Goal: Information Seeking & Learning: Learn about a topic

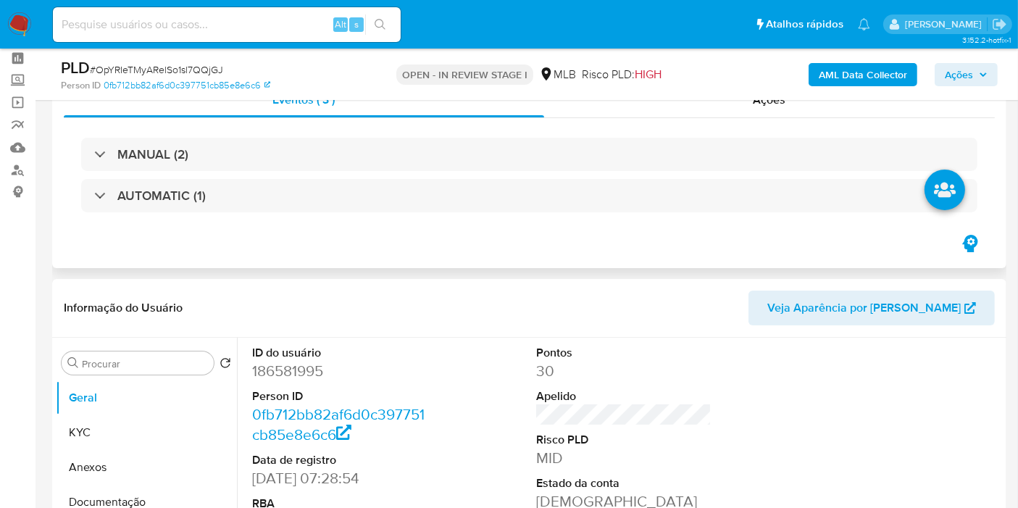
scroll to position [59, 0]
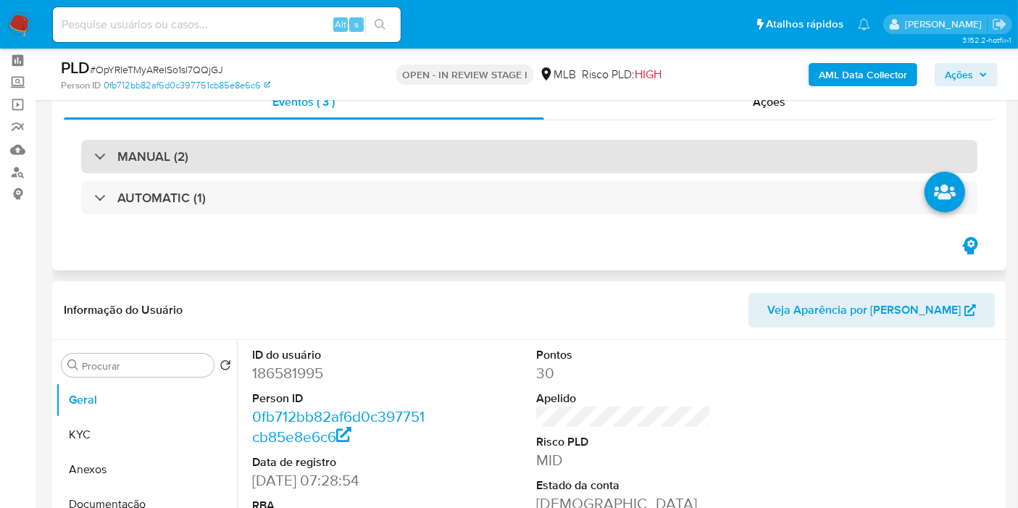
click at [527, 162] on div "MANUAL (2)" at bounding box center [529, 156] width 896 height 33
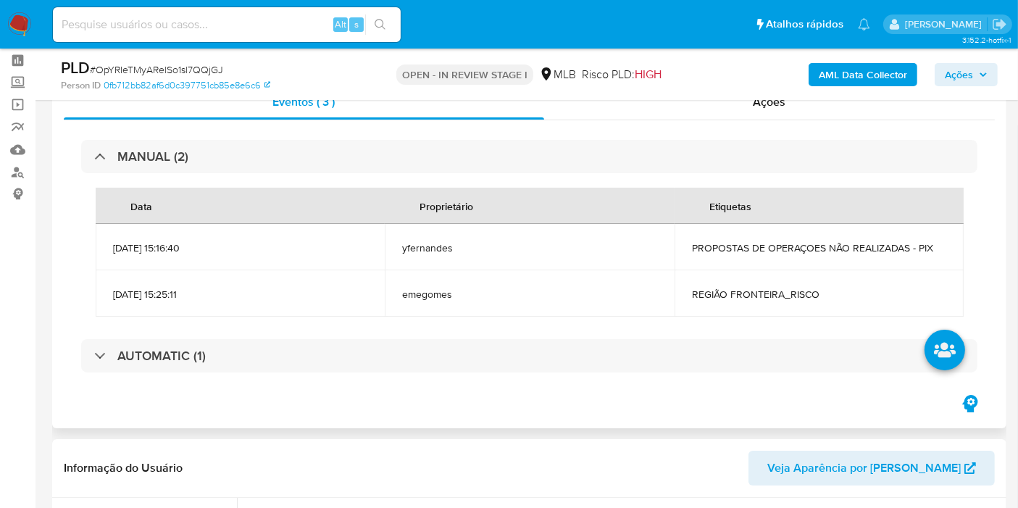
click at [734, 238] on td "PROPOSTAS DE OPERAÇOES NÃO REALIZADAS - PIX" at bounding box center [818, 247] width 289 height 46
click at [734, 241] on td "PROPOSTAS DE OPERAÇOES NÃO REALIZADAS - PIX" at bounding box center [818, 247] width 289 height 46
click at [734, 243] on span "PROPOSTAS DE OPERAÇOES NÃO REALIZADAS - PIX" at bounding box center [819, 247] width 254 height 13
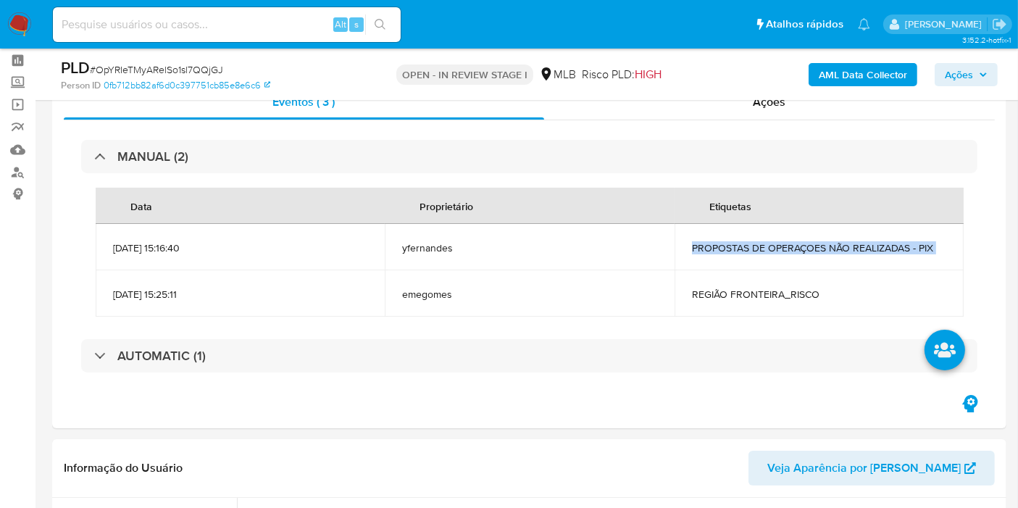
copy span "PROPOSTAS DE OPERAÇOES NÃO REALIZADAS - PIX"
click at [978, 67] on span "Ações" at bounding box center [965, 74] width 43 height 20
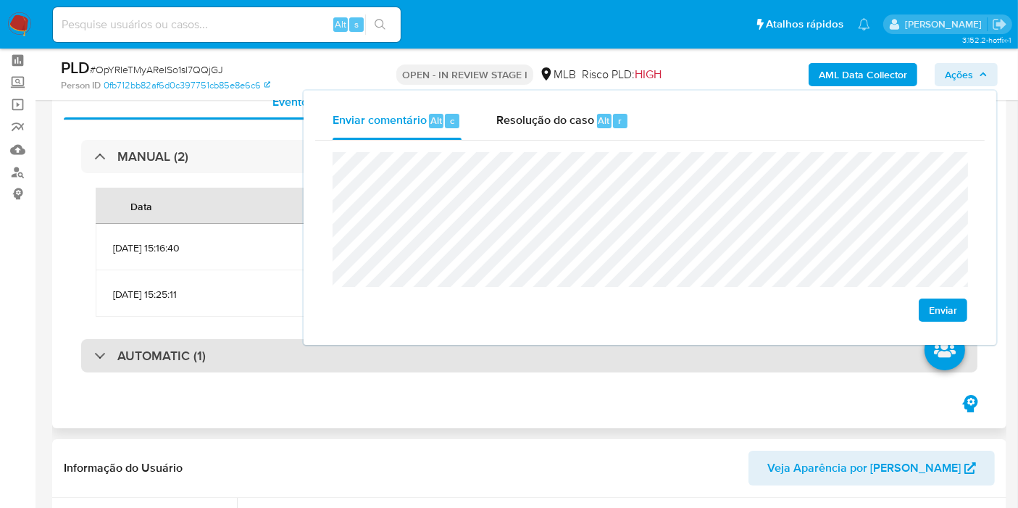
click at [618, 370] on div "AUTOMATIC (1)" at bounding box center [529, 355] width 896 height 33
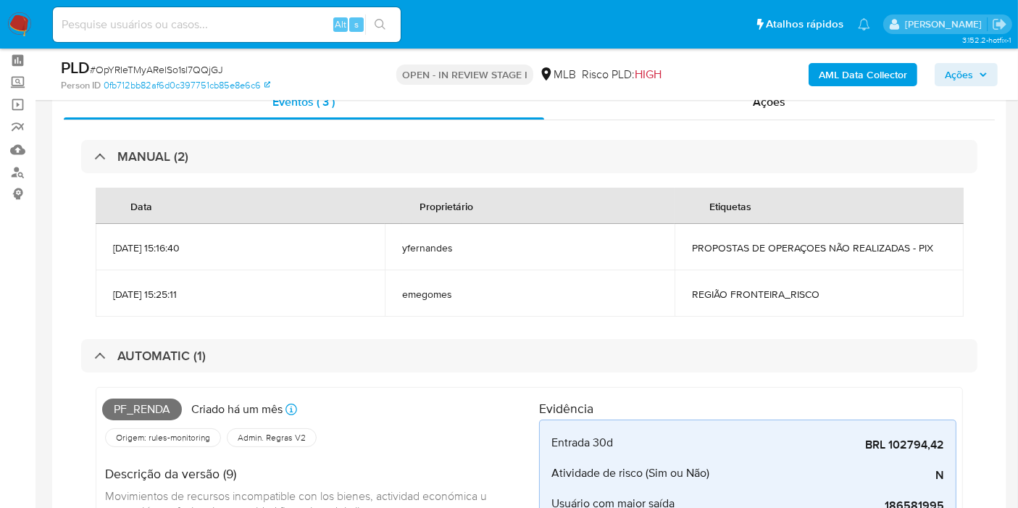
click at [734, 284] on td "REGIÃO FRONTEIRA_RISCO" at bounding box center [818, 293] width 289 height 46
click at [734, 286] on td "REGIÃO FRONTEIRA_RISCO" at bounding box center [818, 293] width 289 height 46
click at [734, 290] on span "REGIÃO FRONTEIRA_RISCO" at bounding box center [819, 294] width 254 height 13
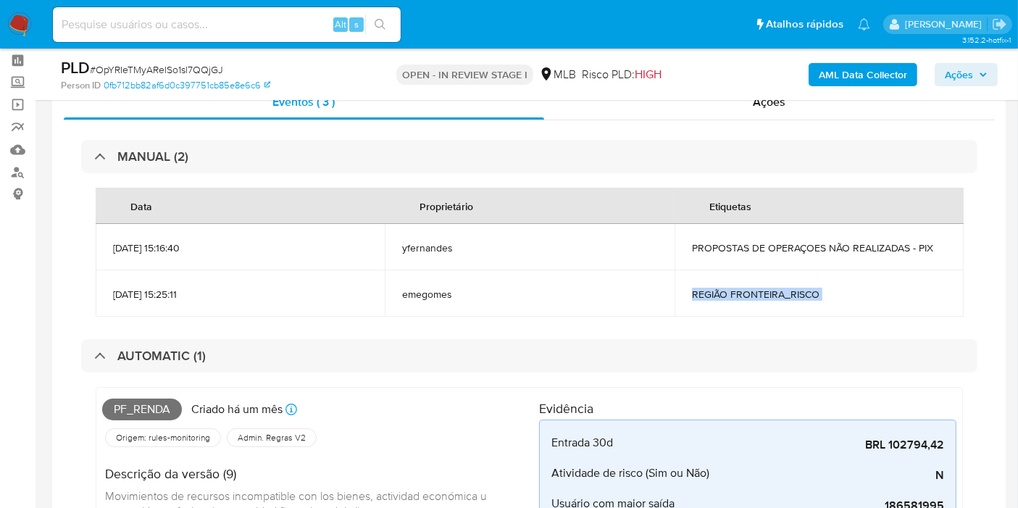
drag, startPoint x: 960, startPoint y: 67, endPoint x: 933, endPoint y: 88, distance: 33.6
click at [960, 69] on span "Ações" at bounding box center [958, 74] width 28 height 23
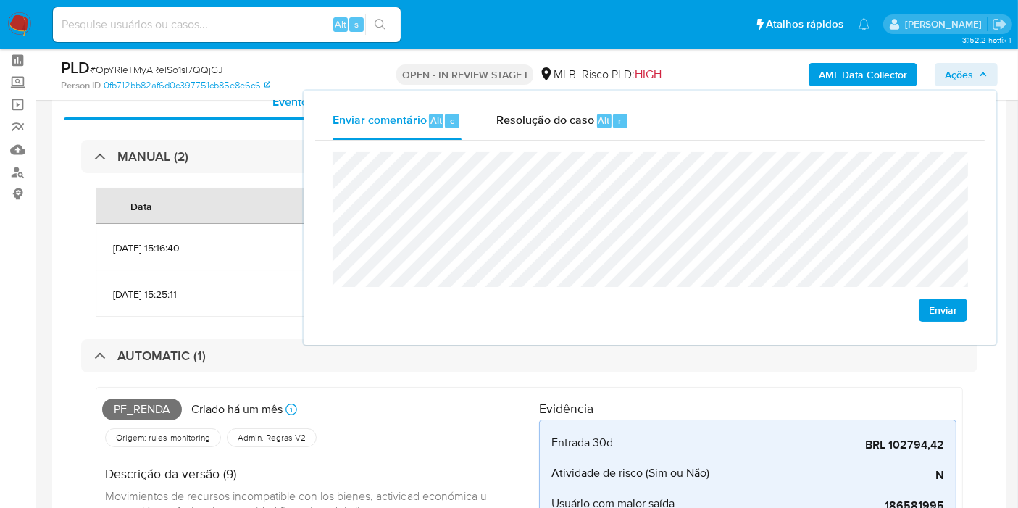
click at [151, 409] on span "Pf_renda" at bounding box center [142, 409] width 80 height 22
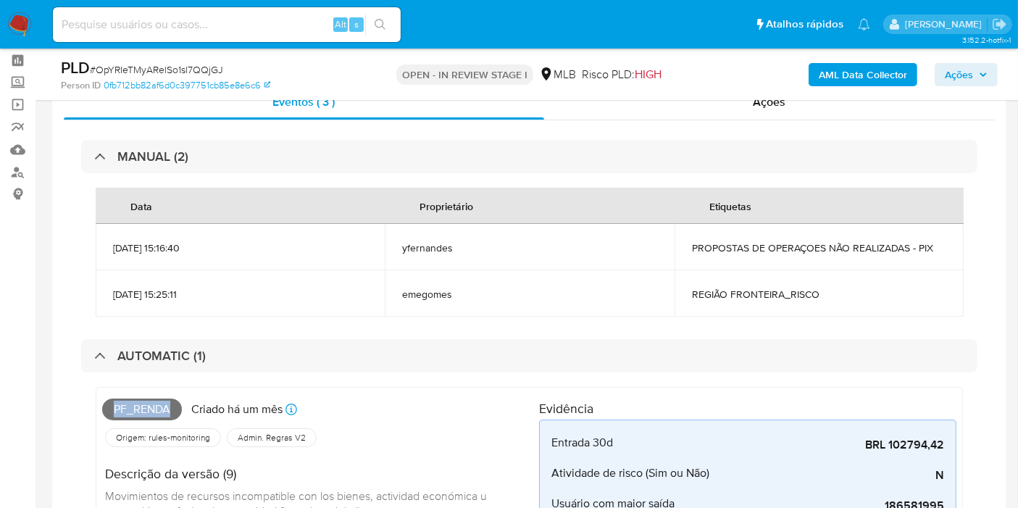
click at [151, 409] on span "Pf_renda" at bounding box center [142, 409] width 80 height 22
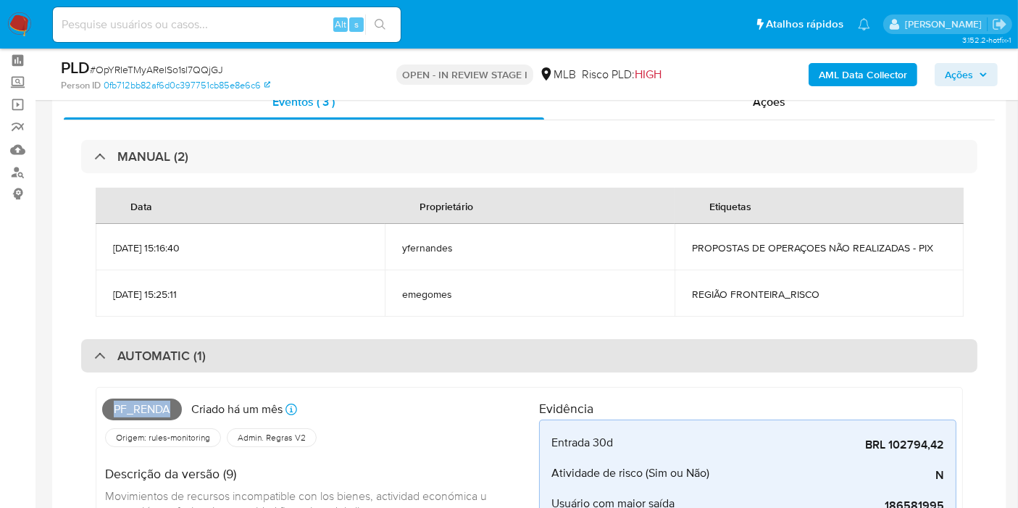
copy span "Pf_renda"
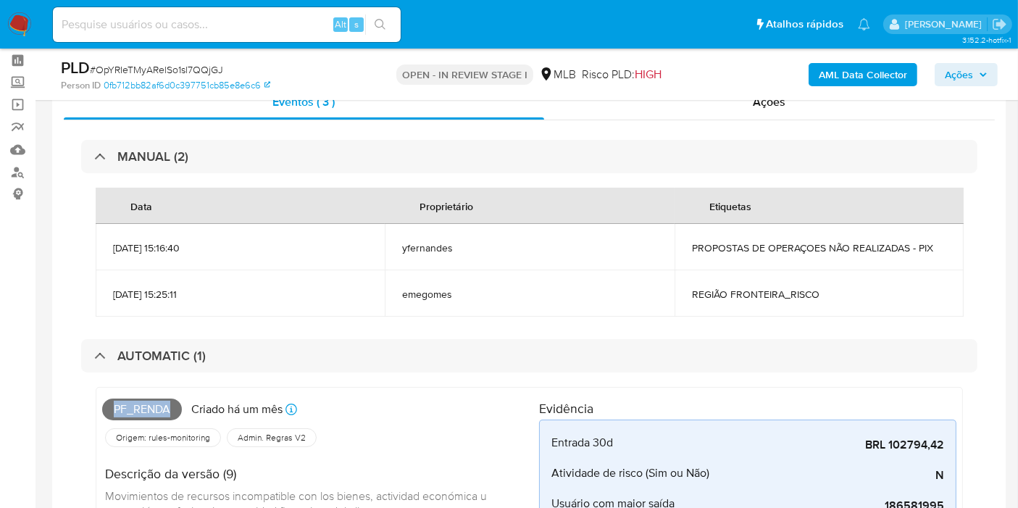
click at [962, 83] on span "Ações" at bounding box center [958, 74] width 28 height 23
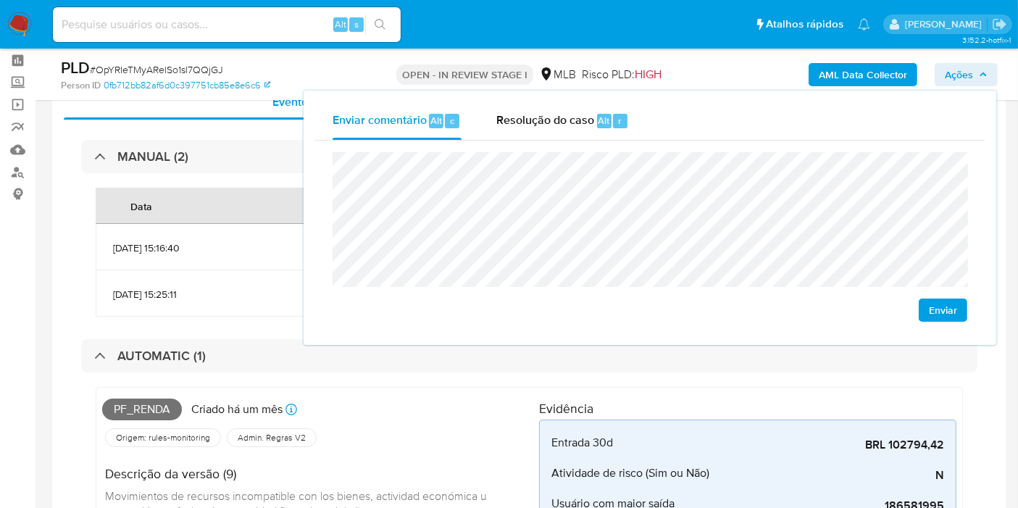
click at [60, 251] on div "Eventos ( 3 ) Ações MANUAL (2) Data Proprietário Etiquetas 14/07/2025 15:16:40 …" at bounding box center [529, 463] width 954 height 781
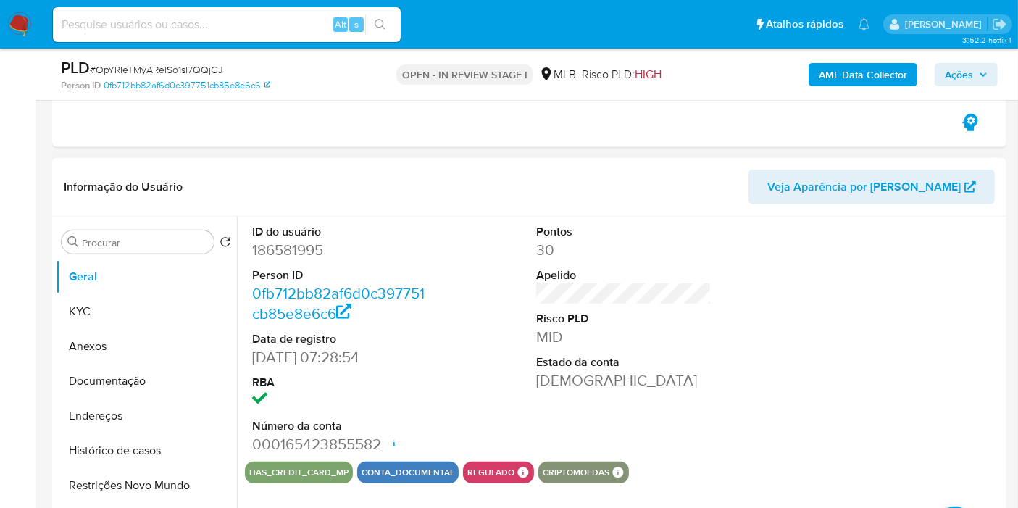
scroll to position [884, 0]
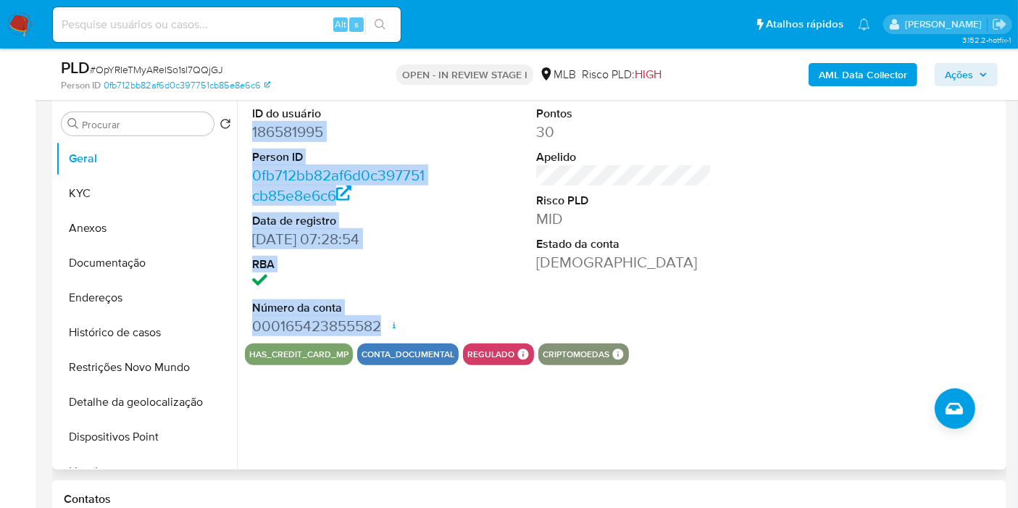
drag, startPoint x: 250, startPoint y: 135, endPoint x: 378, endPoint y: 324, distance: 227.8
click at [378, 324] on div "ID do usuário 186581995 Person ID 0fb712bb82af6d0c397751cb85e8e6c6 Data de regi…" at bounding box center [340, 220] width 190 height 245
copy dl "186581995 Person ID 0fb712bb82af6d0c397751cb85e8e6c6 Data de registro 29/06/201…"
click at [947, 77] on span "Ações" at bounding box center [958, 74] width 28 height 23
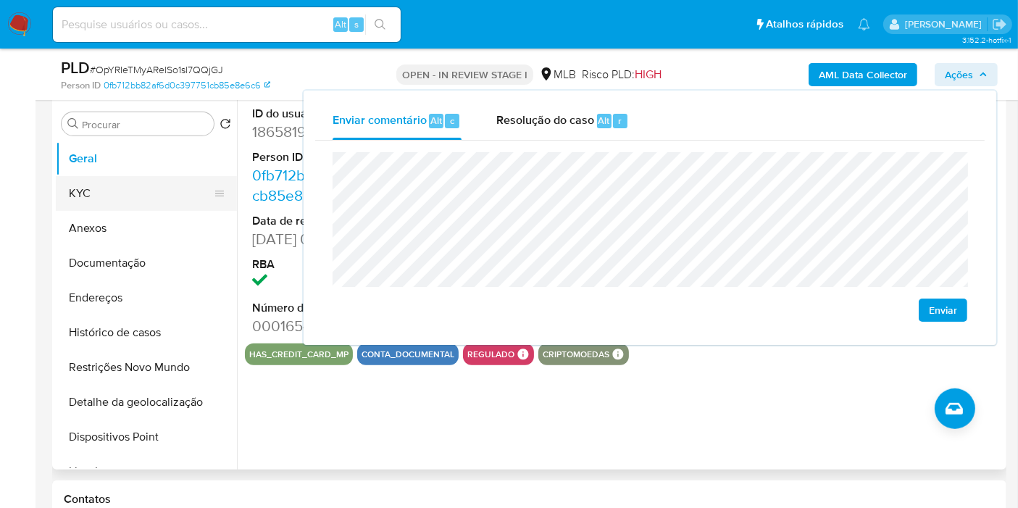
click at [168, 183] on button "KYC" at bounding box center [140, 193] width 169 height 35
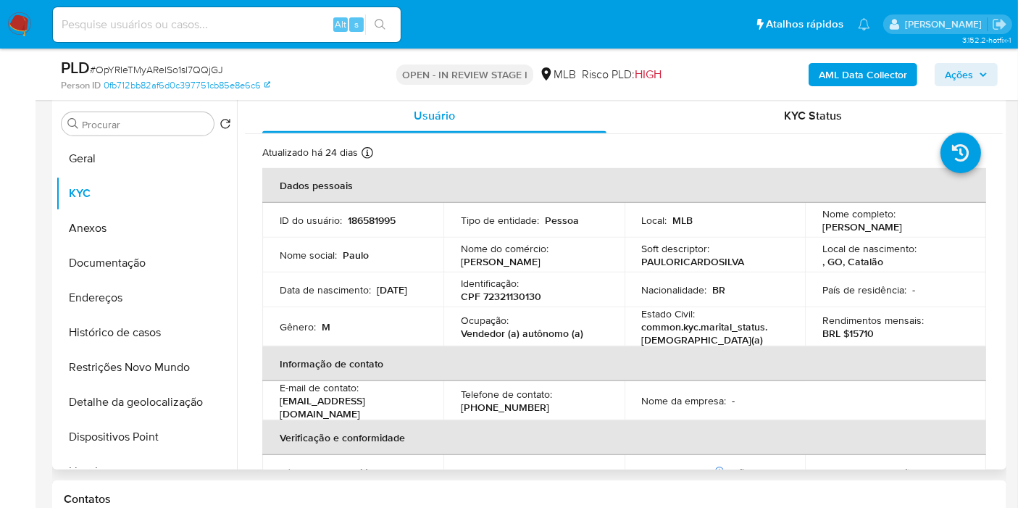
click at [495, 293] on p "CPF 72321130130" at bounding box center [501, 296] width 80 height 13
copy p "72321130130"
click at [947, 71] on span "Ações" at bounding box center [958, 74] width 28 height 23
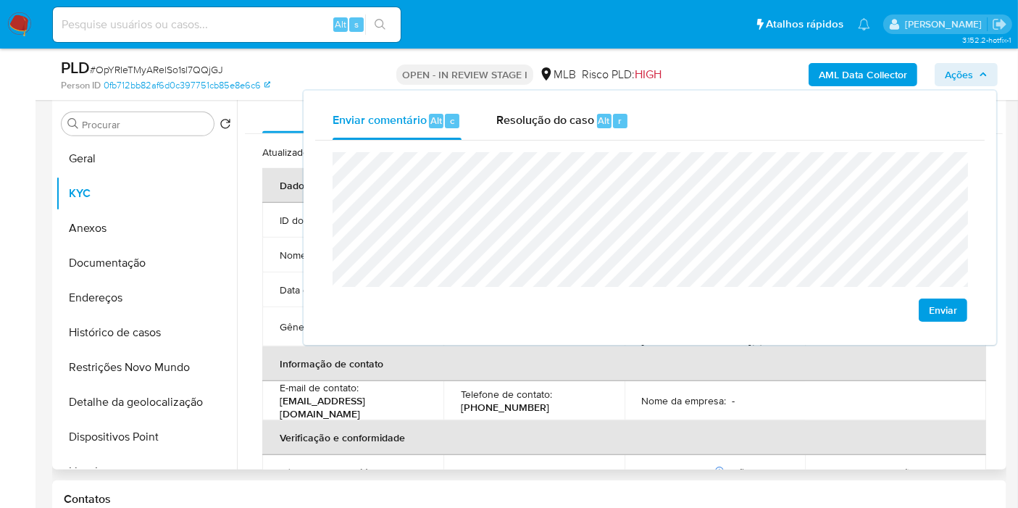
drag, startPoint x: 611, startPoint y: 395, endPoint x: 603, endPoint y: 392, distance: 8.5
click at [609, 395] on td "Telefone de contato : (64) 992234456" at bounding box center [533, 400] width 181 height 39
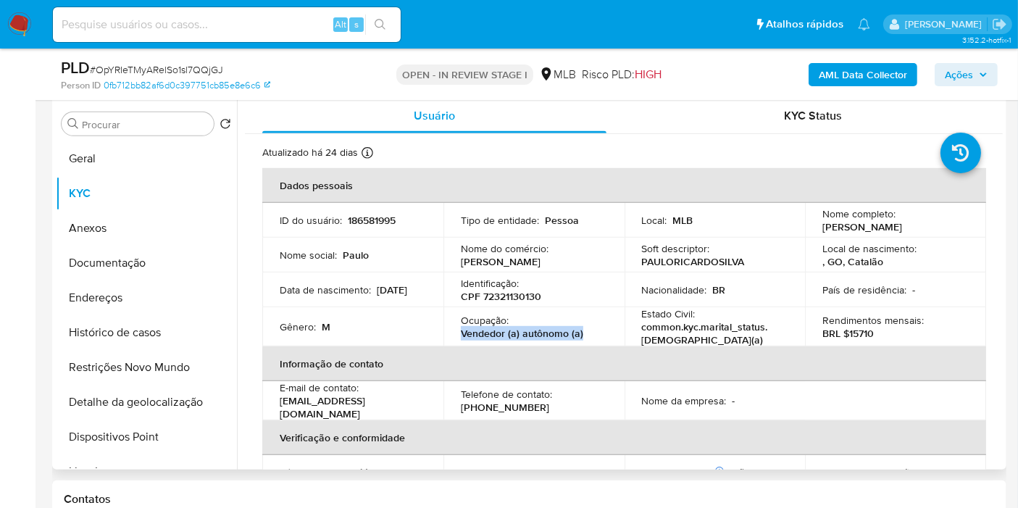
drag, startPoint x: 461, startPoint y: 330, endPoint x: 602, endPoint y: 338, distance: 141.5
click at [602, 338] on td "Ocupação : Vendedor (a) autônomo (a)" at bounding box center [533, 326] width 181 height 39
copy p "Vendedor (a) autônomo (a)"
click at [949, 74] on span "Ações" at bounding box center [958, 74] width 28 height 23
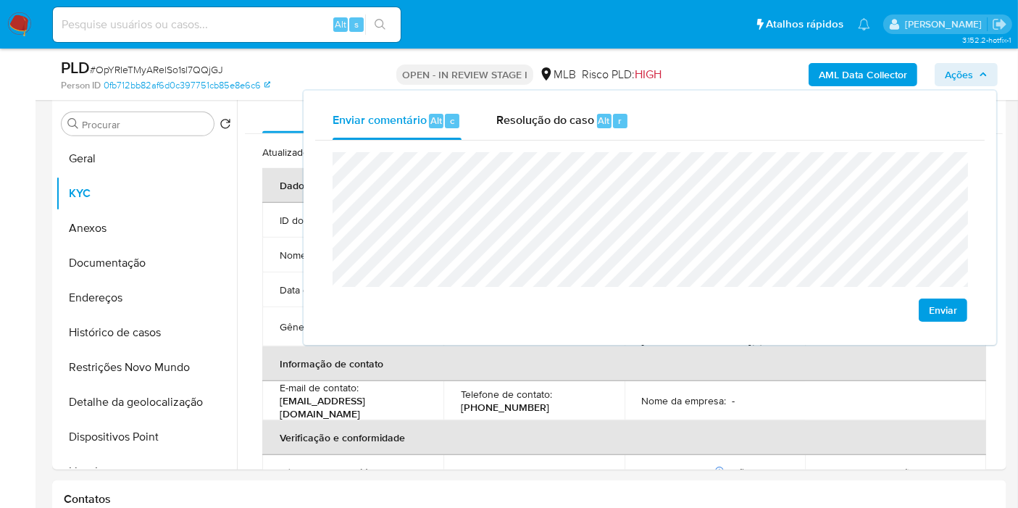
click at [0, 0] on lt-span "Catalão" at bounding box center [0, 0] width 0 height 0
click at [732, 368] on th "Informação de contato" at bounding box center [624, 363] width 724 height 35
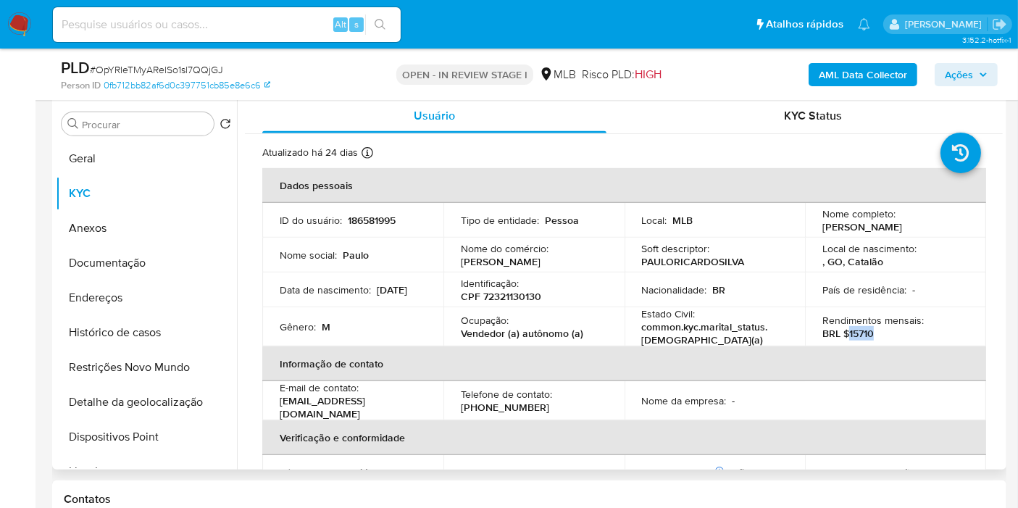
drag, startPoint x: 844, startPoint y: 330, endPoint x: 882, endPoint y: 330, distance: 37.7
click at [882, 330] on div "Rendimentos mensais : BRL $15710" at bounding box center [895, 327] width 146 height 26
copy p "15710"
click at [963, 76] on span "Ações" at bounding box center [958, 74] width 28 height 23
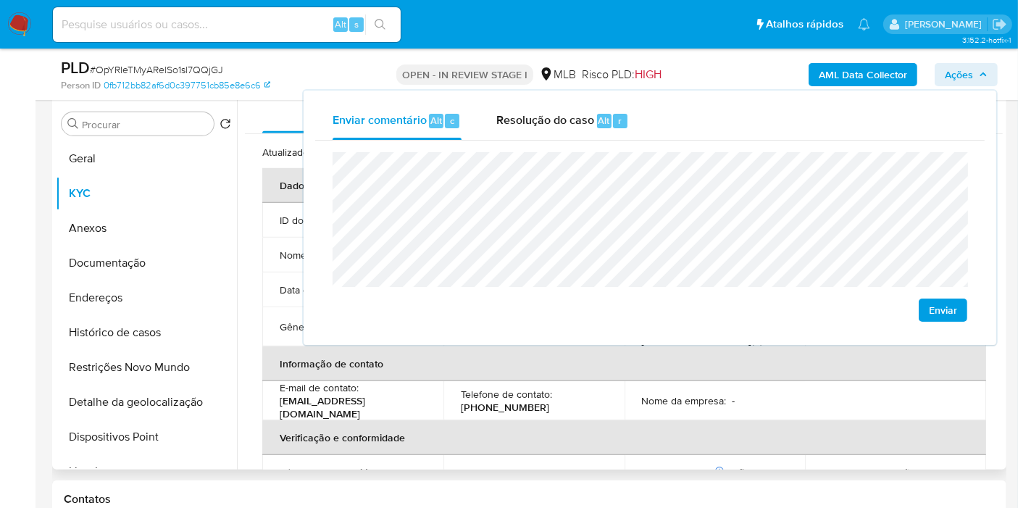
click at [162, 305] on button "Endereços" at bounding box center [146, 297] width 181 height 35
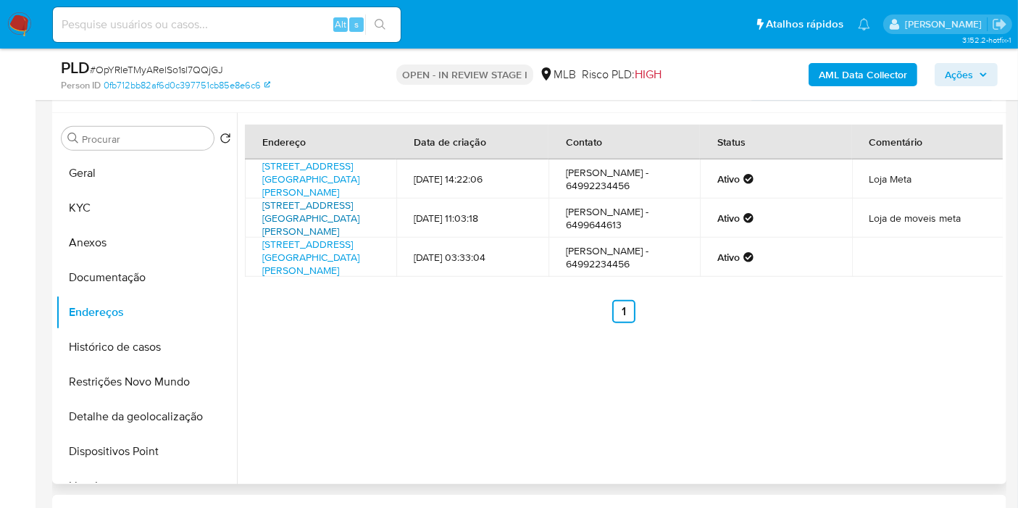
scroll to position [868, 0]
click at [414, 334] on div "Endereço Data de criação Contato Status Comentário Rua Frederico Campos 1160, C…" at bounding box center [620, 299] width 766 height 371
click at [153, 263] on button "Documentação" at bounding box center [140, 278] width 169 height 35
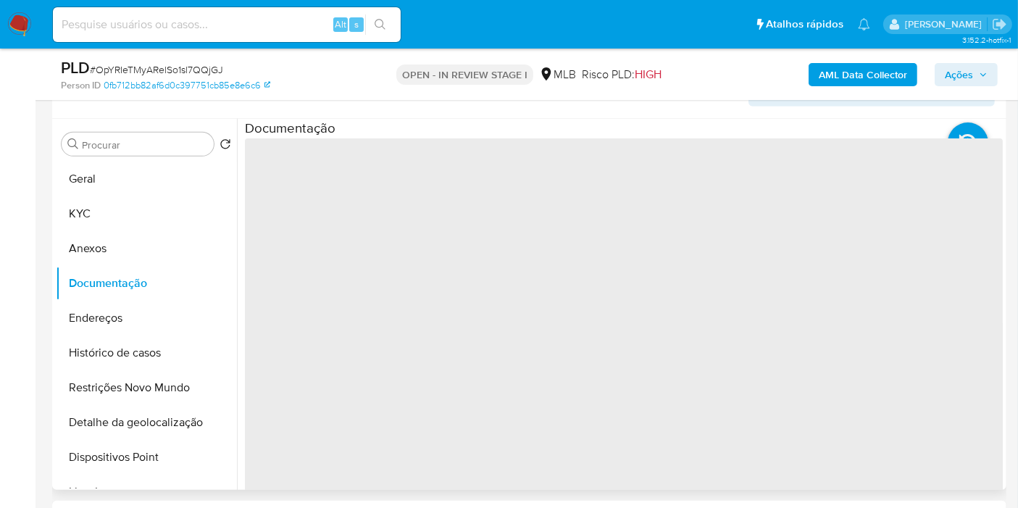
scroll to position [828, 0]
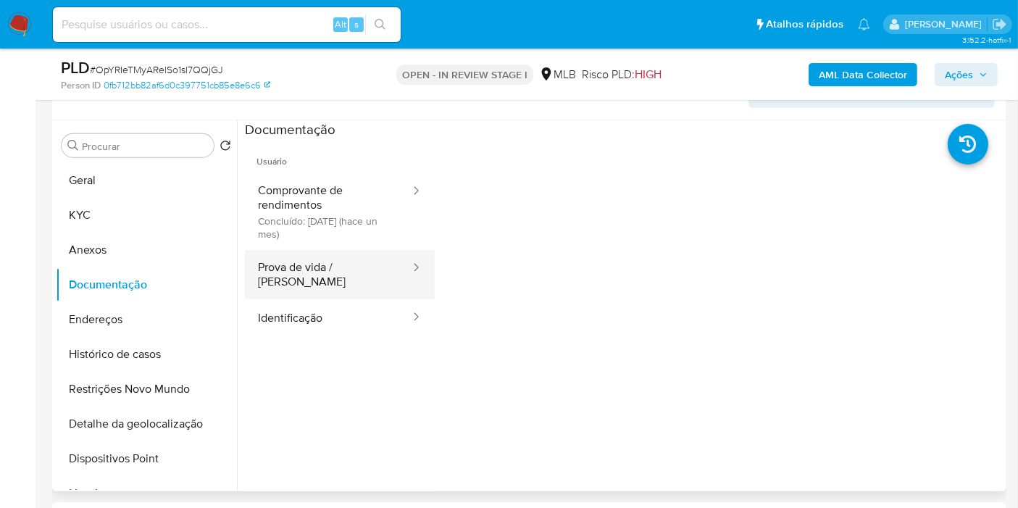
click at [349, 281] on button "Prova de vida / Selfie" at bounding box center [328, 274] width 167 height 49
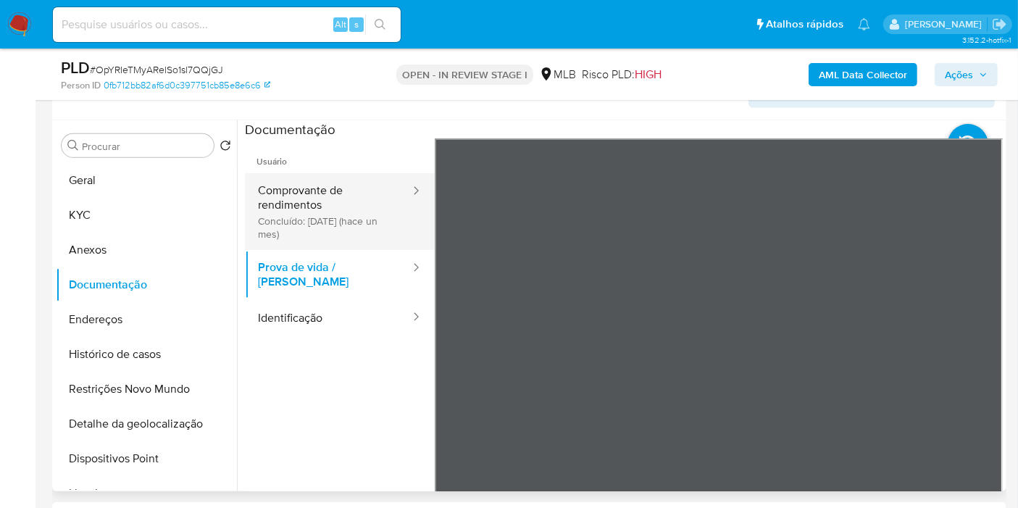
click at [348, 206] on button "Comprovante de rendimentos Concluído: 05/07/2025 (hace un mes)" at bounding box center [328, 211] width 167 height 77
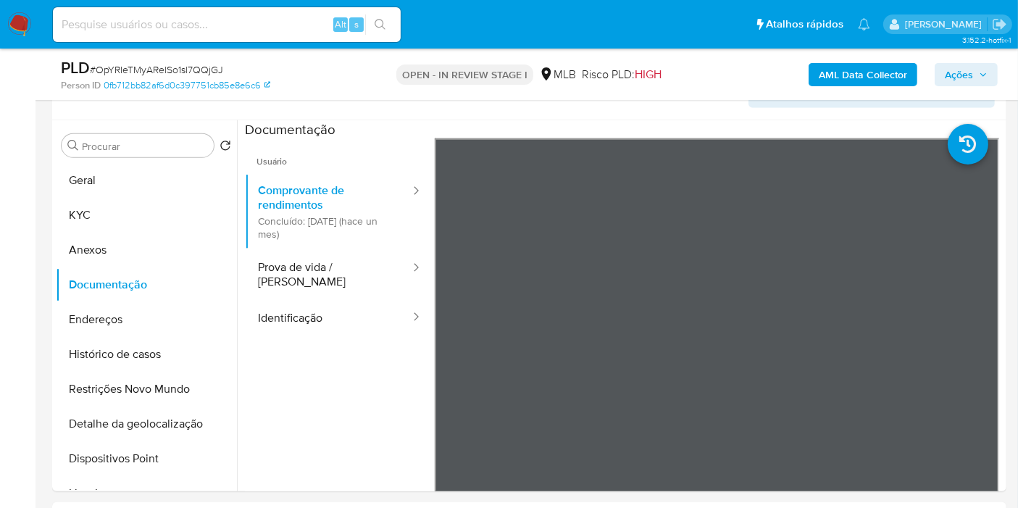
click at [953, 70] on span "Ações" at bounding box center [958, 74] width 28 height 23
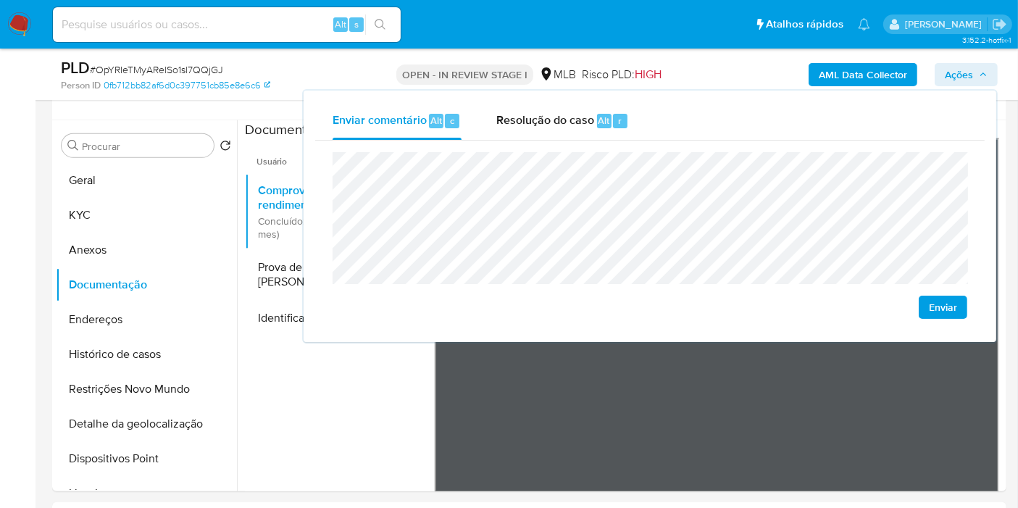
click at [951, 70] on span "Ações" at bounding box center [958, 74] width 28 height 23
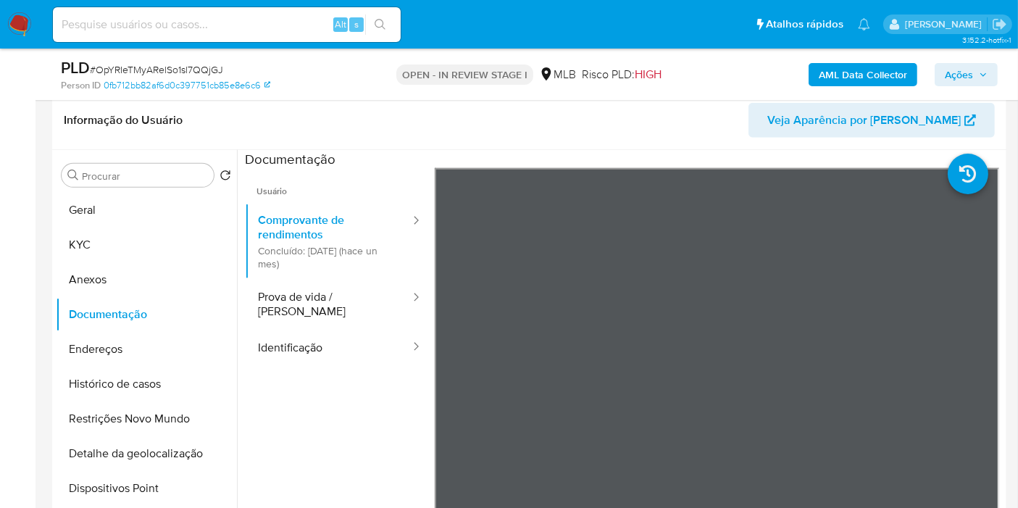
scroll to position [805, 0]
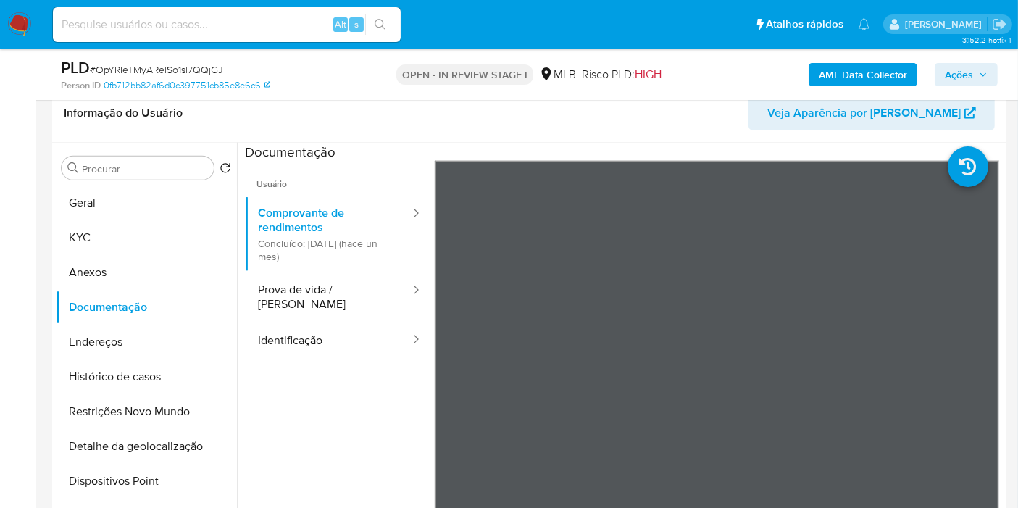
click at [154, 191] on button "Geral" at bounding box center [140, 202] width 169 height 35
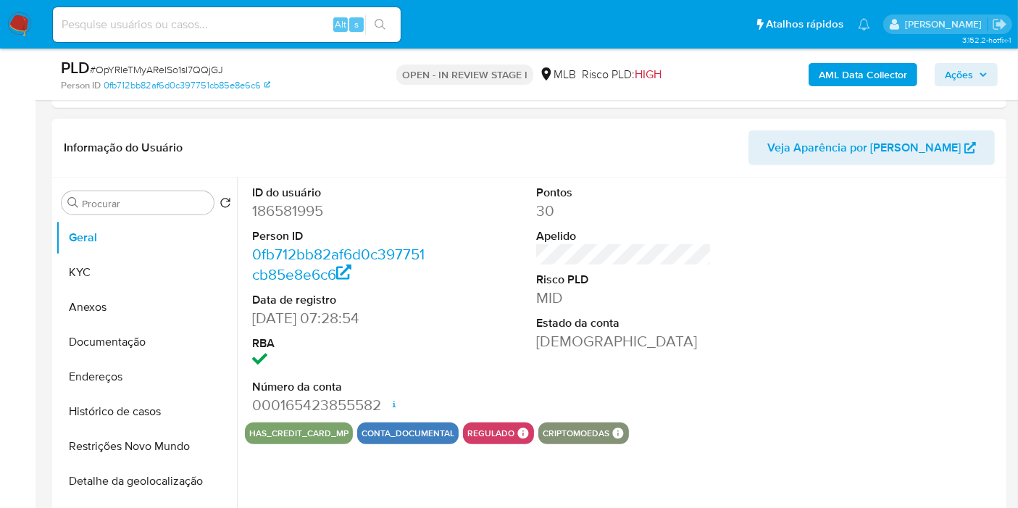
click at [310, 208] on dd "186581995" at bounding box center [339, 211] width 175 height 20
copy dd "186581995"
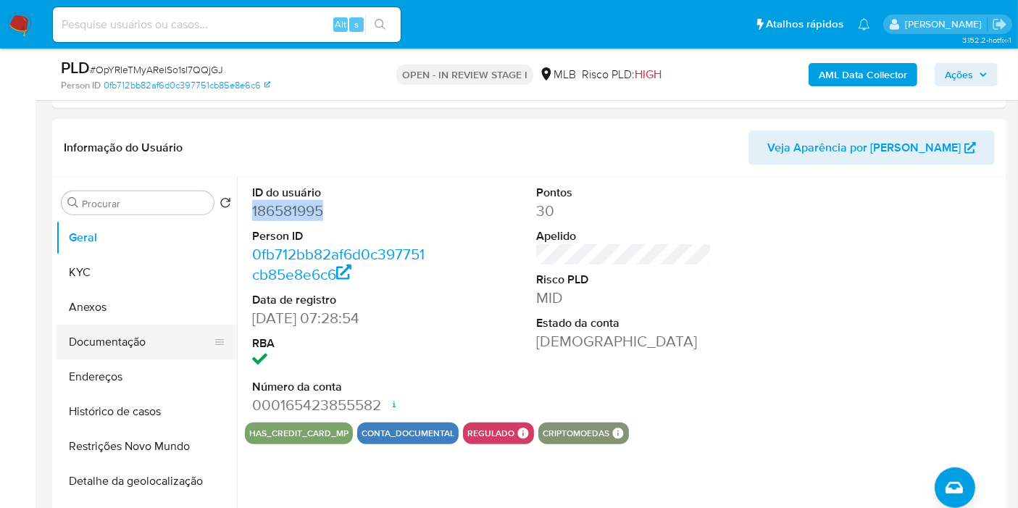
click at [156, 348] on button "Documentação" at bounding box center [140, 341] width 169 height 35
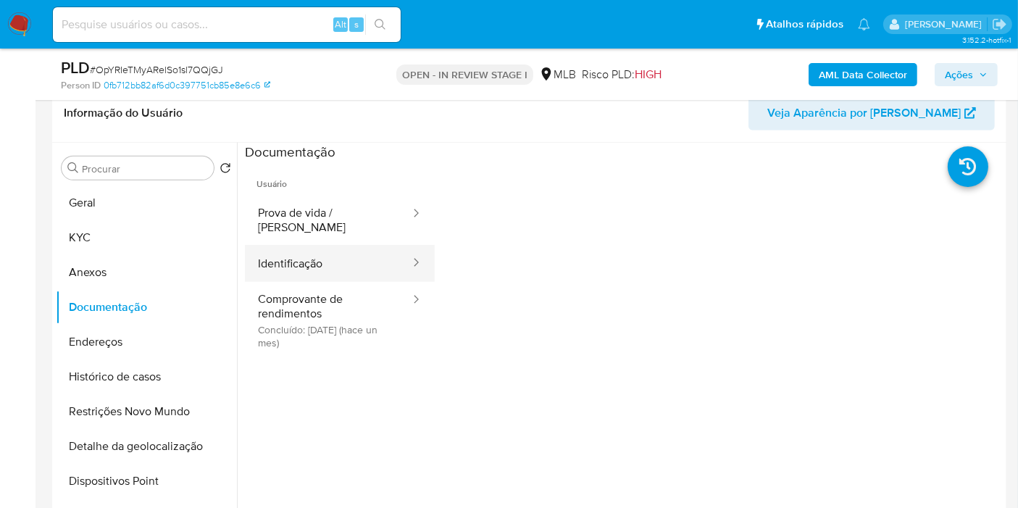
click at [353, 251] on button "Identificação" at bounding box center [328, 263] width 167 height 37
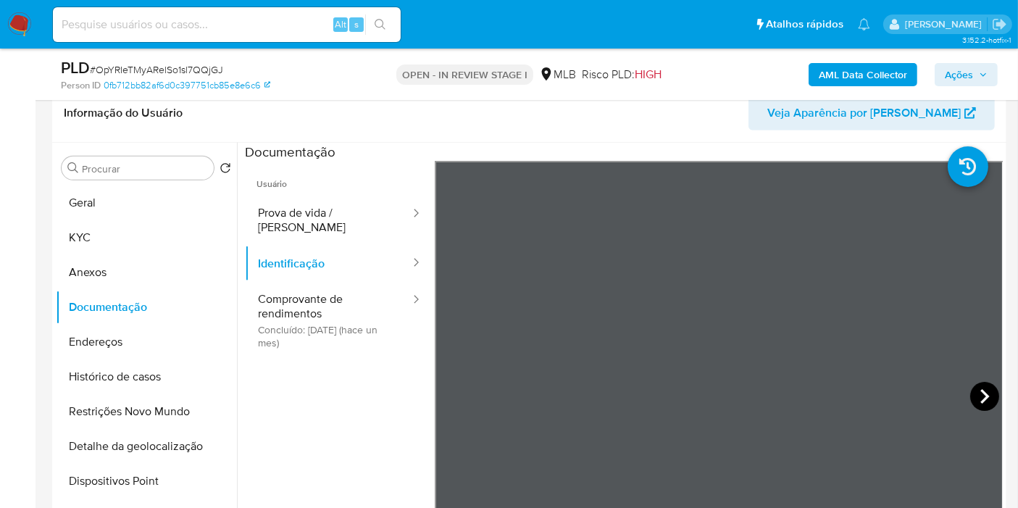
click at [970, 387] on icon at bounding box center [984, 396] width 29 height 29
click at [111, 211] on button "Geral" at bounding box center [140, 202] width 169 height 35
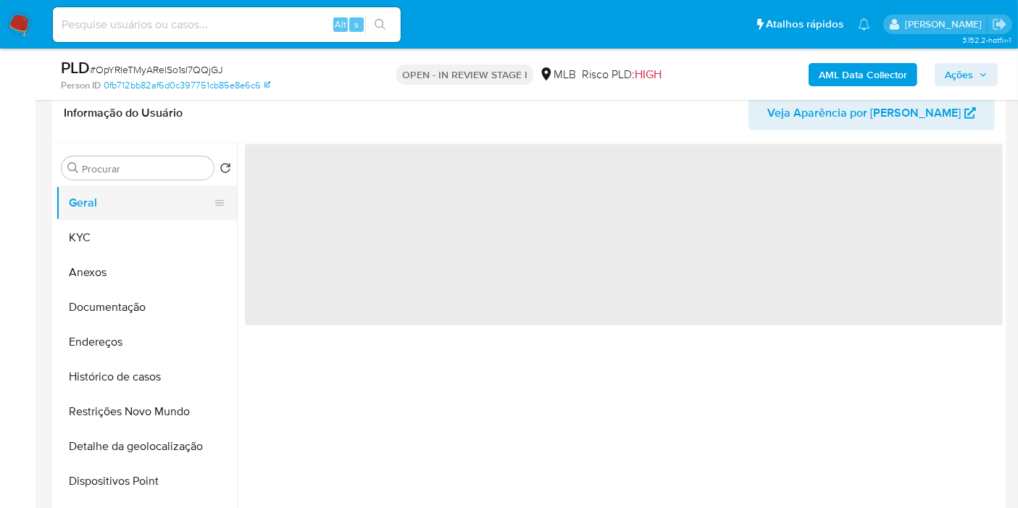
click at [110, 217] on button "Geral" at bounding box center [140, 202] width 169 height 35
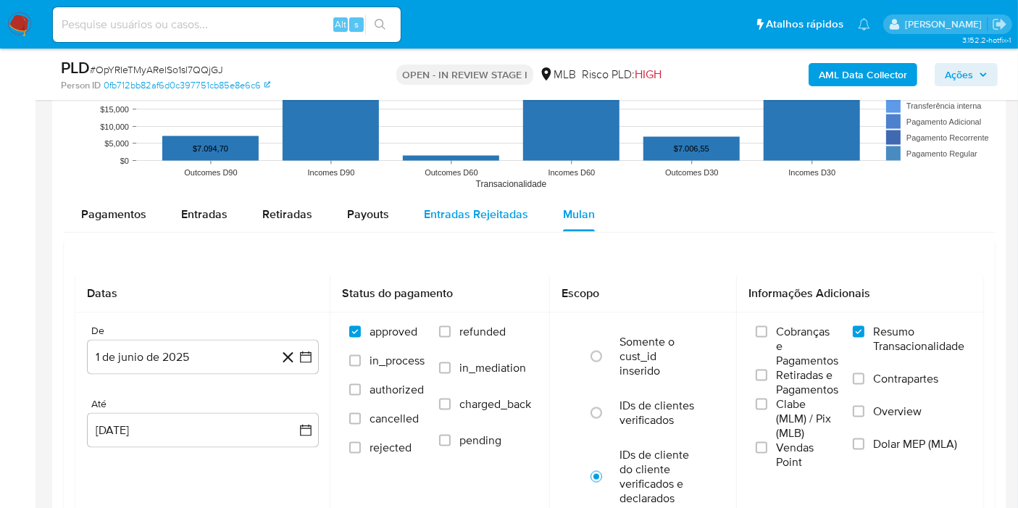
click at [455, 225] on div "Entradas Rejeitadas" at bounding box center [476, 214] width 104 height 35
select select "10"
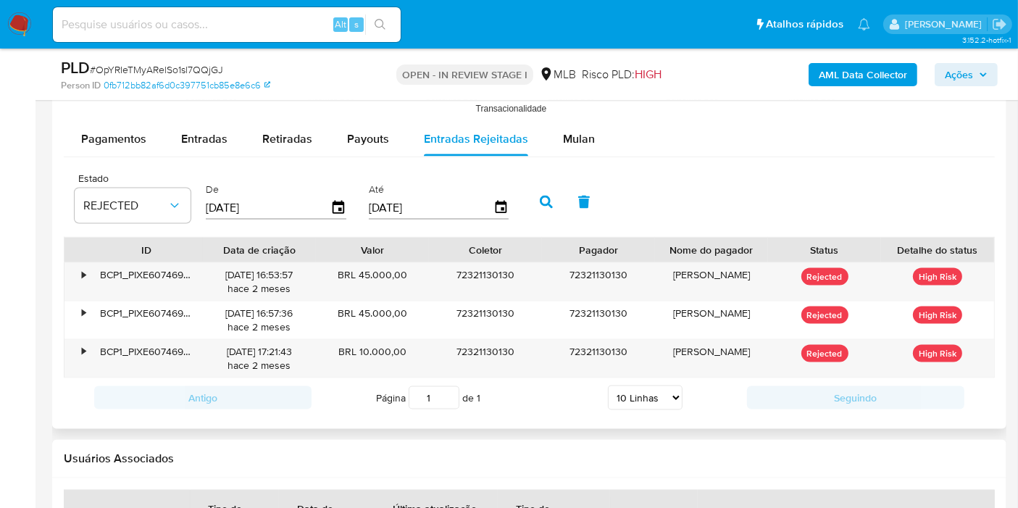
scroll to position [2174, 0]
click at [909, 164] on div "Estado REJECTED De 17/05/2025 Até 14/08/2025" at bounding box center [529, 200] width 931 height 72
click at [892, 194] on div "Estado REJECTED De 17/05/2025 Até 14/08/2025" at bounding box center [529, 200] width 931 height 72
drag, startPoint x: 359, startPoint y: 273, endPoint x: 406, endPoint y: 273, distance: 47.1
click at [406, 273] on div "BRL 45.000,00" at bounding box center [372, 281] width 113 height 38
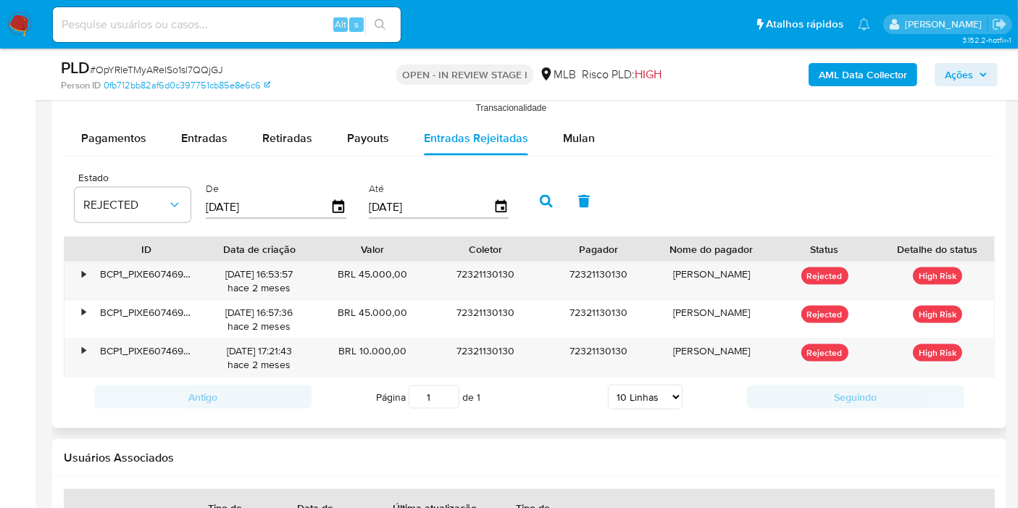
click at [935, 156] on div "Pagamentos Entradas Retiradas Payouts Entradas Rejeitadas Mulan Tipo de operaçã…" at bounding box center [529, 268] width 931 height 295
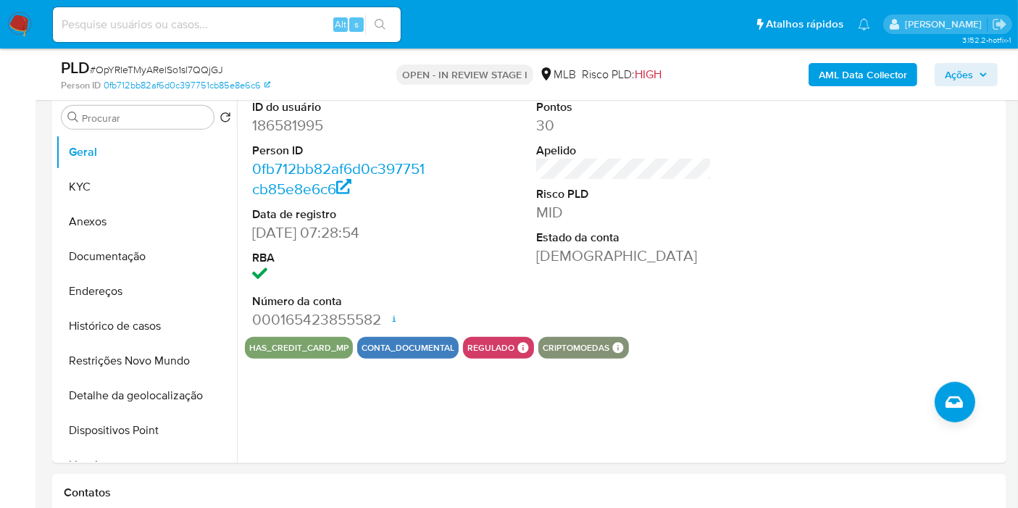
scroll to position [831, 0]
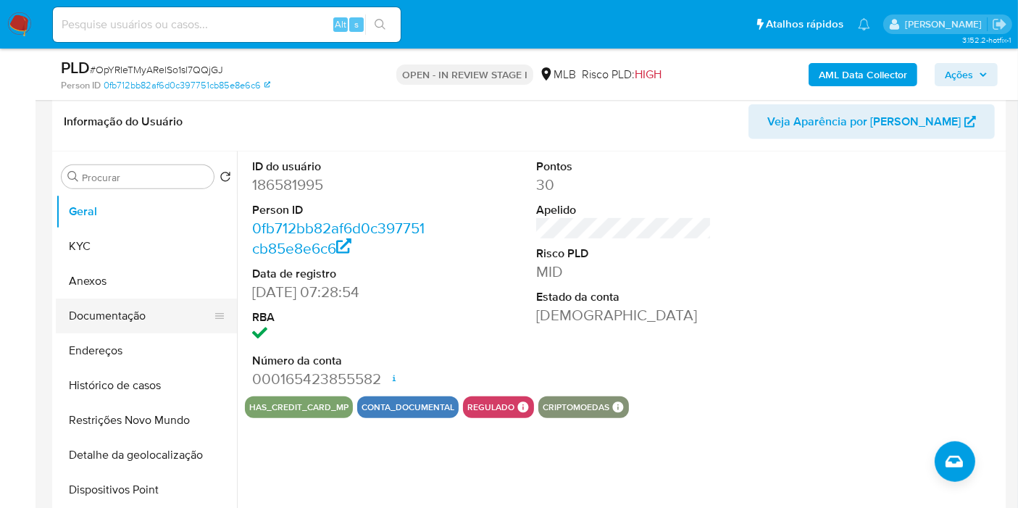
click at [168, 314] on button "Documentação" at bounding box center [140, 315] width 169 height 35
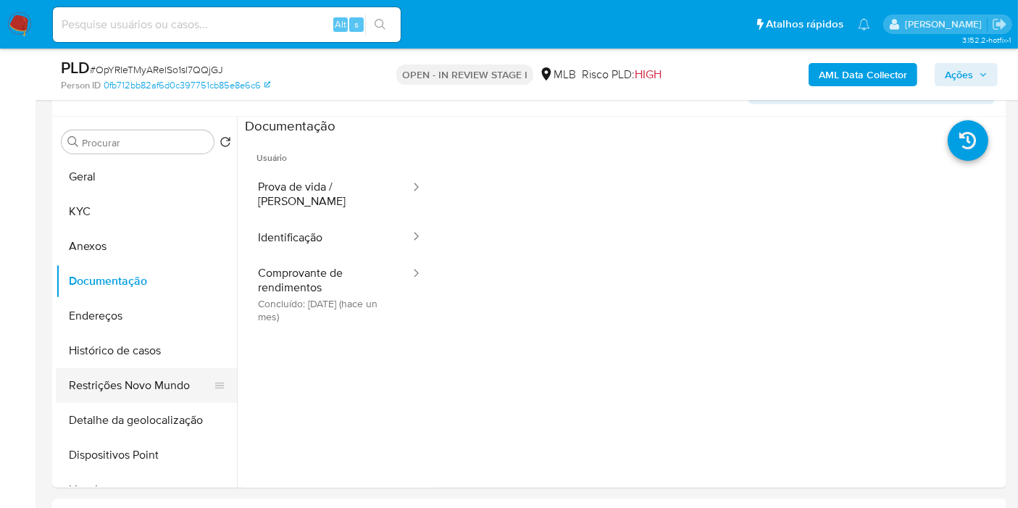
click at [136, 377] on button "Restrições Novo Mundo" at bounding box center [140, 385] width 169 height 35
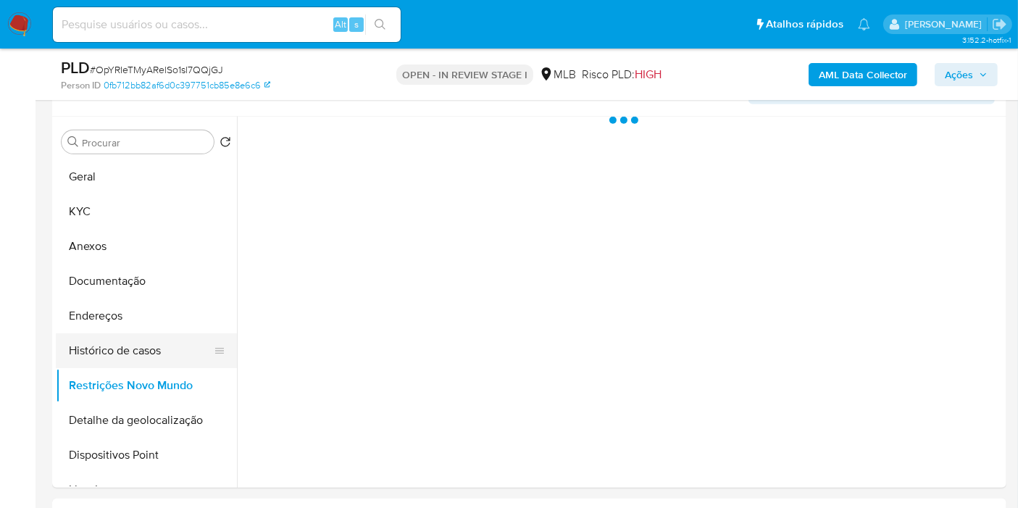
click at [138, 351] on button "Histórico de casos" at bounding box center [140, 350] width 169 height 35
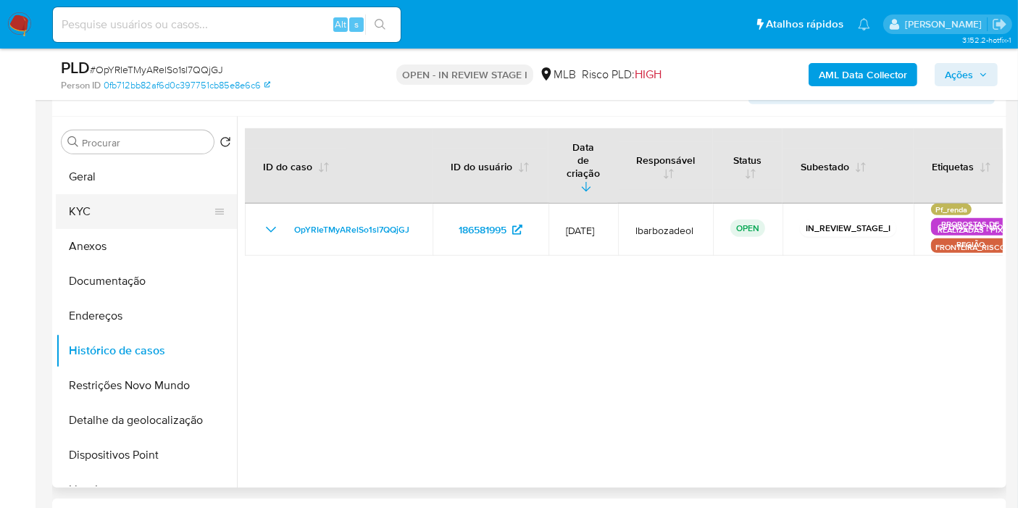
click at [153, 195] on button "KYC" at bounding box center [140, 211] width 169 height 35
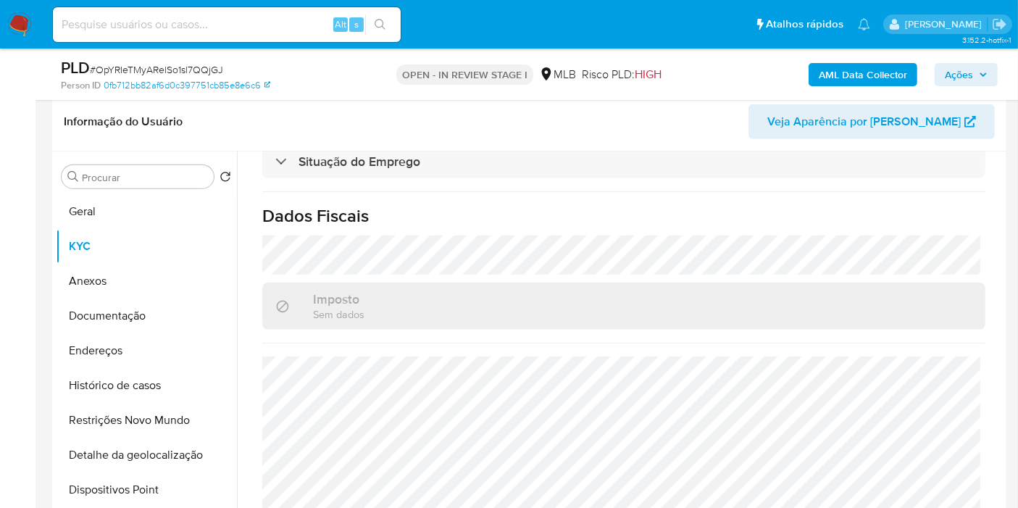
scroll to position [658, 0]
drag, startPoint x: 148, startPoint y: 214, endPoint x: 722, endPoint y: 299, distance: 580.6
click at [147, 213] on button "Geral" at bounding box center [146, 211] width 181 height 35
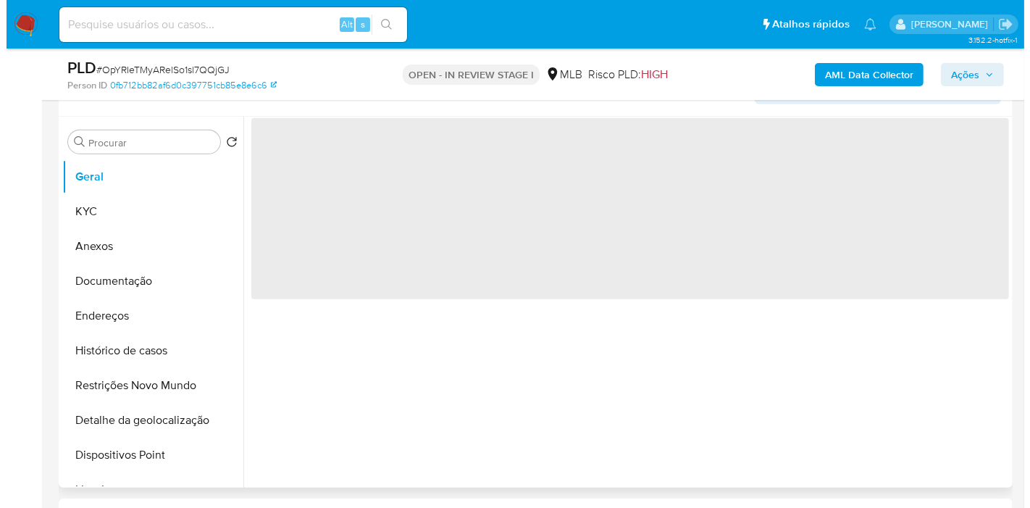
scroll to position [0, 0]
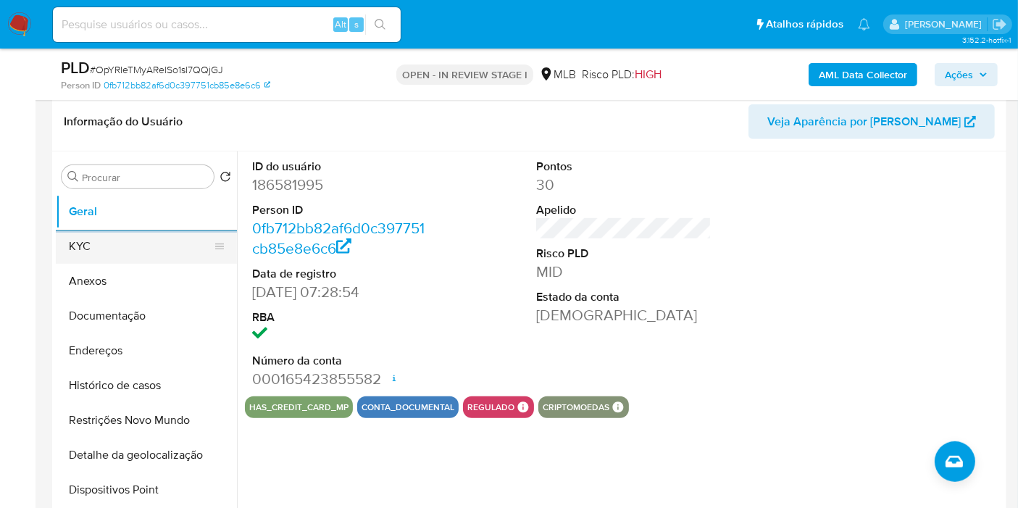
click at [143, 249] on button "KYC" at bounding box center [140, 246] width 169 height 35
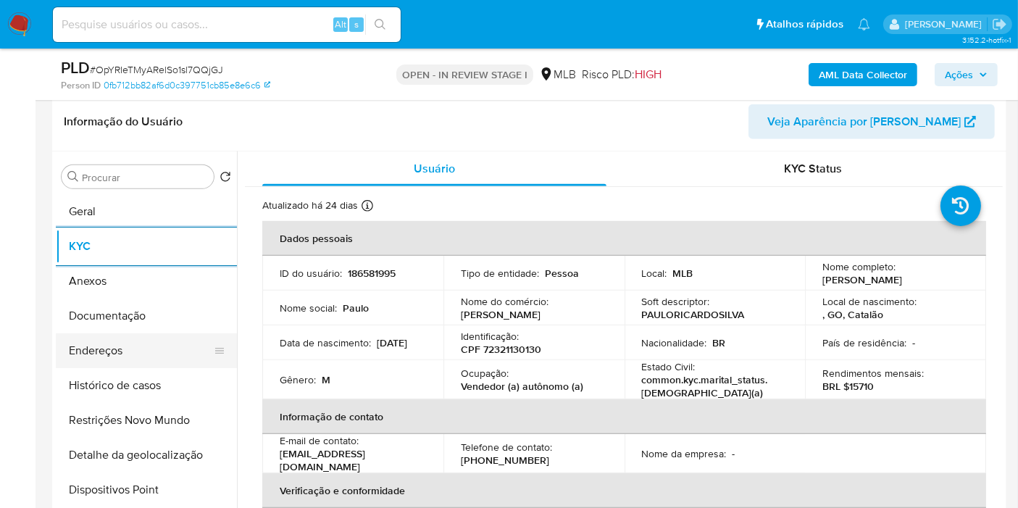
click at [148, 361] on button "Endereços" at bounding box center [140, 350] width 169 height 35
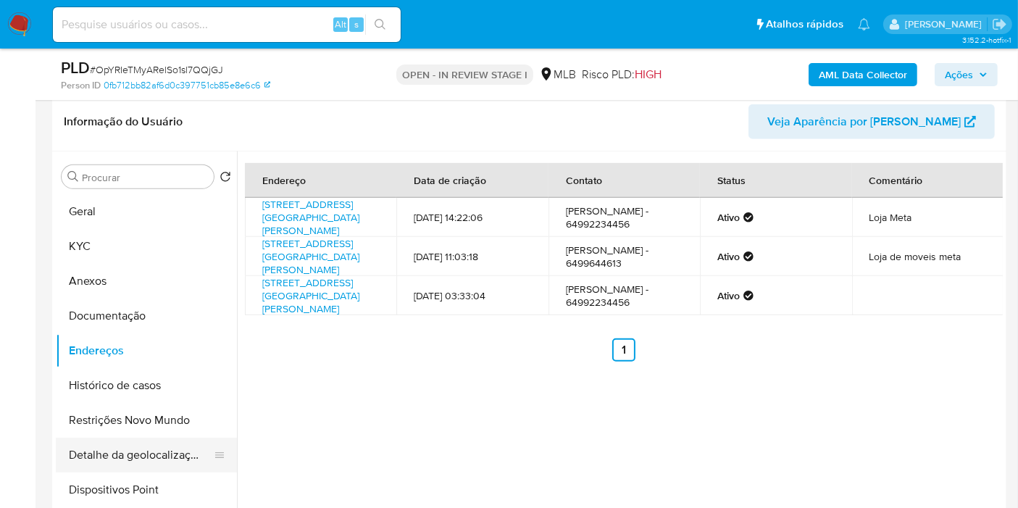
click at [148, 443] on button "Detalhe da geolocalização" at bounding box center [140, 454] width 169 height 35
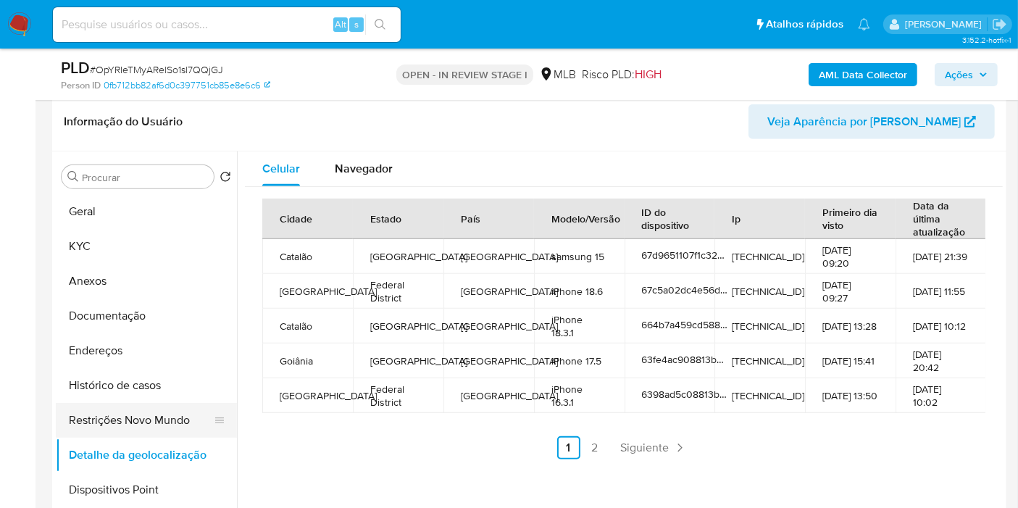
click at [126, 422] on button "Restrições Novo Mundo" at bounding box center [140, 420] width 169 height 35
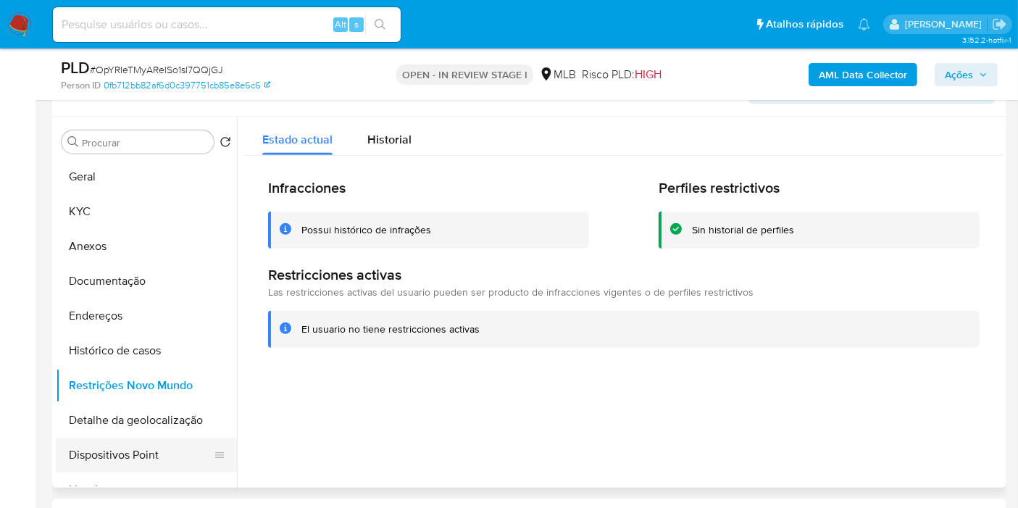
click at [164, 458] on button "Dispositivos Point" at bounding box center [140, 454] width 169 height 35
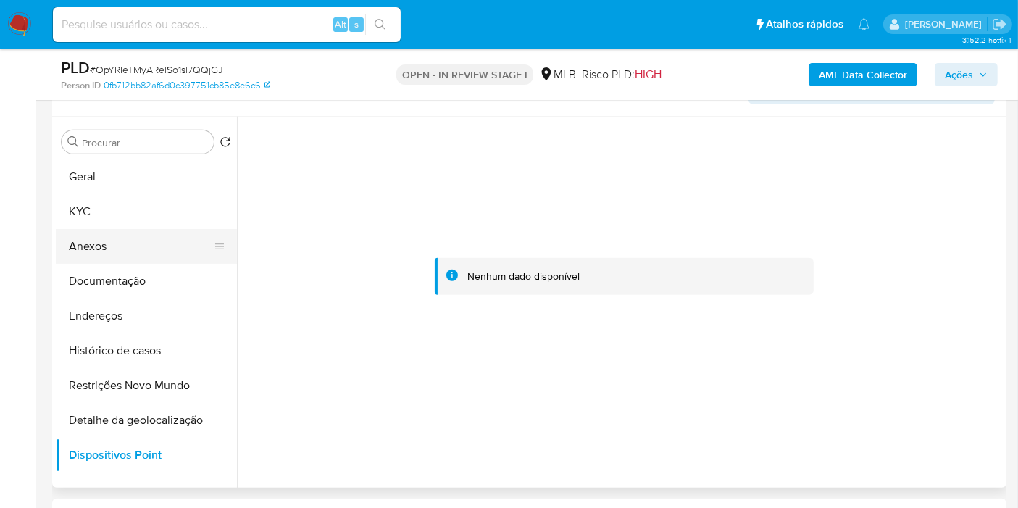
click at [118, 245] on button "Anexos" at bounding box center [140, 246] width 169 height 35
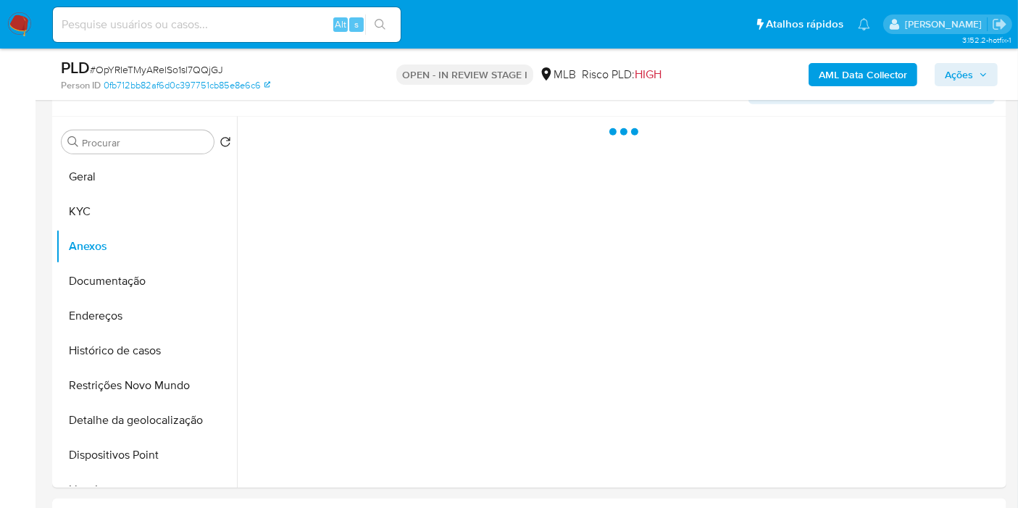
click at [981, 67] on span "Ações" at bounding box center [965, 74] width 43 height 20
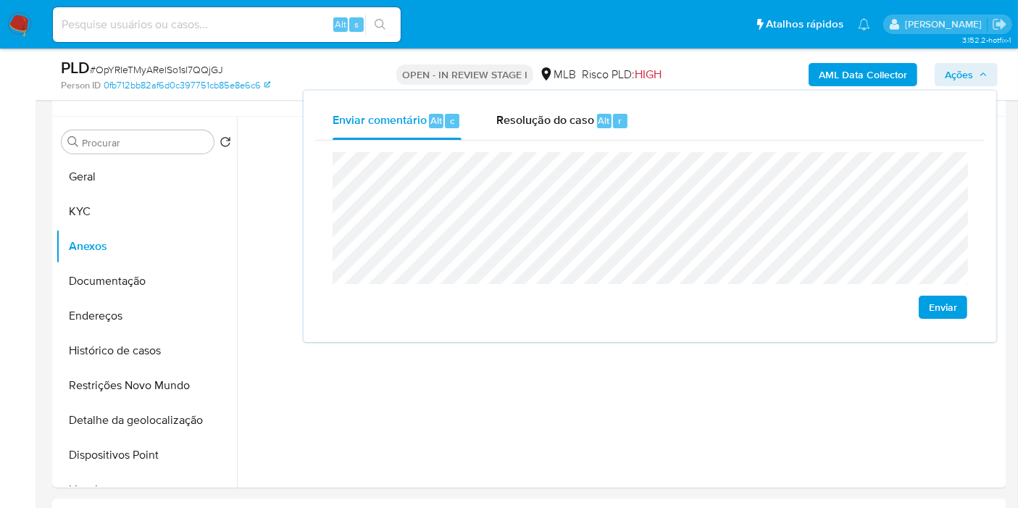
click at [561, 123] on span "Resolução do caso" at bounding box center [545, 120] width 98 height 17
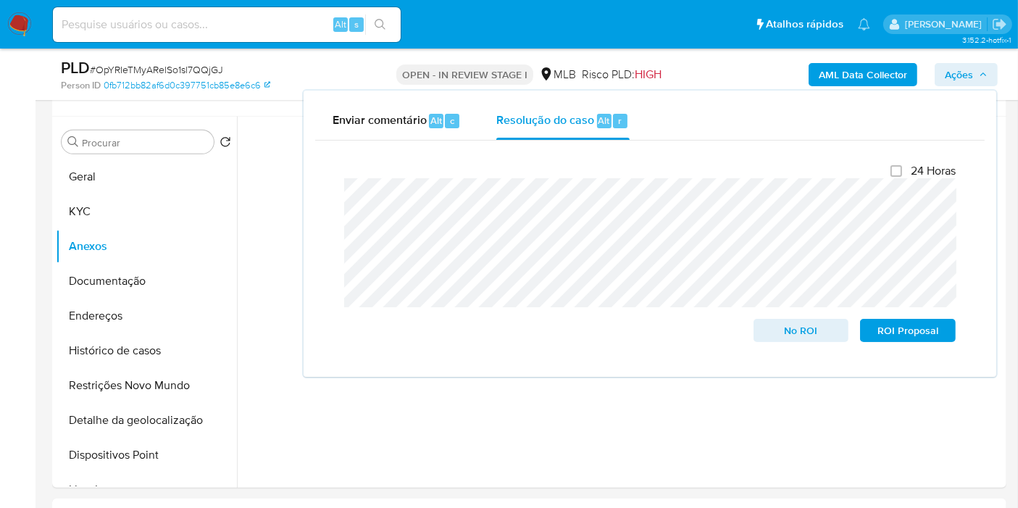
click at [850, 70] on b "AML Data Collector" at bounding box center [862, 74] width 88 height 23
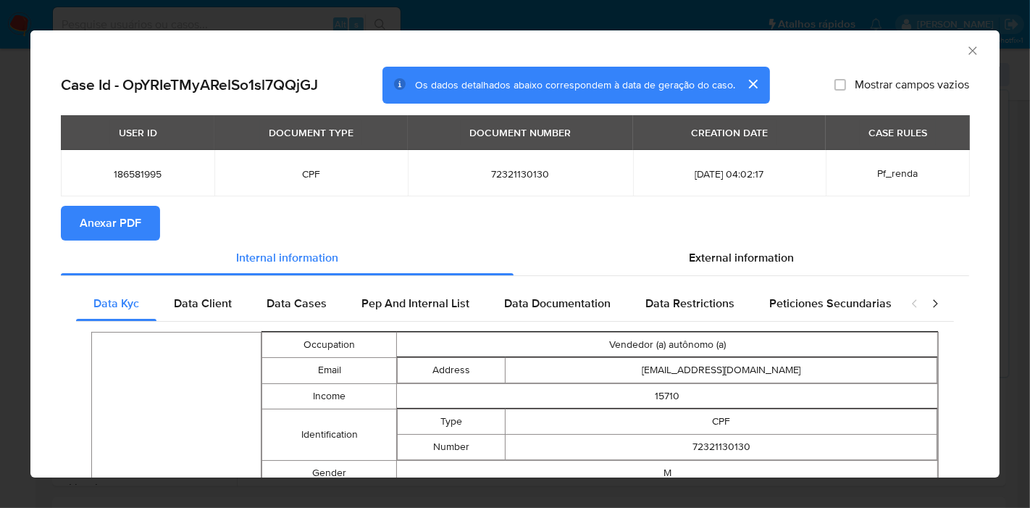
click at [127, 223] on span "Anexar PDF" at bounding box center [111, 223] width 62 height 32
click at [965, 53] on icon "Fechar a janela" at bounding box center [972, 50] width 14 height 14
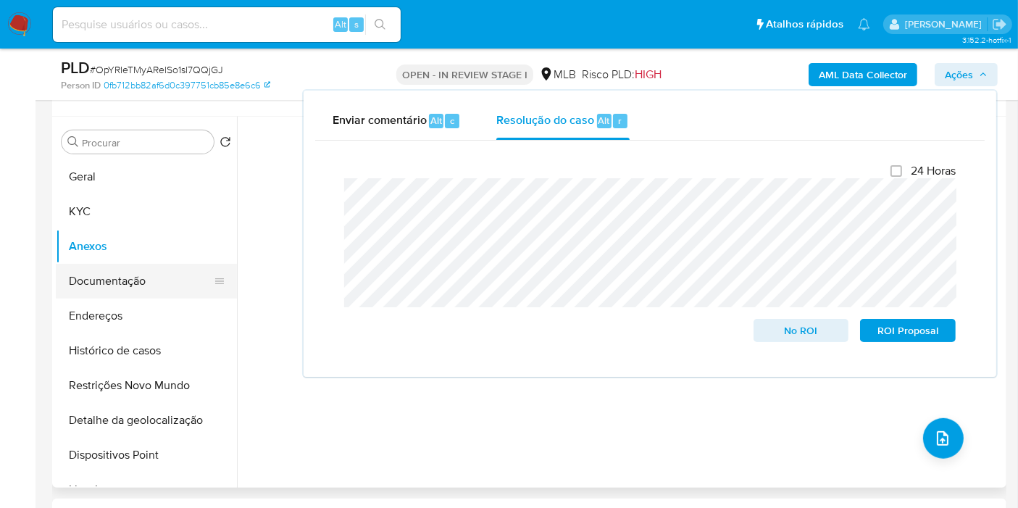
click at [133, 279] on button "Documentação" at bounding box center [140, 281] width 169 height 35
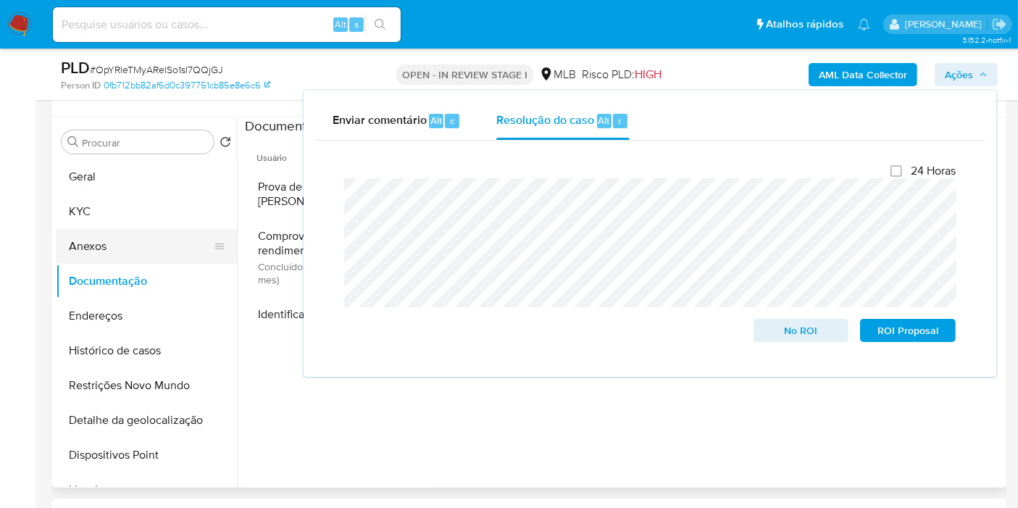
click at [133, 251] on button "Anexos" at bounding box center [140, 246] width 169 height 35
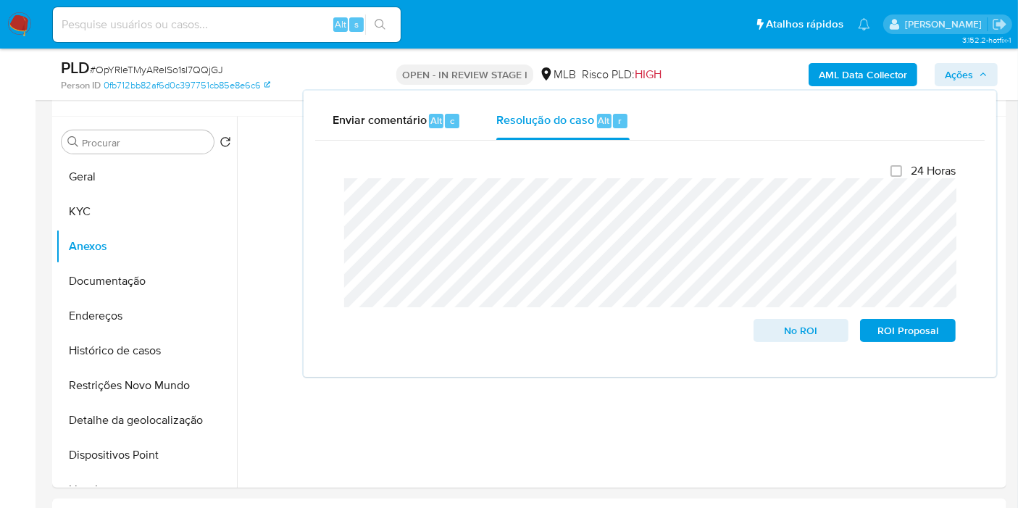
click at [952, 75] on span "Ações" at bounding box center [958, 74] width 28 height 23
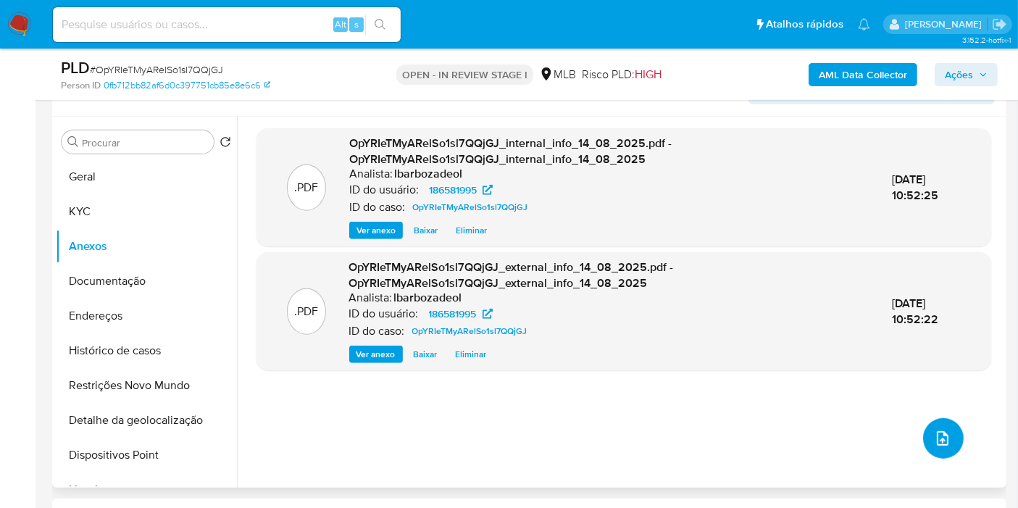
click at [942, 429] on icon "upload-file" at bounding box center [942, 437] width 17 height 17
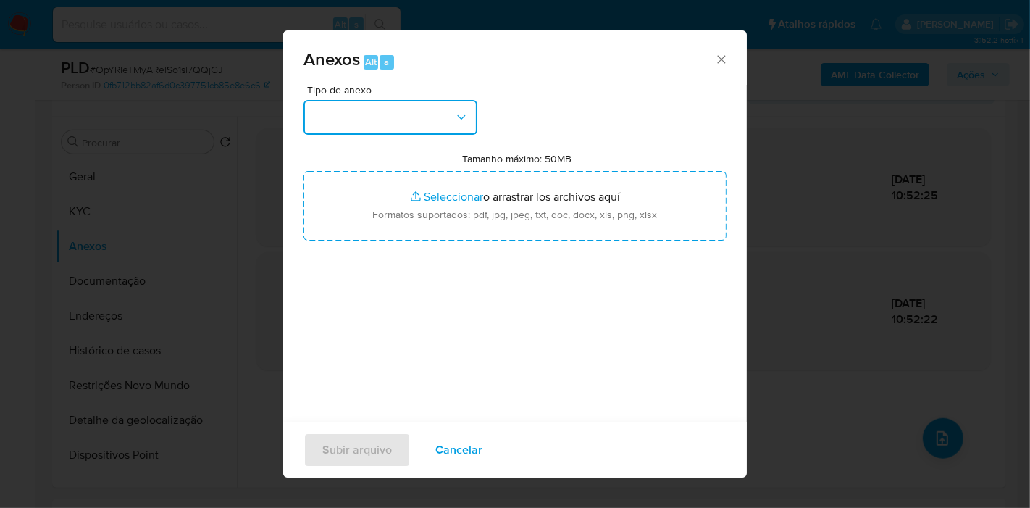
drag, startPoint x: 385, startPoint y: 114, endPoint x: 385, endPoint y: 132, distance: 17.4
click at [385, 117] on button "button" at bounding box center [390, 117] width 174 height 35
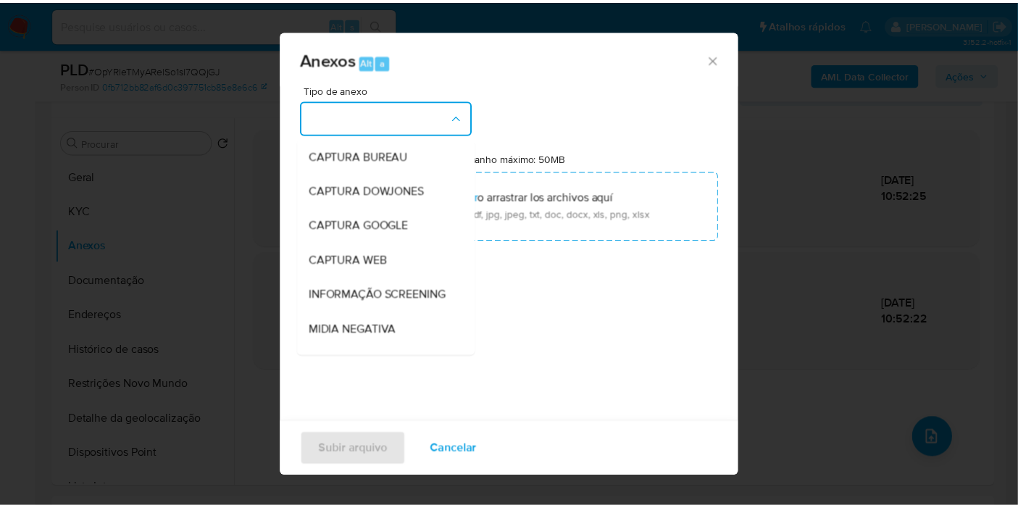
scroll to position [222, 0]
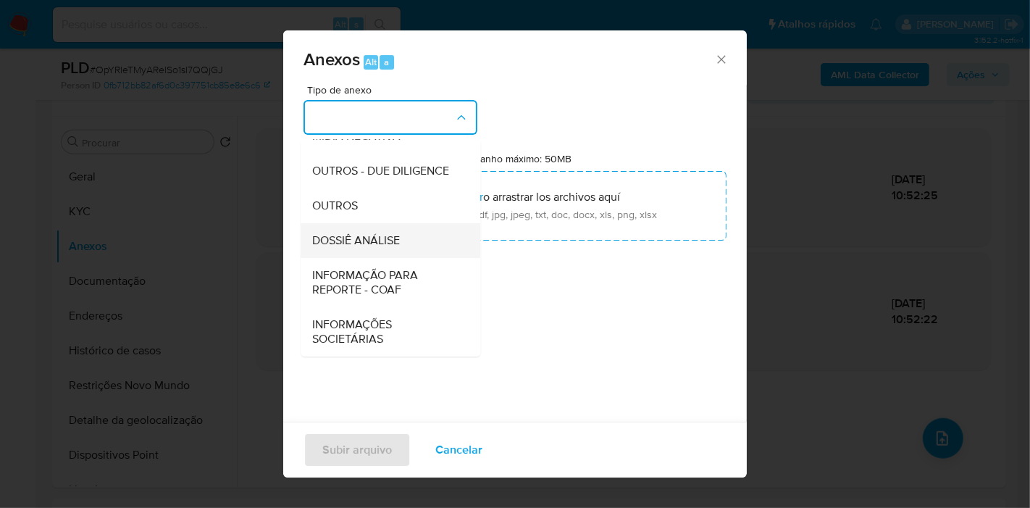
click at [401, 241] on div "DOSSIÊ ANÁLISE" at bounding box center [386, 240] width 148 height 35
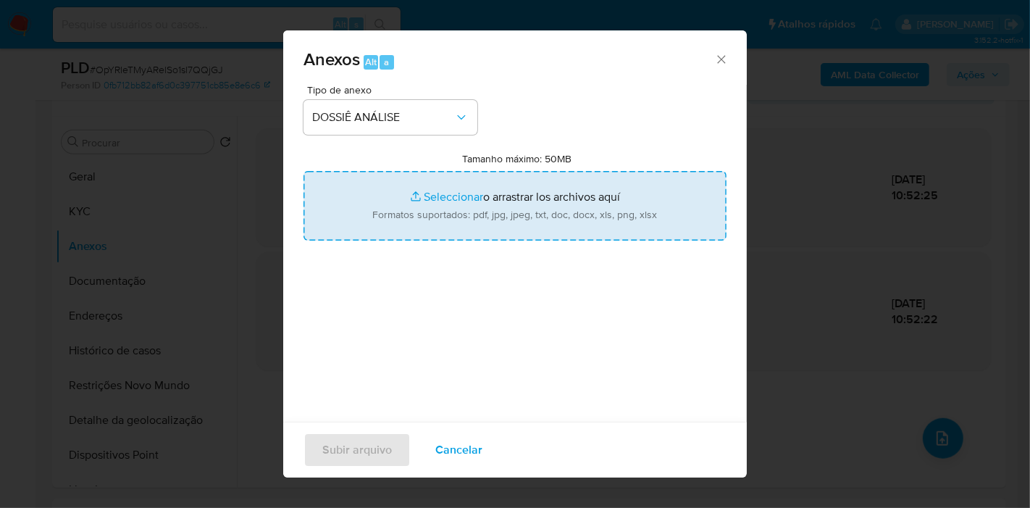
click at [418, 193] on input "Tamanho máximo: 50MB Seleccionar archivos" at bounding box center [514, 206] width 423 height 70
type input "C:\fakepath\XXXX - CPF 72321130130 - PAULO RICARDO SILVA.pdf"
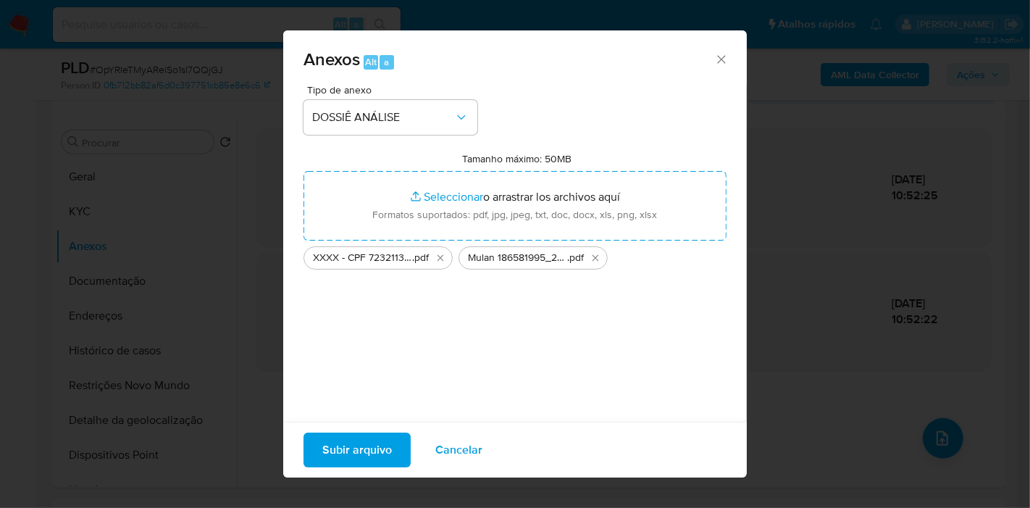
click at [373, 442] on span "Subir arquivo" at bounding box center [357, 450] width 70 height 32
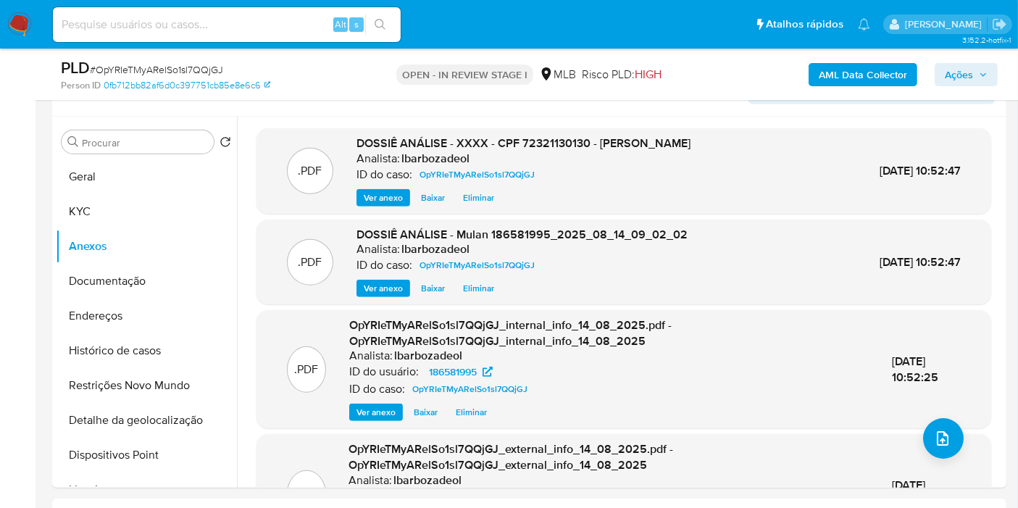
click at [981, 72] on icon "button" at bounding box center [982, 74] width 9 height 9
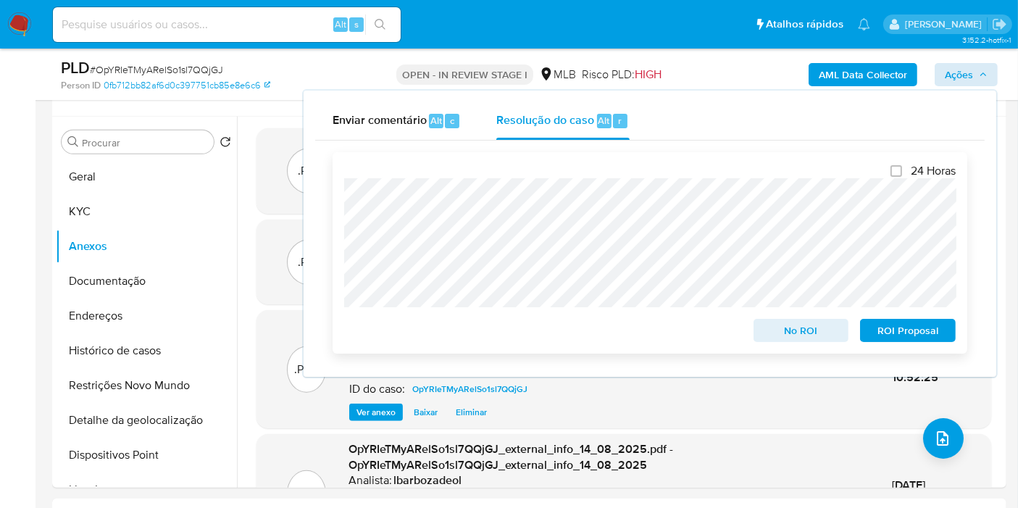
click at [809, 334] on span "No ROI" at bounding box center [800, 330] width 75 height 20
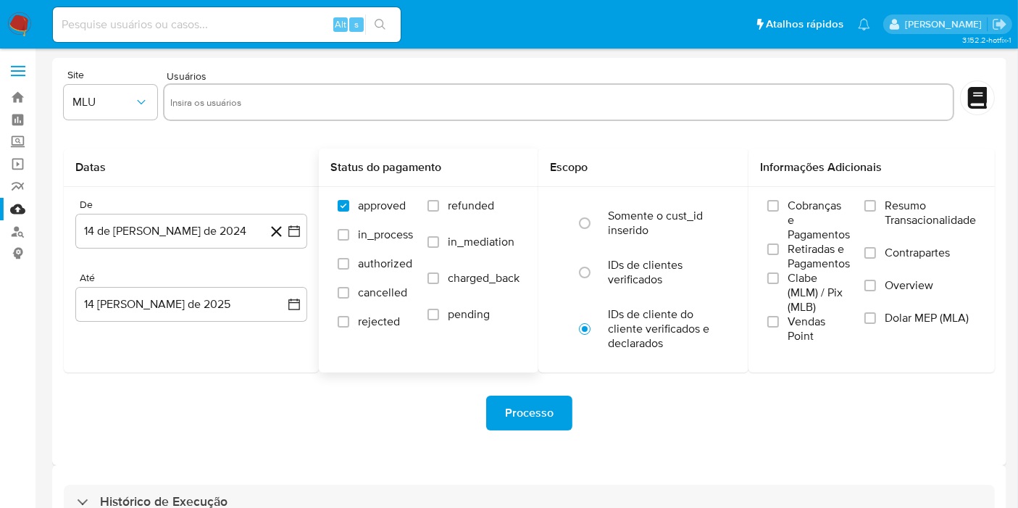
scroll to position [39, 0]
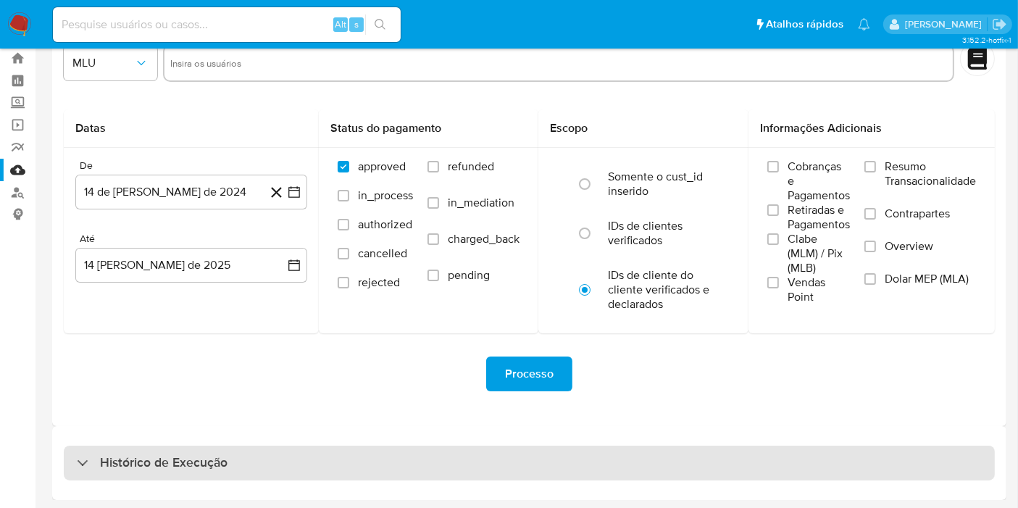
click at [484, 474] on div "Histórico de Execução" at bounding box center [529, 462] width 931 height 35
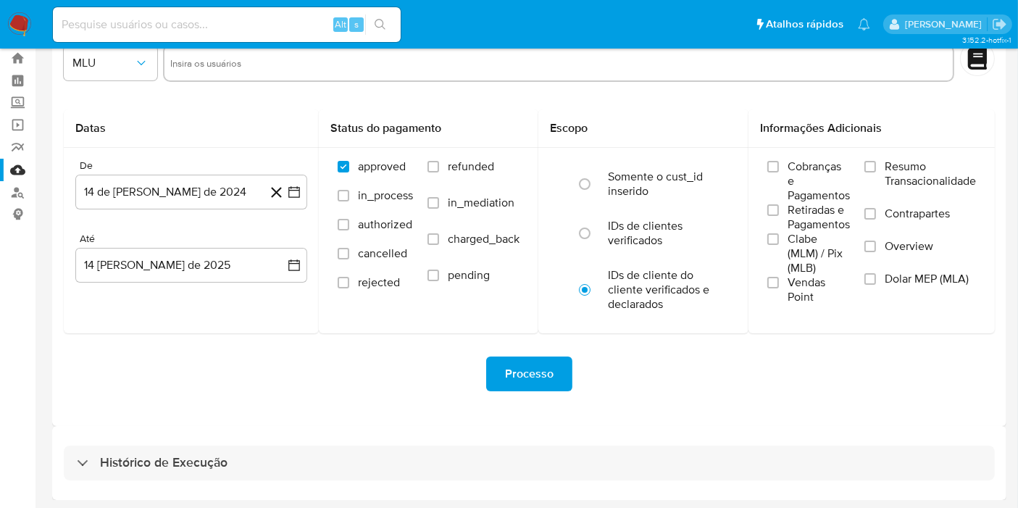
select select "10"
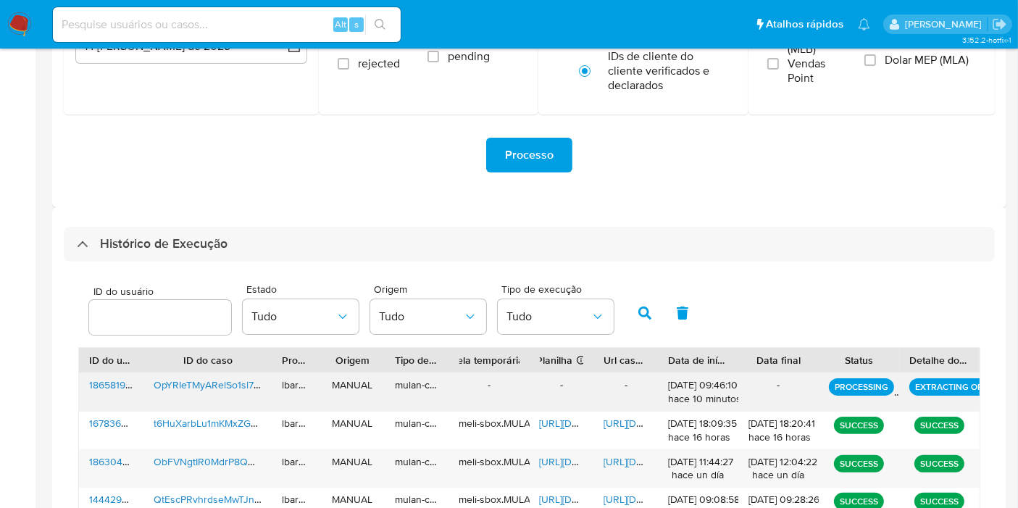
scroll to position [256, 0]
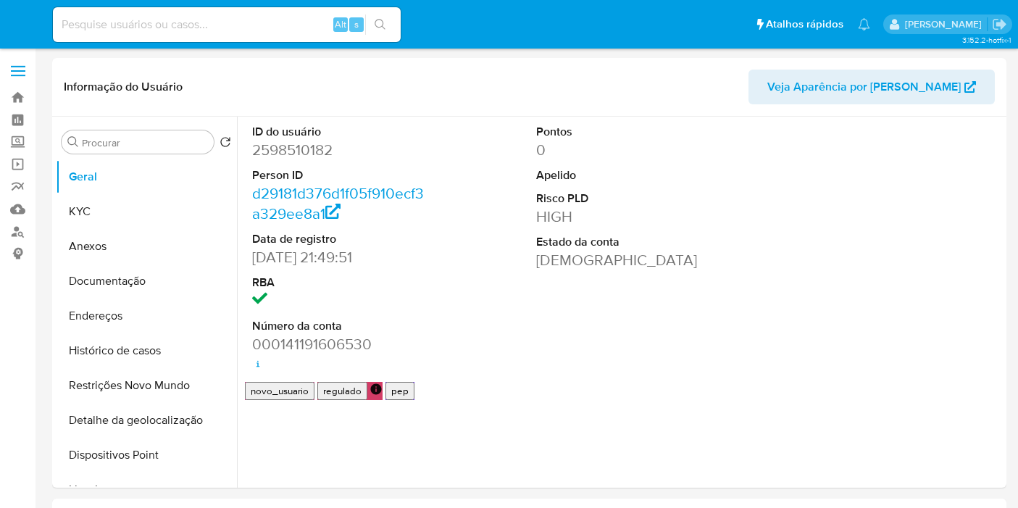
select select "10"
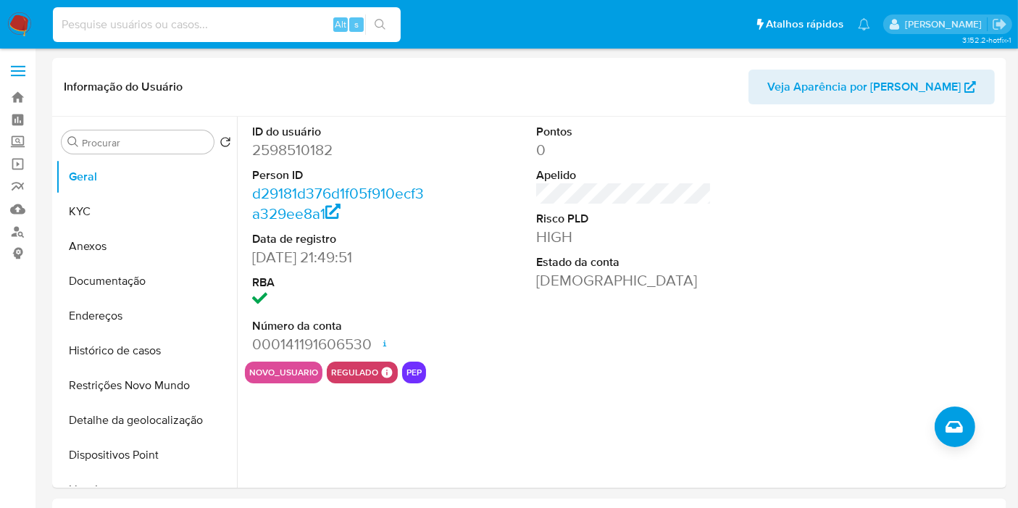
click at [275, 23] on input at bounding box center [227, 24] width 348 height 19
paste input "2588732583"
type input "2588732583"
click at [393, 19] on button "search-icon" at bounding box center [380, 24] width 30 height 20
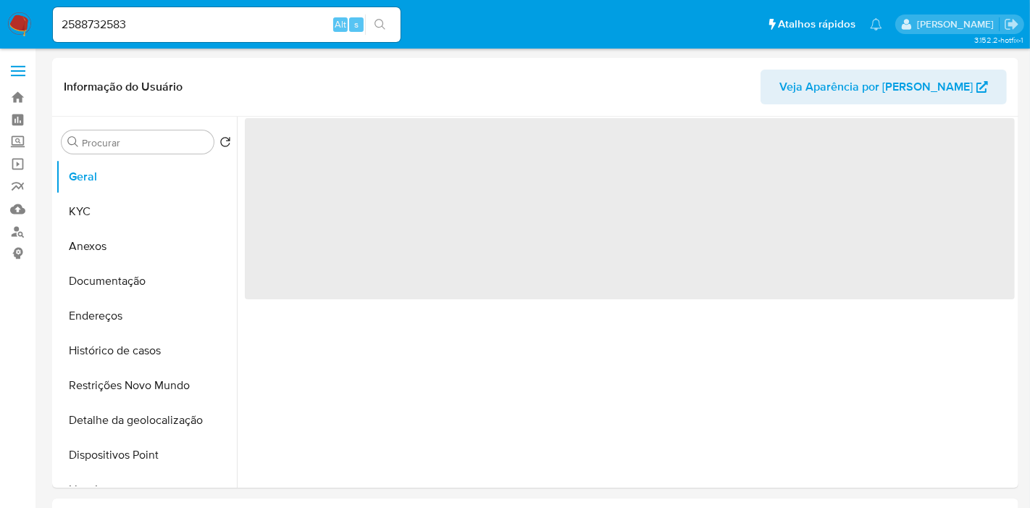
select select "10"
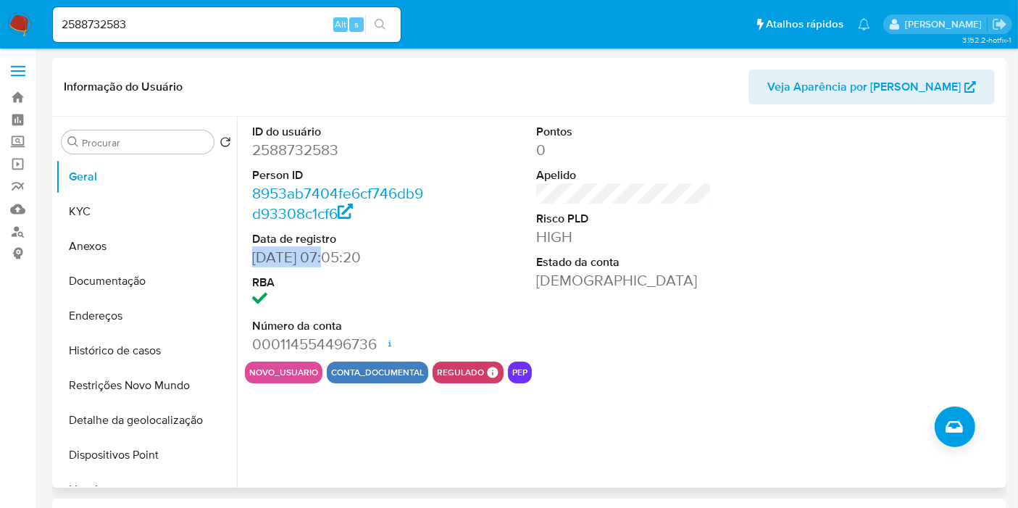
drag, startPoint x: 319, startPoint y: 258, endPoint x: 253, endPoint y: 259, distance: 66.6
click at [253, 259] on dd "30/07/2025 07:05:20" at bounding box center [339, 257] width 175 height 20
copy dd "30/07/2025"
click at [130, 222] on button "KYC" at bounding box center [140, 211] width 169 height 35
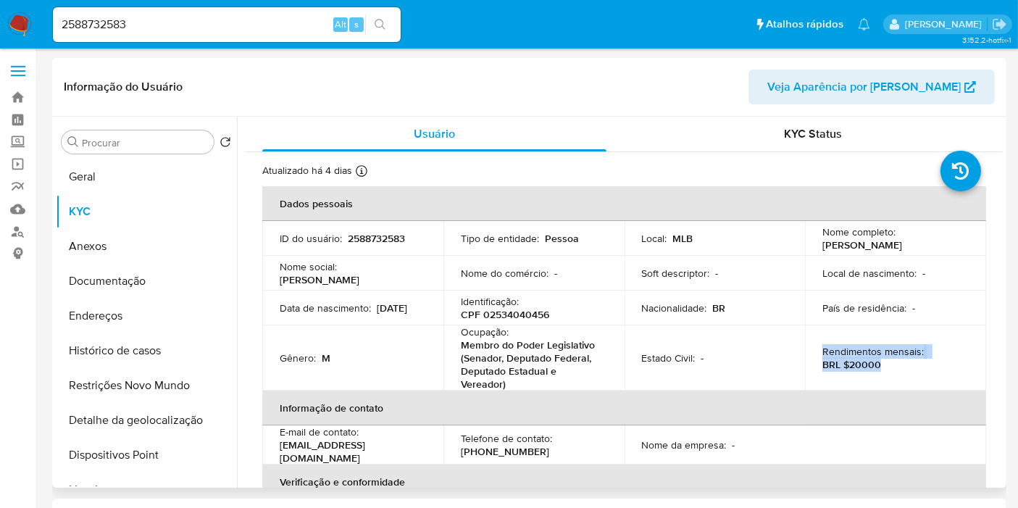
drag, startPoint x: 876, startPoint y: 361, endPoint x: 819, endPoint y: 353, distance: 57.2
click at [822, 353] on div "Rendimentos mensais : BRL $20000" at bounding box center [895, 358] width 146 height 26
copy div "Rendimentos mensais : BRL $20000"
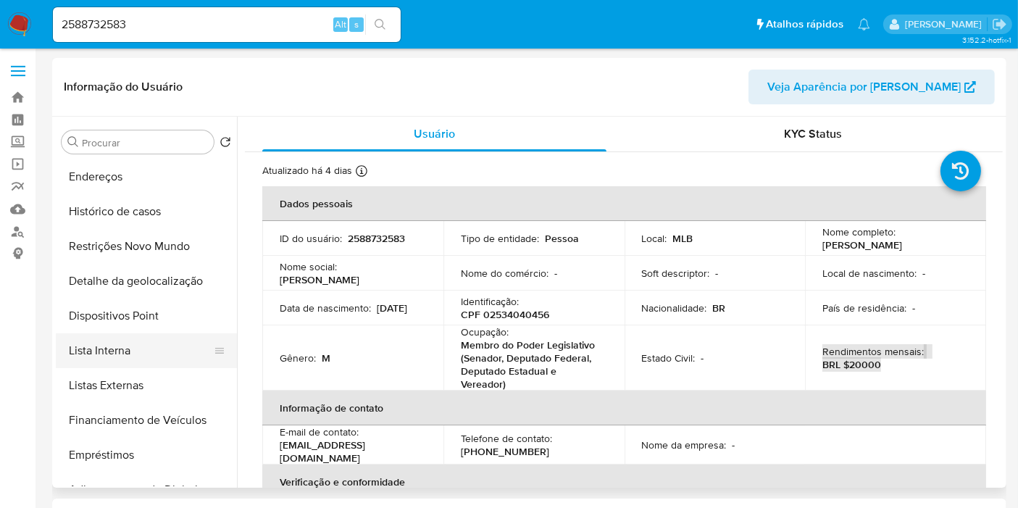
scroll to position [141, 0]
click at [160, 353] on button "Lista Interna" at bounding box center [140, 348] width 169 height 35
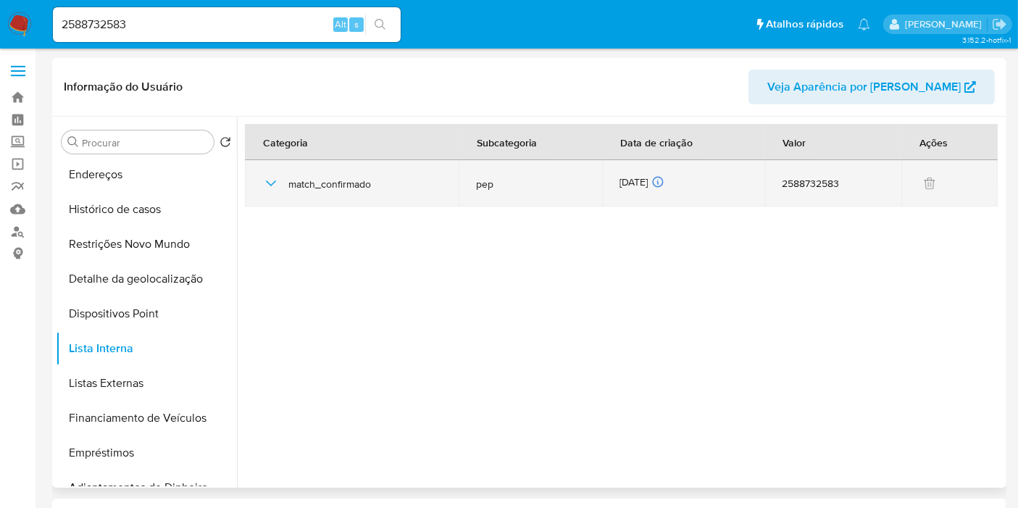
click at [641, 183] on div "06/08/2025 06/08/2025 13:00:30" at bounding box center [682, 183] width 127 height 16
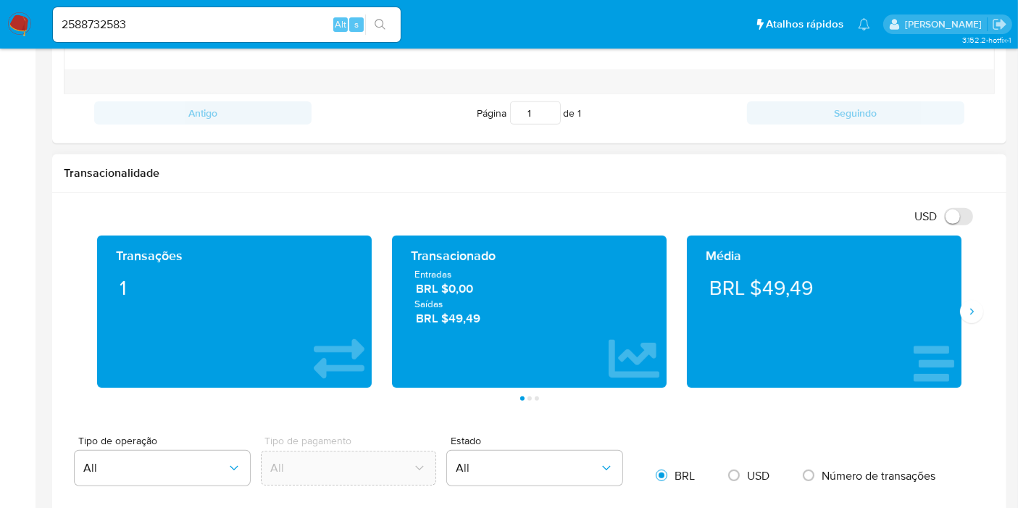
scroll to position [639, 0]
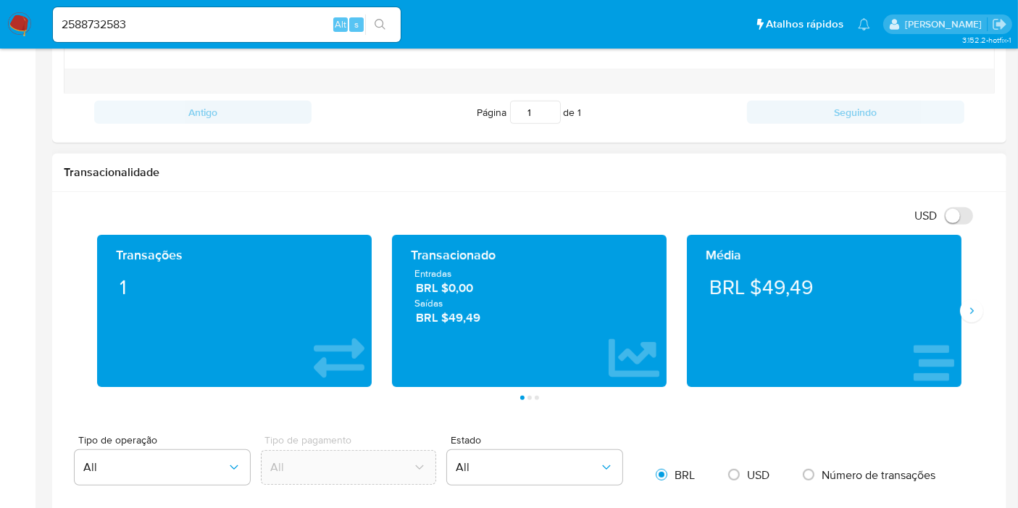
drag, startPoint x: 495, startPoint y: 318, endPoint x: 413, endPoint y: 276, distance: 92.6
click at [413, 276] on div "Entradas BRL $0,00 Saídas BRL $49,49" at bounding box center [528, 296] width 251 height 59
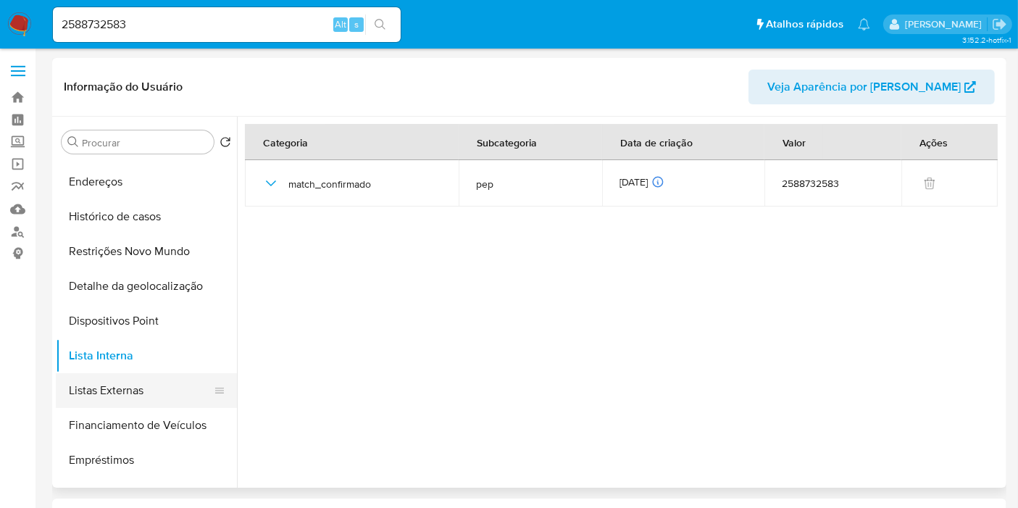
scroll to position [135, 0]
click at [162, 398] on button "Listas Externas" at bounding box center [140, 389] width 169 height 35
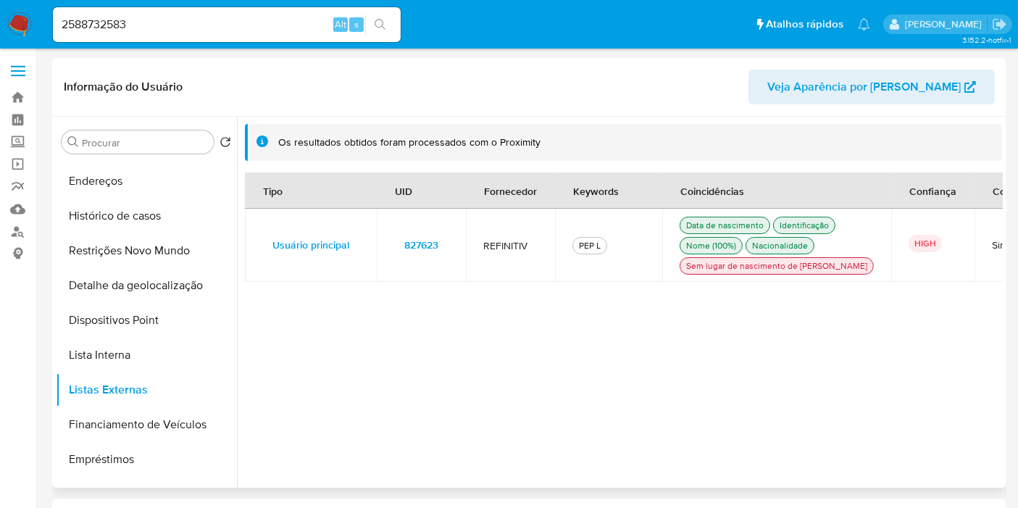
click at [411, 253] on span "827623" at bounding box center [421, 245] width 34 height 20
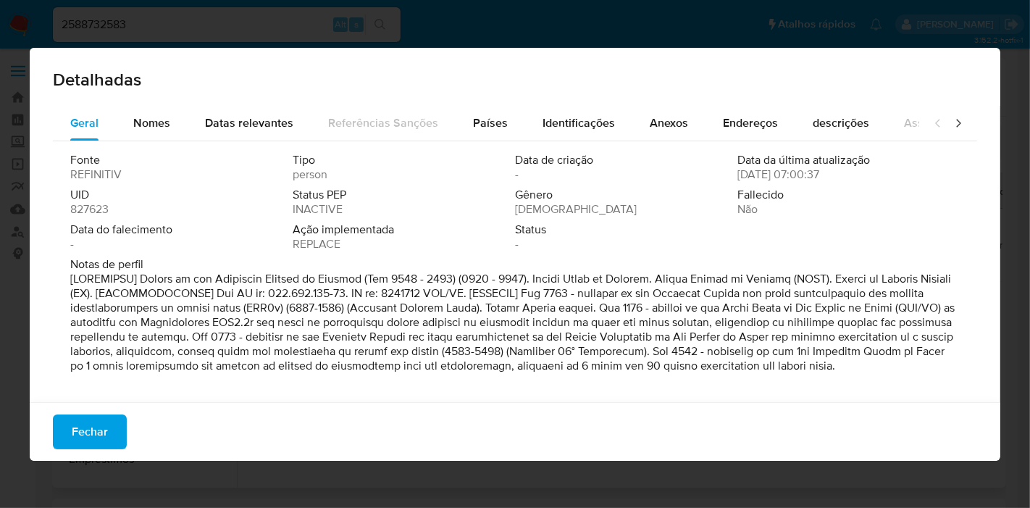
click at [101, 208] on span "827623" at bounding box center [89, 209] width 38 height 14
click at [101, 206] on span "827623" at bounding box center [89, 209] width 38 height 14
drag, startPoint x: 104, startPoint y: 425, endPoint x: 114, endPoint y: 419, distance: 11.5
click at [103, 425] on span "Fechar" at bounding box center [90, 432] width 36 height 32
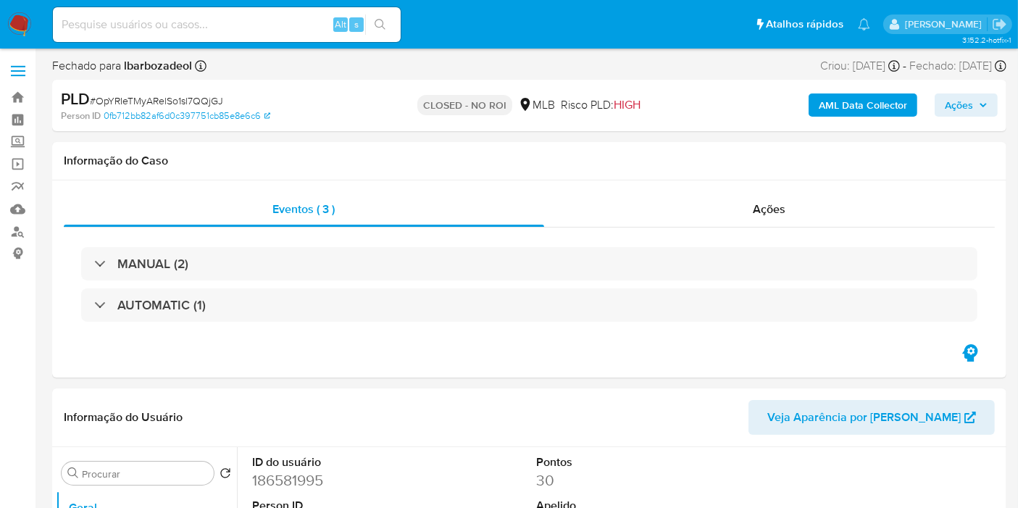
select select "10"
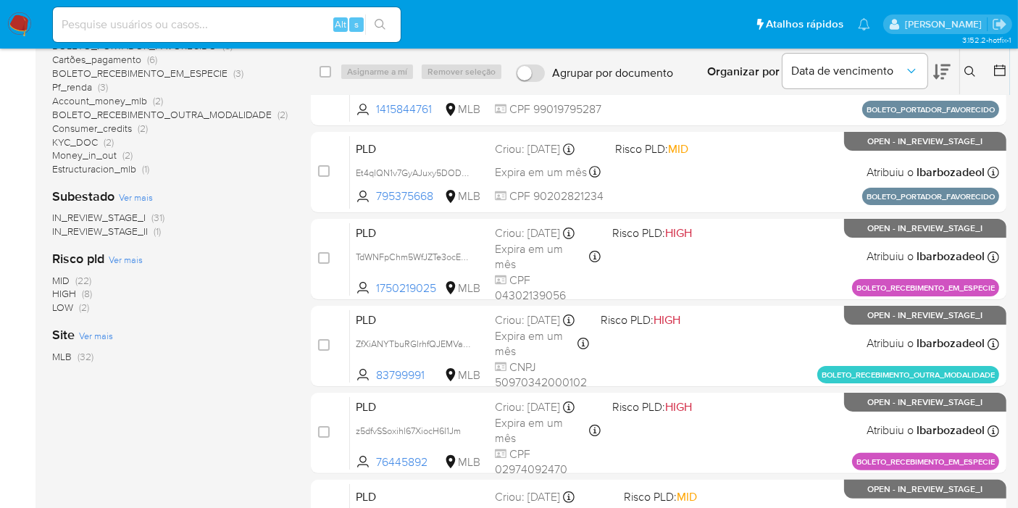
scroll to position [232, 0]
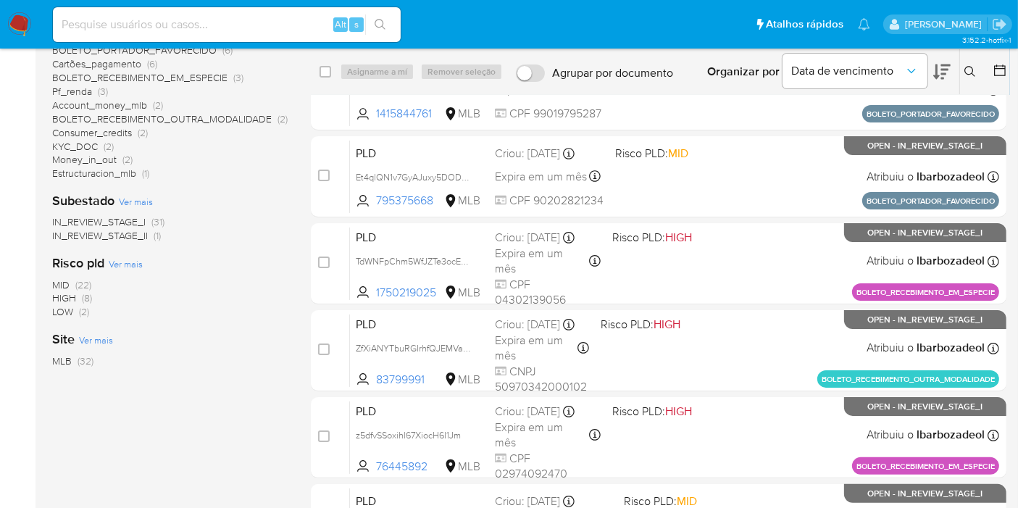
click at [85, 297] on span "(8)" at bounding box center [87, 297] width 10 height 14
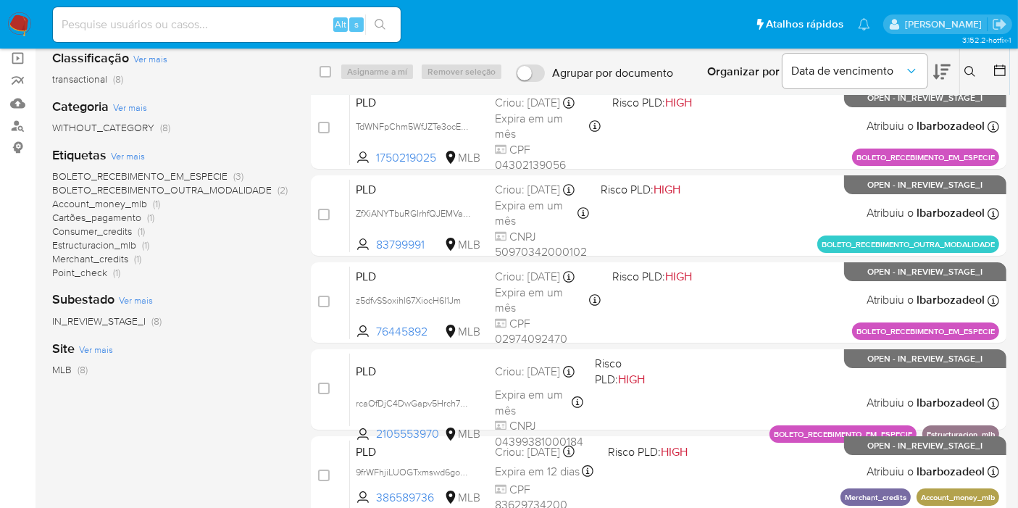
scroll to position [104, 0]
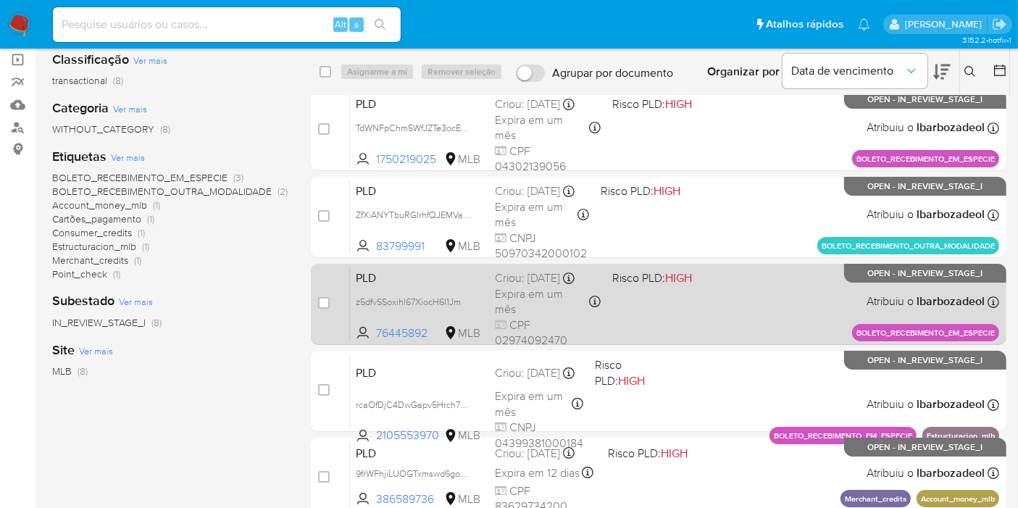
click at [676, 313] on div "PLD z5dfvSSoxihl67XiocH6I1Jm 76445892 MLB Risco PLD: HIGH Criou: [DATE] Criou: …" at bounding box center [674, 303] width 649 height 73
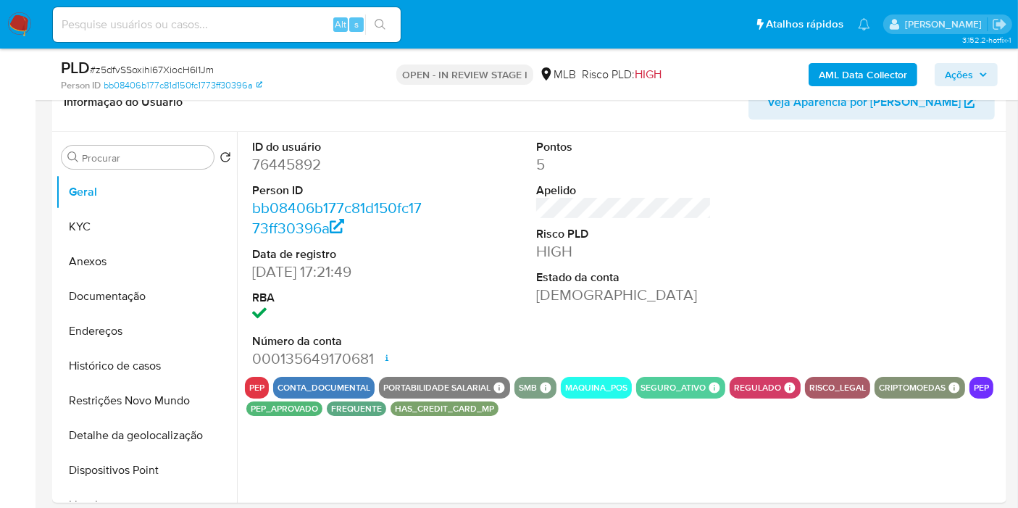
select select "10"
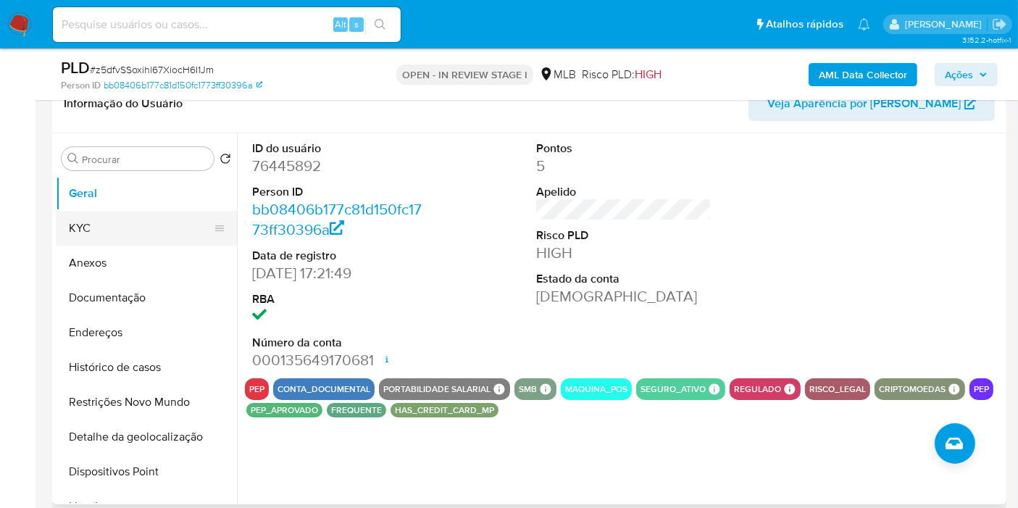
click at [130, 217] on button "KYC" at bounding box center [140, 228] width 169 height 35
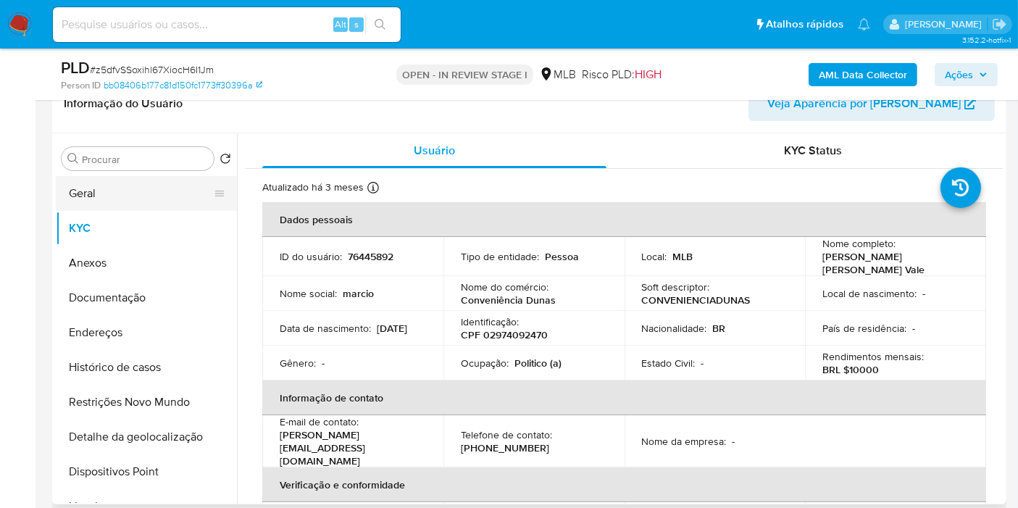
click at [124, 187] on button "Geral" at bounding box center [140, 193] width 169 height 35
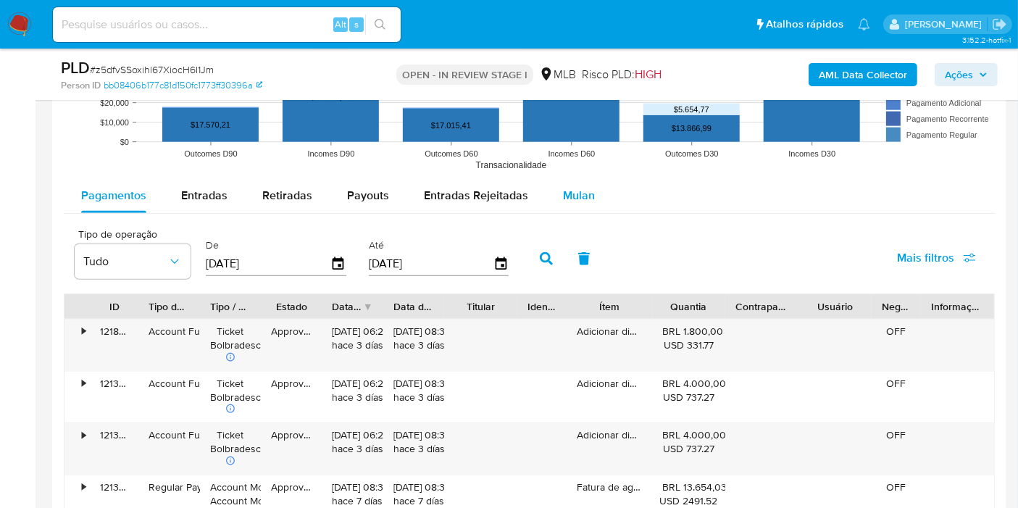
scroll to position [1464, 0]
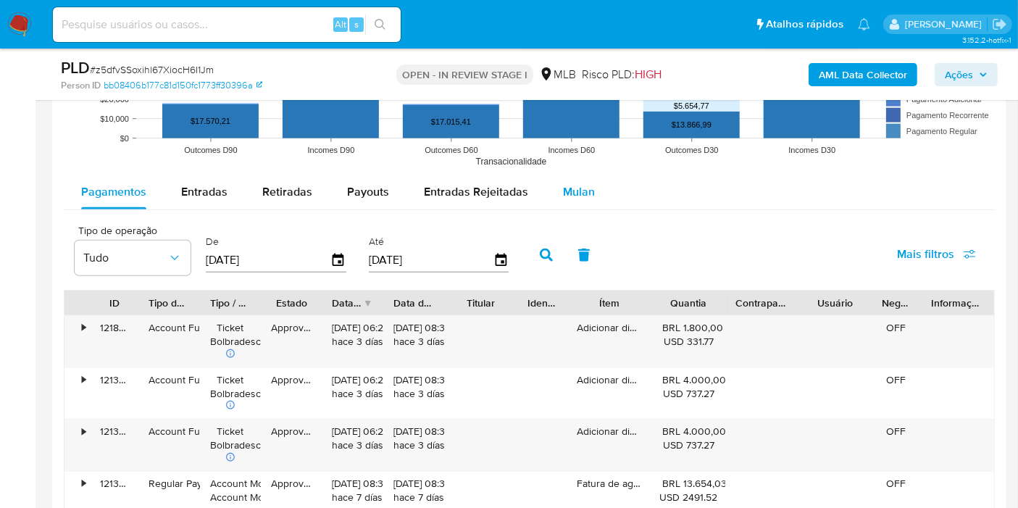
click at [575, 193] on span "Mulan" at bounding box center [579, 191] width 32 height 17
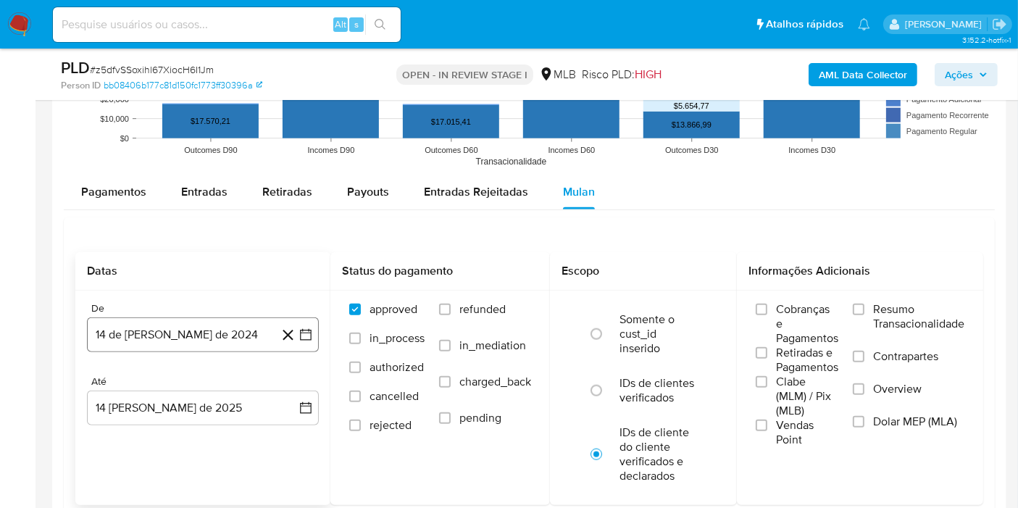
drag, startPoint x: 184, startPoint y: 316, endPoint x: 184, endPoint y: 327, distance: 11.6
click at [184, 317] on button "14 de julio de 2024" at bounding box center [203, 334] width 232 height 35
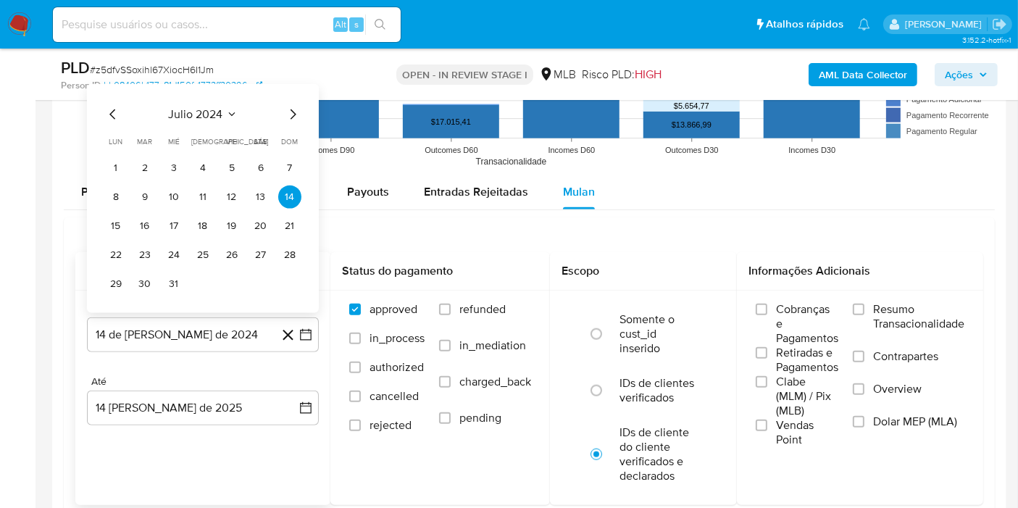
click at [209, 107] on span "julio 2024" at bounding box center [196, 114] width 54 height 14
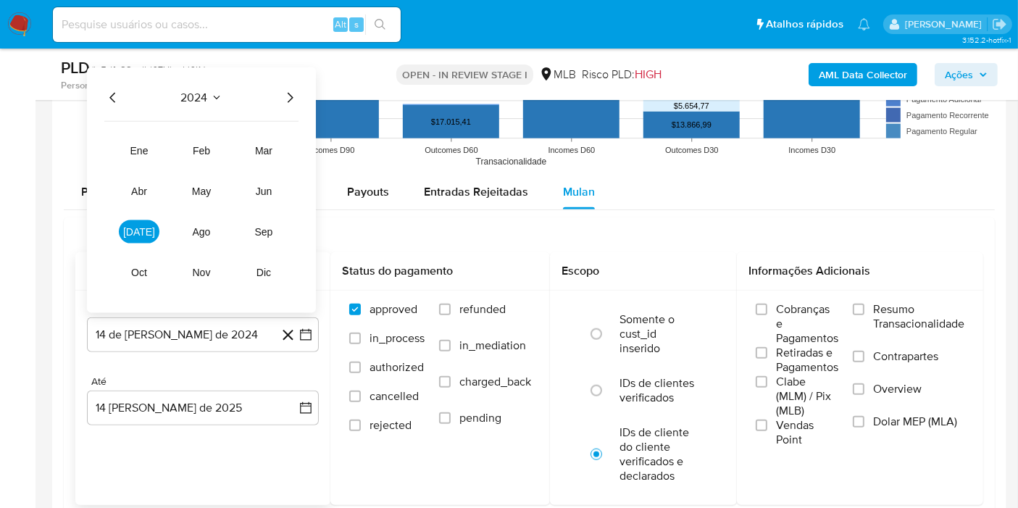
click at [289, 93] on icon "Año siguiente" at bounding box center [289, 97] width 17 height 17
click at [263, 189] on span "jun" at bounding box center [264, 191] width 17 height 12
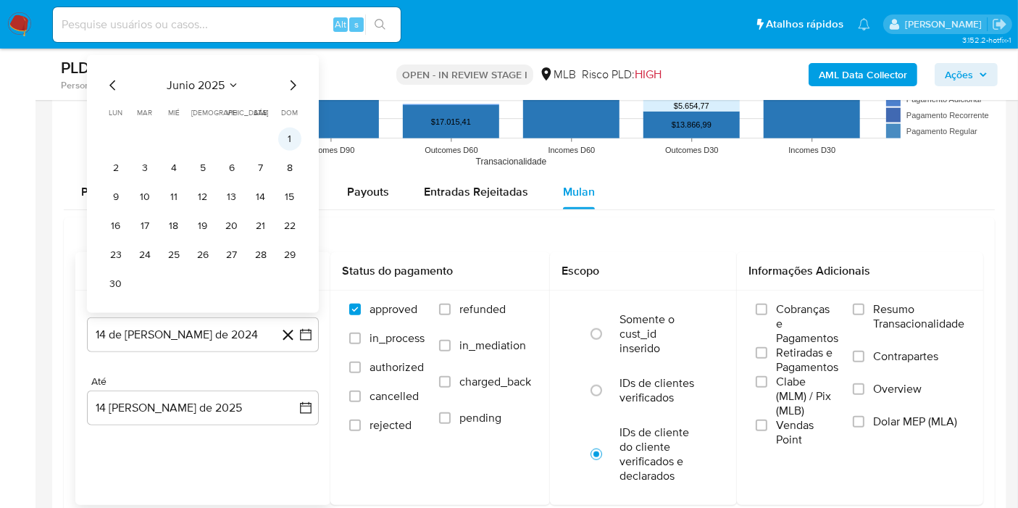
click at [287, 141] on button "1" at bounding box center [289, 138] width 23 height 23
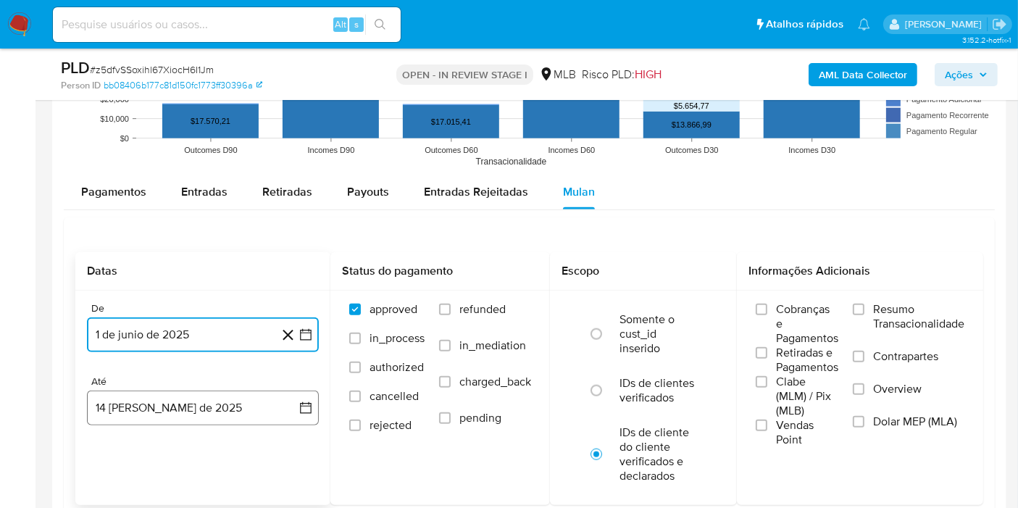
click at [177, 396] on button "14 de agosto de 2025" at bounding box center [203, 407] width 232 height 35
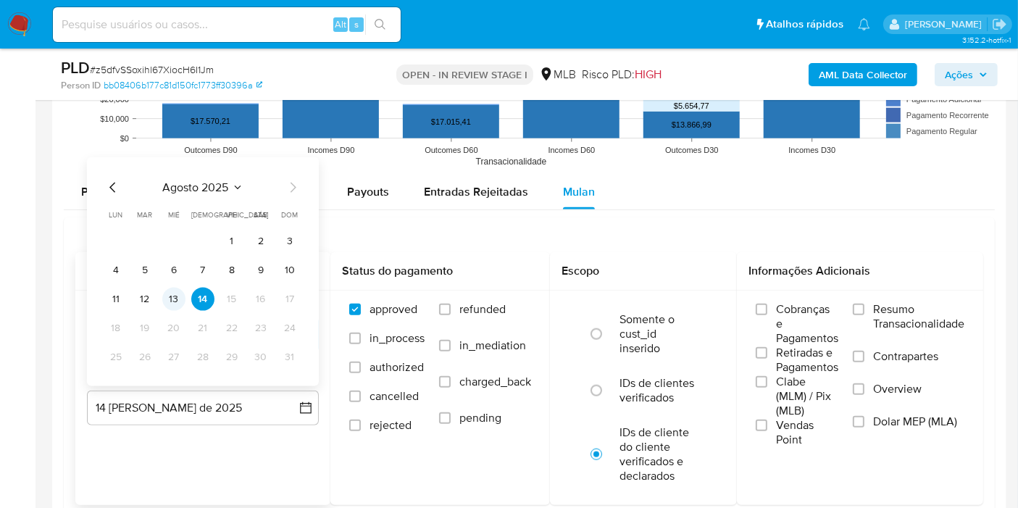
click at [169, 295] on button "13" at bounding box center [173, 299] width 23 height 23
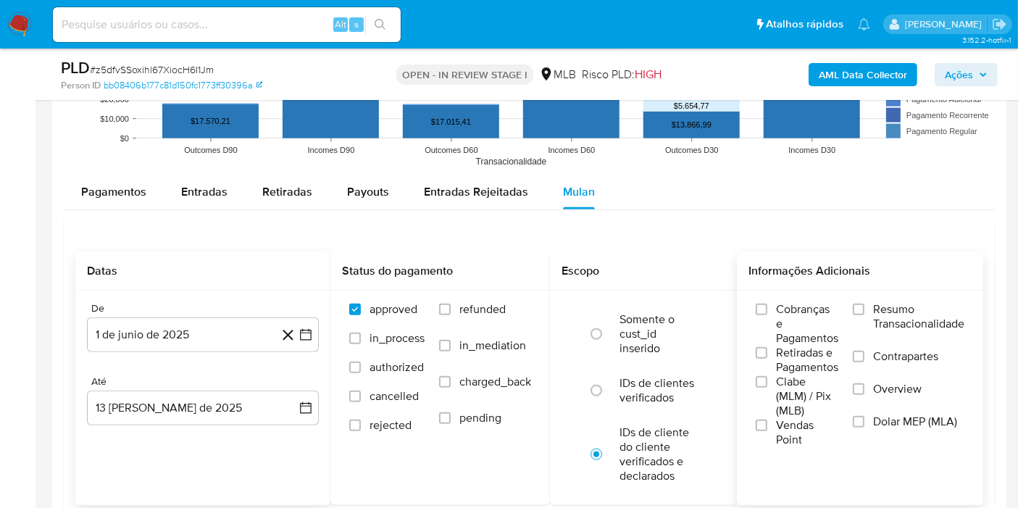
click at [869, 311] on label "Resumo Transacionalidade" at bounding box center [908, 325] width 112 height 47
click at [864, 311] on input "Resumo Transacionalidade" at bounding box center [858, 309] width 12 height 12
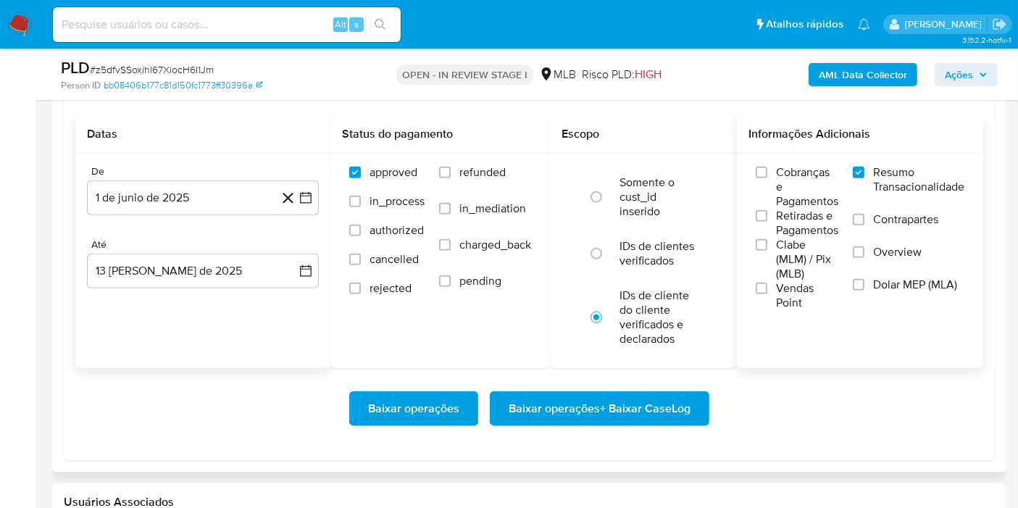
click at [555, 404] on span "Baixar operações + Baixar CaseLog" at bounding box center [599, 409] width 182 height 32
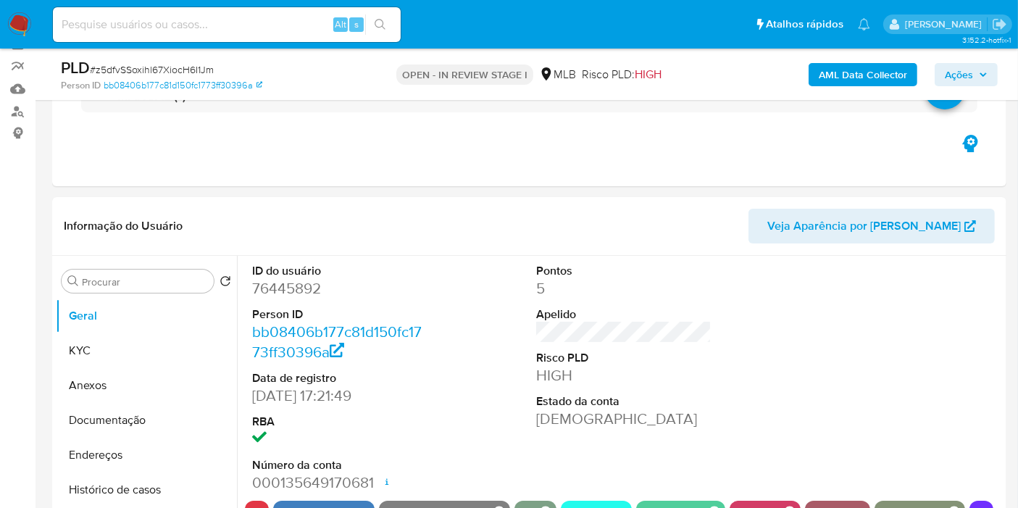
scroll to position [0, 0]
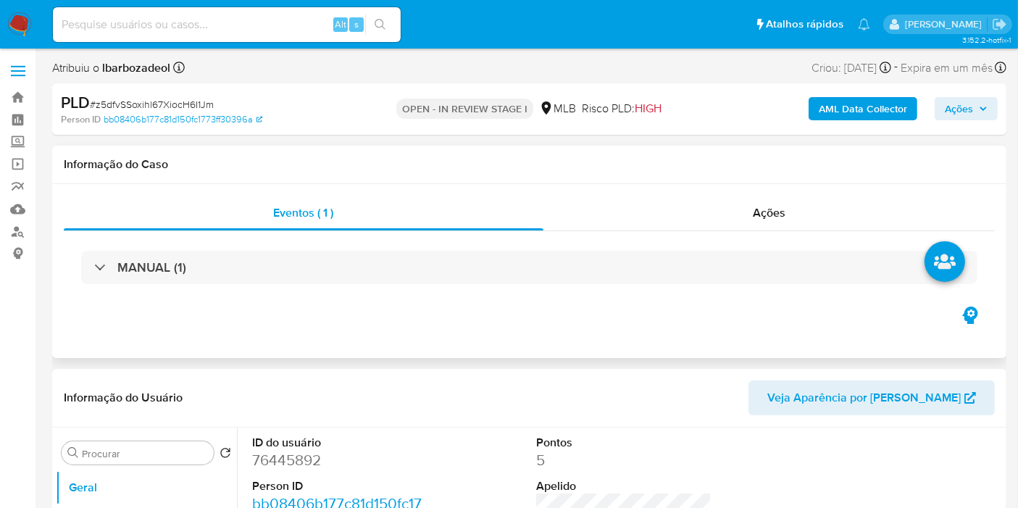
click at [432, 244] on div "MANUAL (1)" at bounding box center [529, 267] width 931 height 72
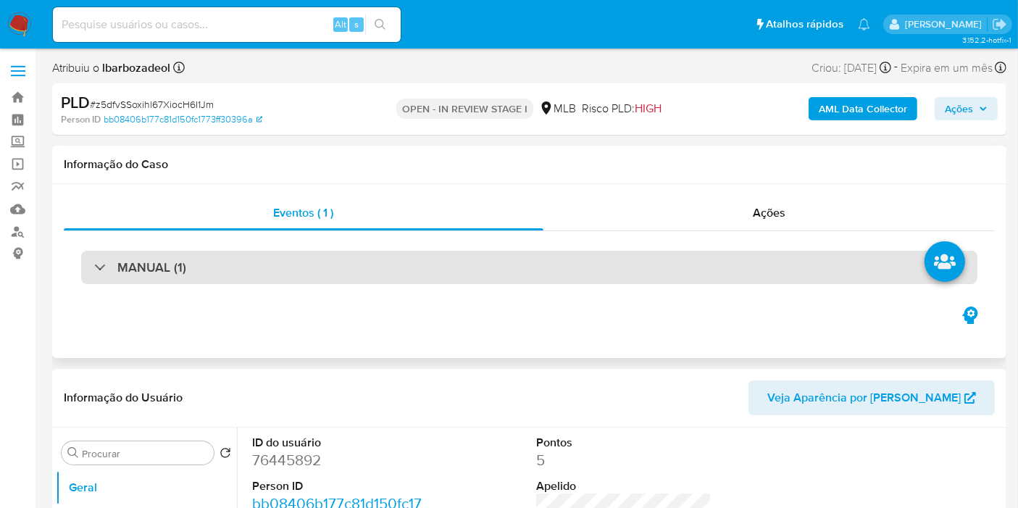
click at [447, 264] on div "MANUAL (1)" at bounding box center [529, 267] width 896 height 33
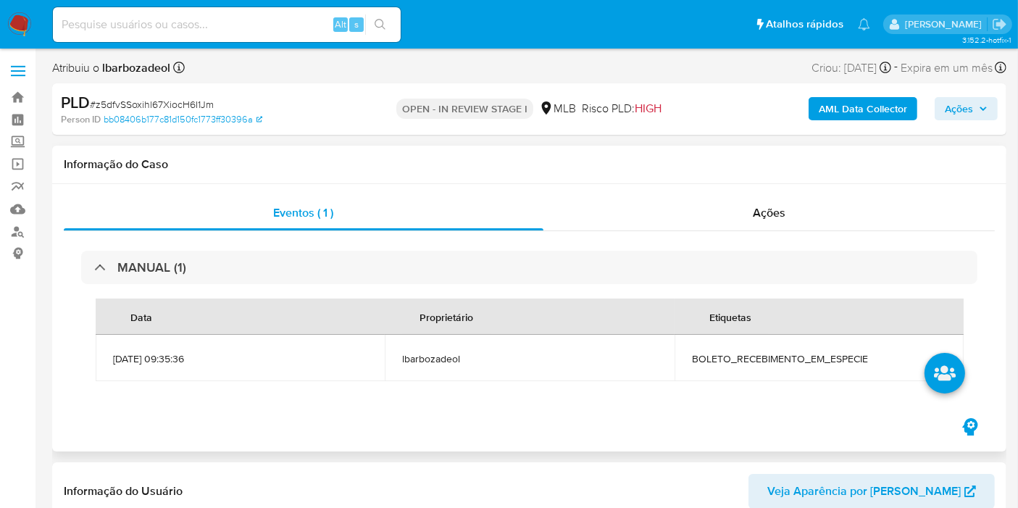
click at [726, 353] on span "BOLETO_RECEBIMENTO_EM_ESPECIE" at bounding box center [819, 358] width 254 height 13
copy span "BOLETO_RECEBIMENTO_EM_ESPECIE"
click at [959, 110] on span "Ações" at bounding box center [958, 108] width 28 height 23
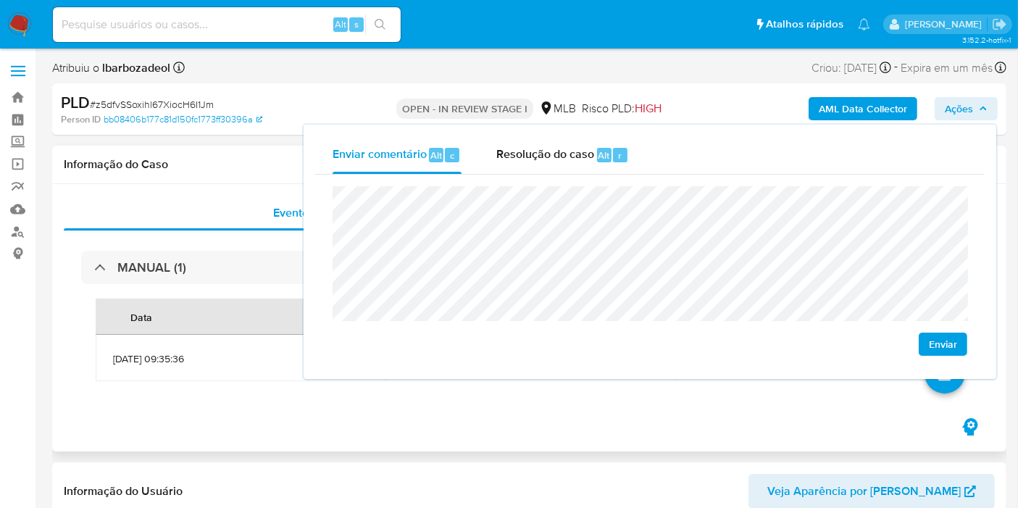
click at [214, 148] on div "Informação do Caso" at bounding box center [529, 165] width 954 height 38
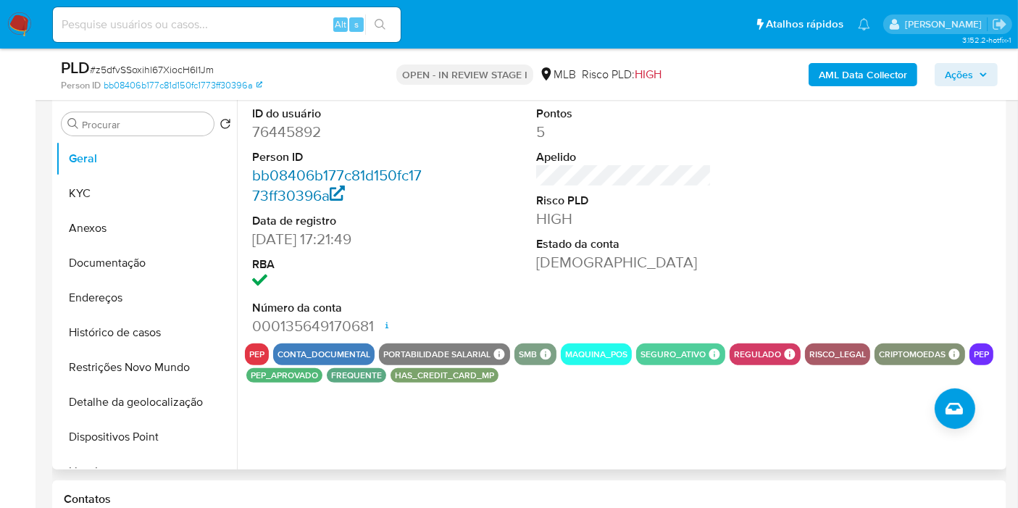
scroll to position [372, 0]
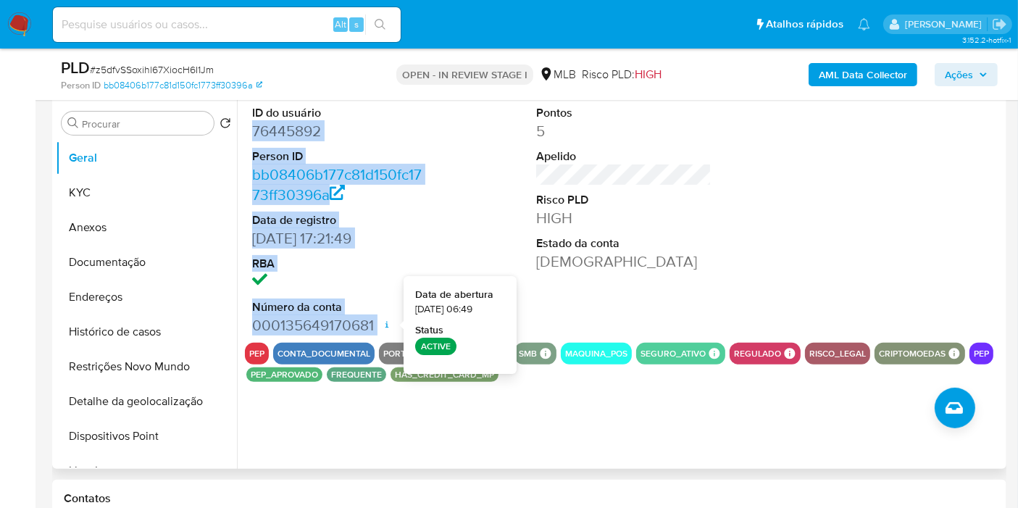
drag, startPoint x: 253, startPoint y: 130, endPoint x: 375, endPoint y: 322, distance: 227.6
click at [377, 323] on dl "ID do usuário 76445892 Person ID bb08406b177c81d150fc1773ff30396a Data de regis…" at bounding box center [339, 220] width 175 height 230
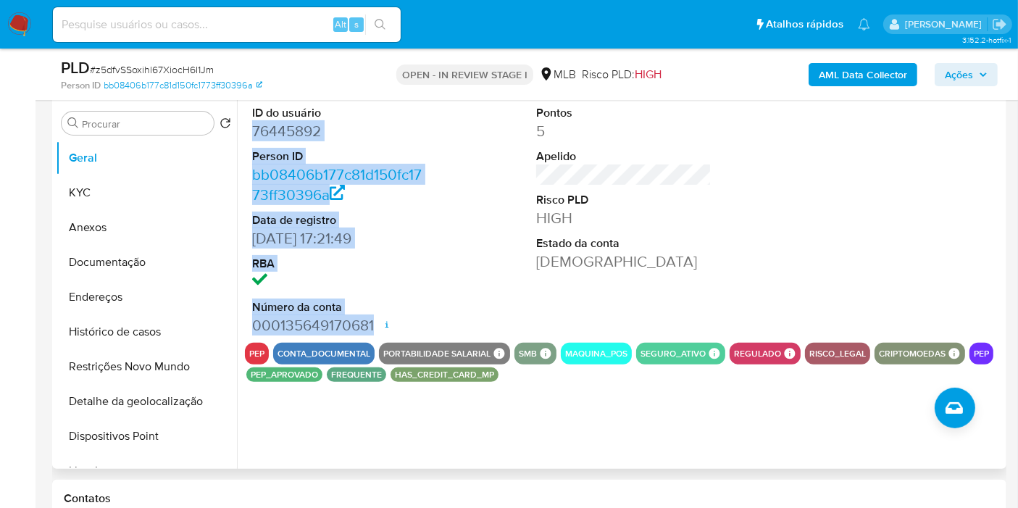
copy dl "76445892 Person ID bb08406b177c81d150fc1773ff30396a Data de registro 14/05/2009…"
click at [963, 70] on span "Ações" at bounding box center [958, 74] width 28 height 23
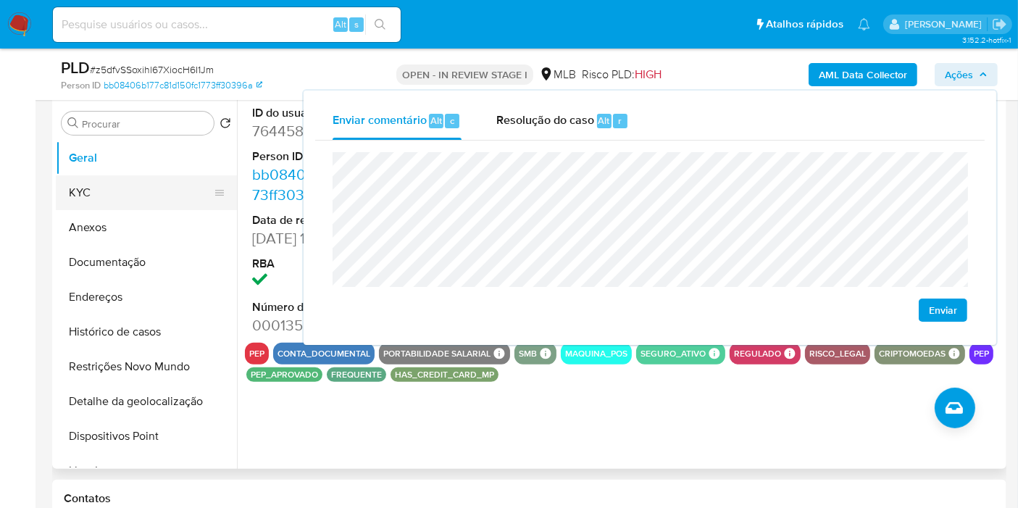
click at [128, 182] on button "KYC" at bounding box center [140, 192] width 169 height 35
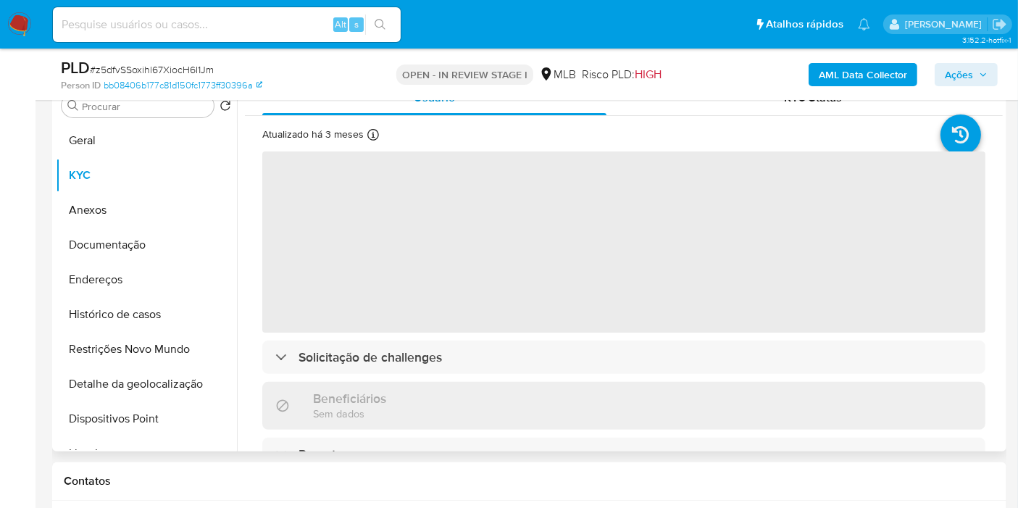
scroll to position [345, 0]
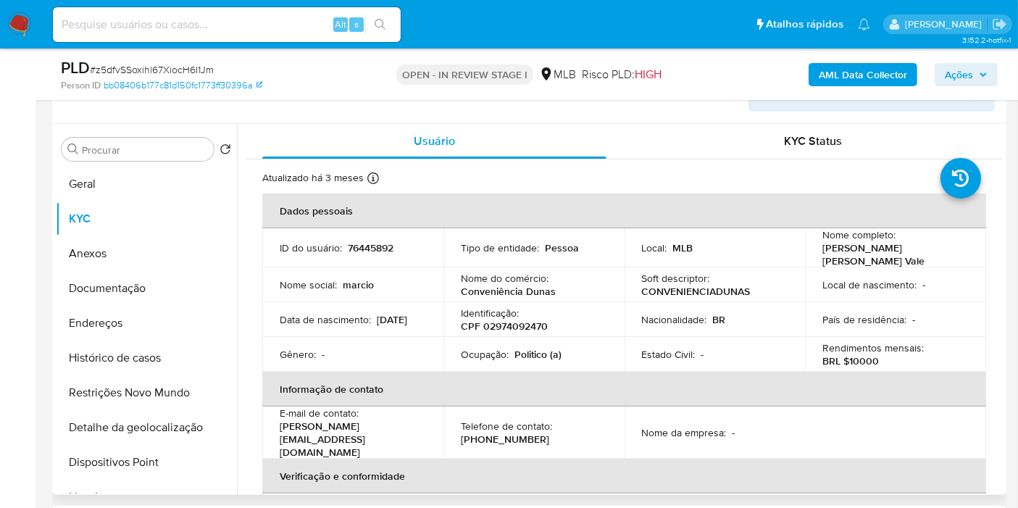
click at [519, 319] on p "CPF 02974092470" at bounding box center [504, 325] width 87 height 13
copy p "02974092470"
click at [944, 79] on button "Ações" at bounding box center [965, 74] width 63 height 23
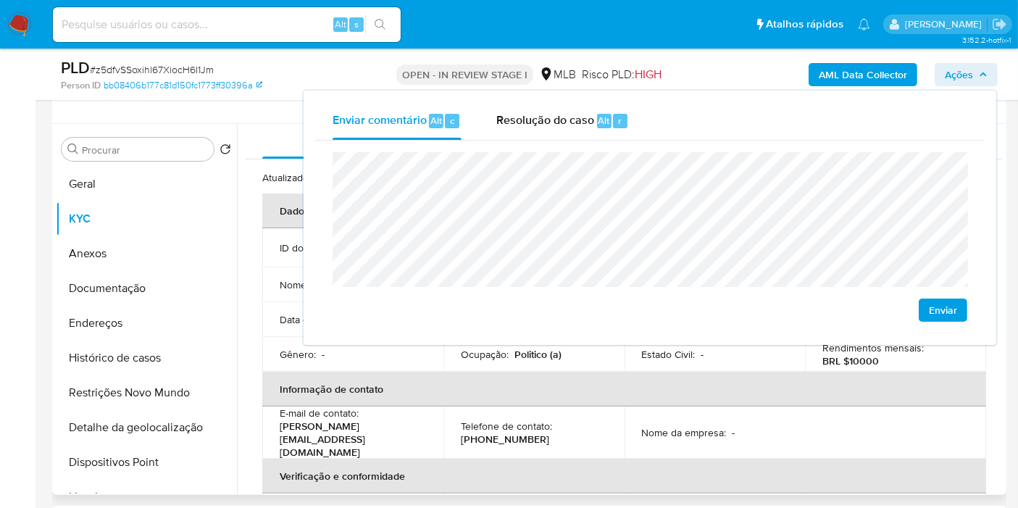
click at [449, 385] on th "Informação de contato" at bounding box center [624, 389] width 724 height 35
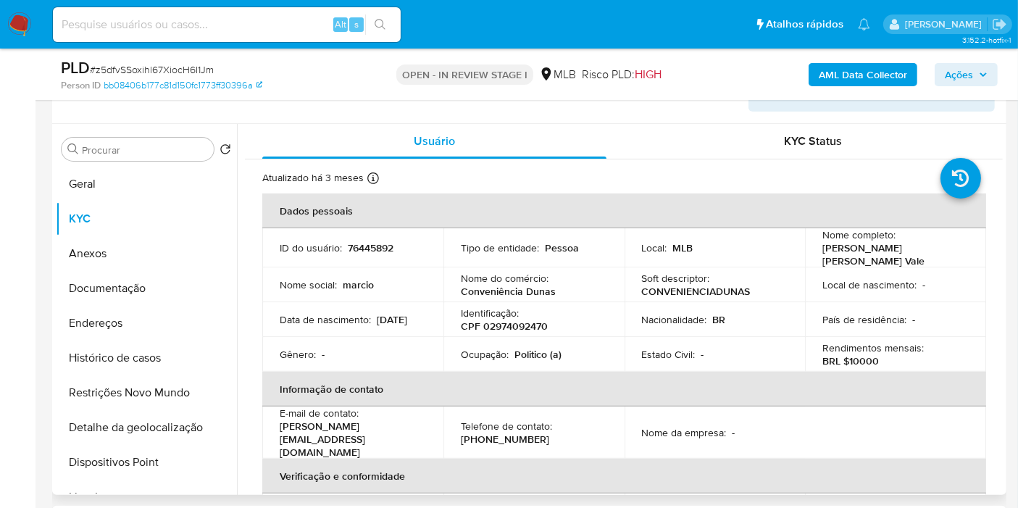
click at [527, 348] on p "Politico (a)" at bounding box center [537, 354] width 47 height 13
copy p "Politico"
click at [991, 77] on button "Ações" at bounding box center [965, 74] width 63 height 23
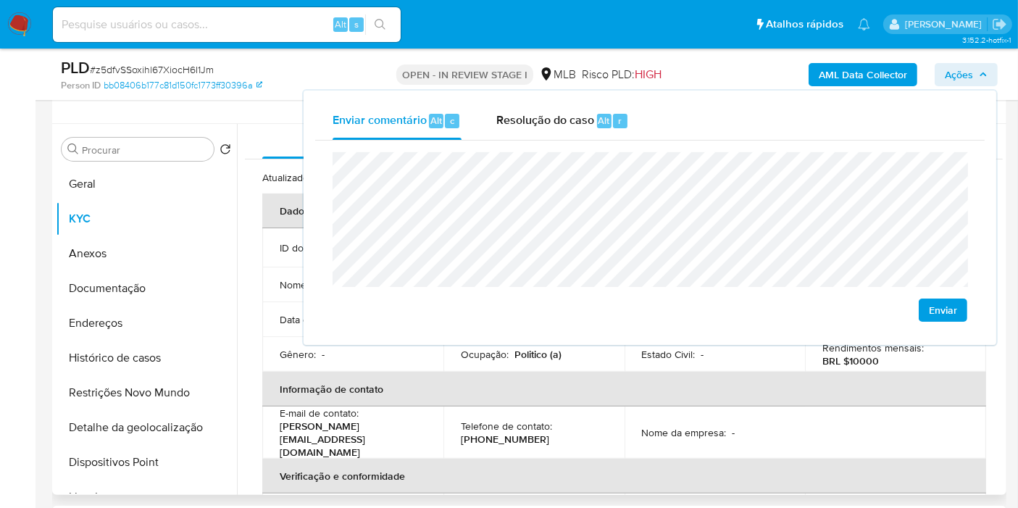
drag, startPoint x: 620, startPoint y: 450, endPoint x: 619, endPoint y: 422, distance: 28.3
click at [620, 458] on th "Verificação e conformidade" at bounding box center [624, 475] width 724 height 35
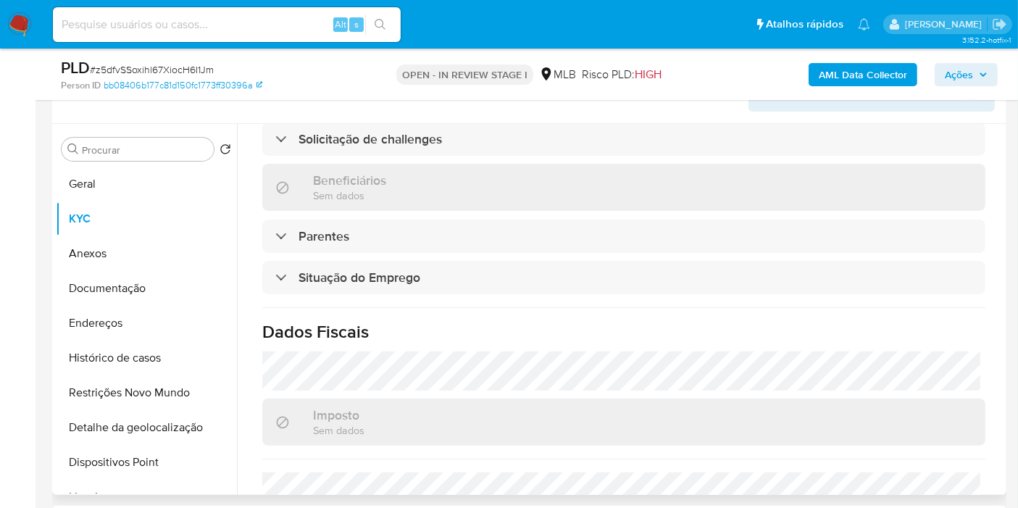
scroll to position [658, 0]
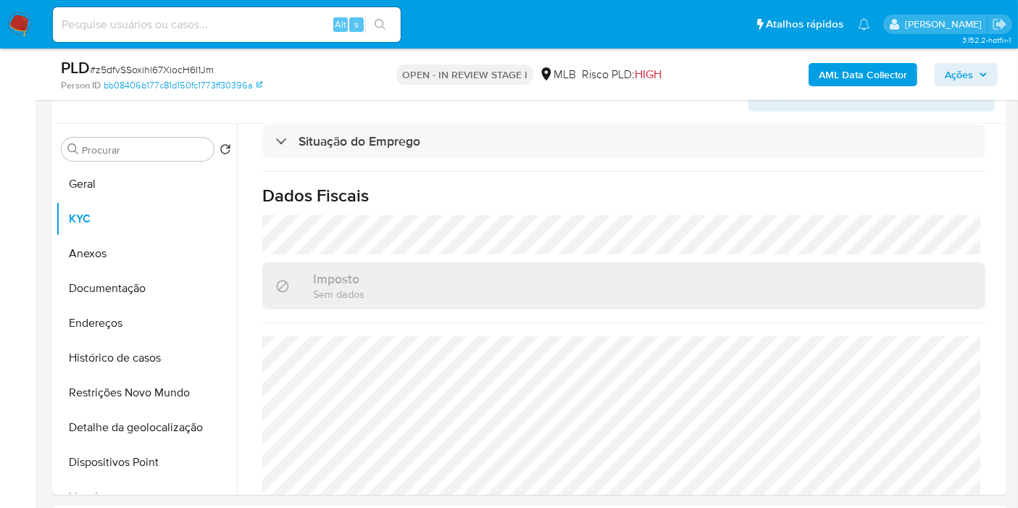
click at [948, 75] on span "Ações" at bounding box center [958, 74] width 28 height 23
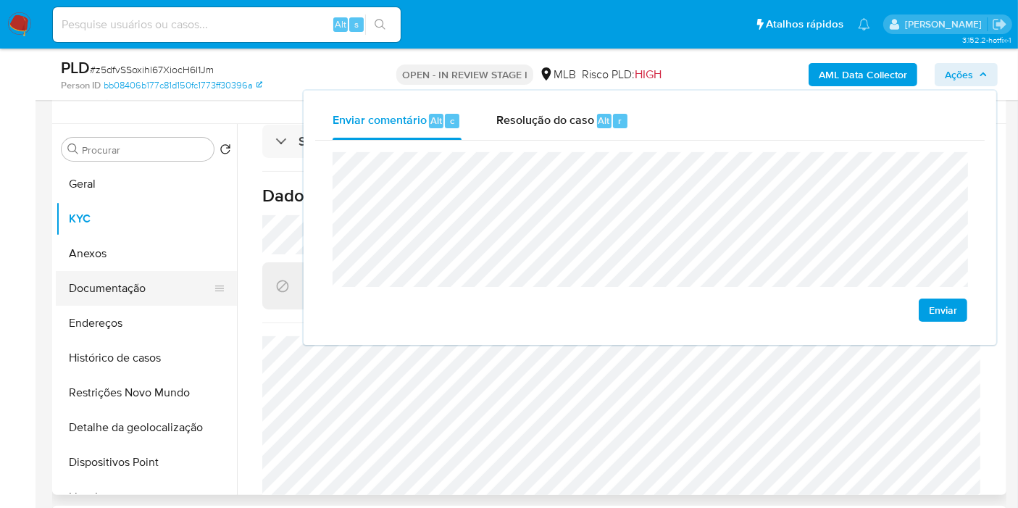
drag, startPoint x: 105, startPoint y: 187, endPoint x: 198, endPoint y: 259, distance: 118.2
click at [105, 187] on button "Geral" at bounding box center [146, 184] width 181 height 35
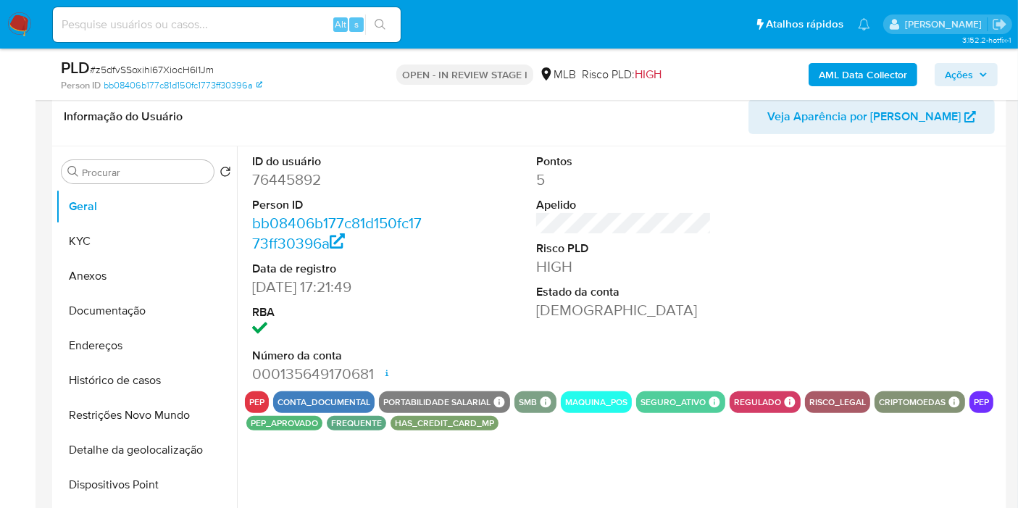
scroll to position [322, 0]
click at [291, 173] on dd "76445892" at bounding box center [339, 180] width 175 height 20
copy dd "76445892"
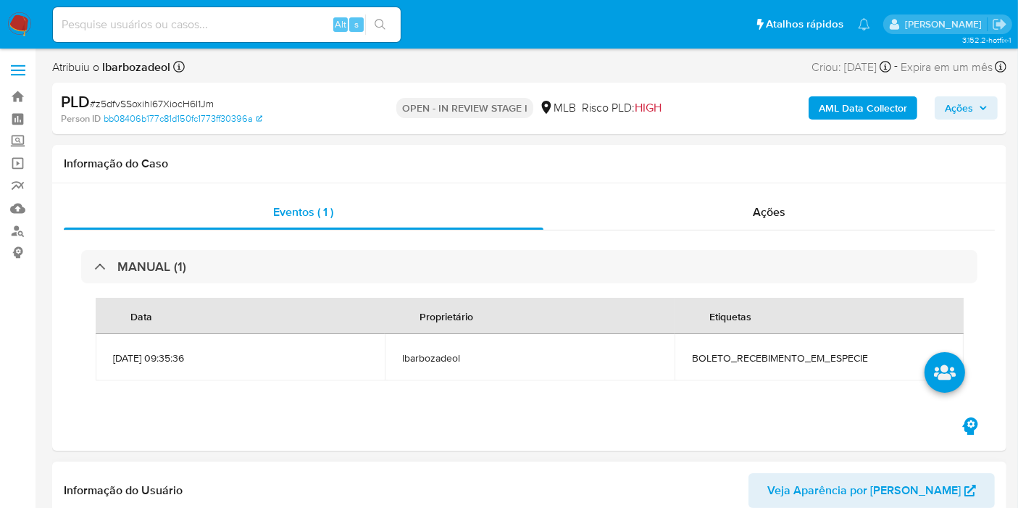
scroll to position [0, 0]
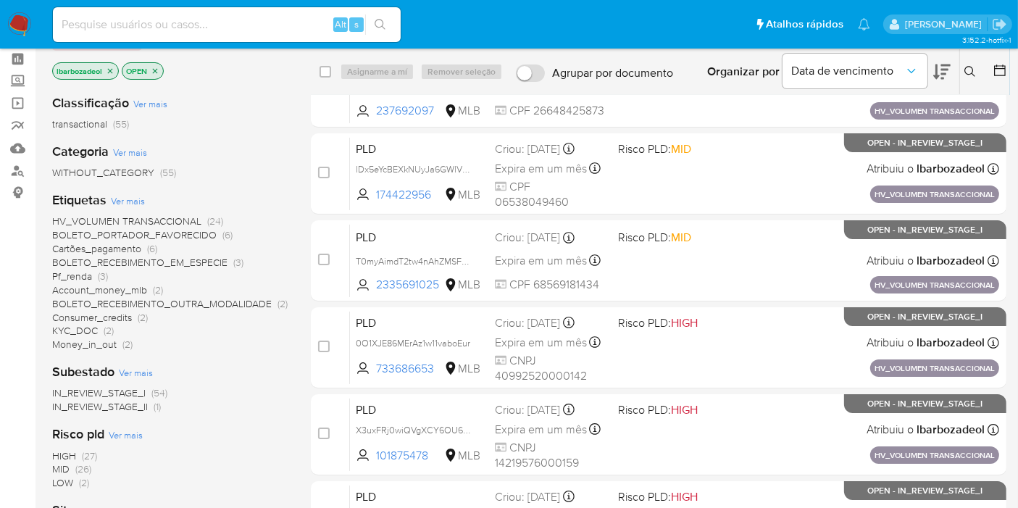
scroll to position [523, 0]
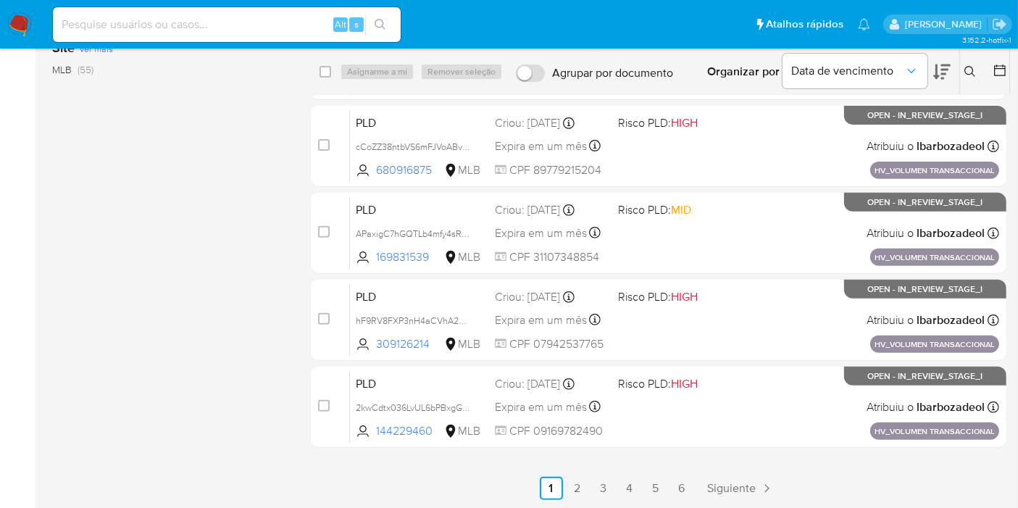
click at [689, 491] on link "6" at bounding box center [681, 488] width 23 height 23
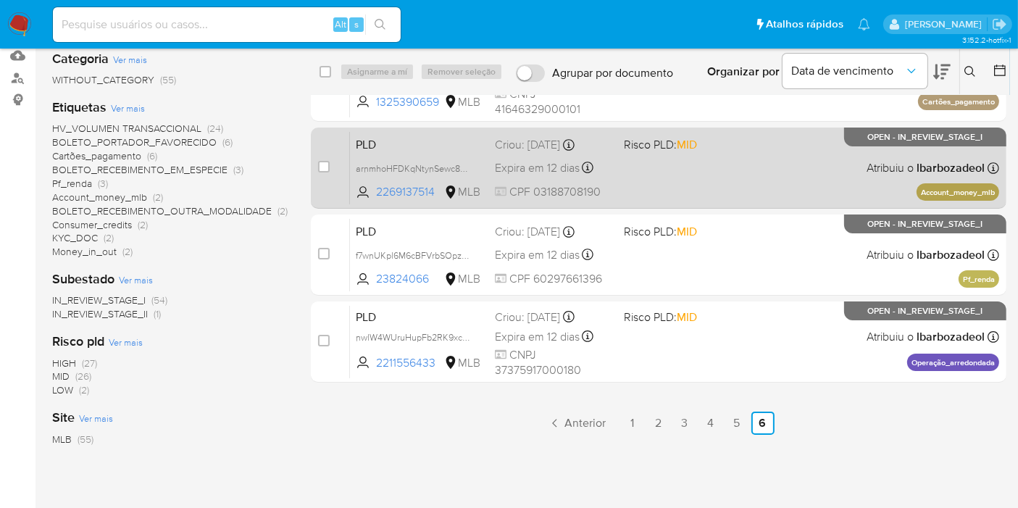
scroll to position [206, 0]
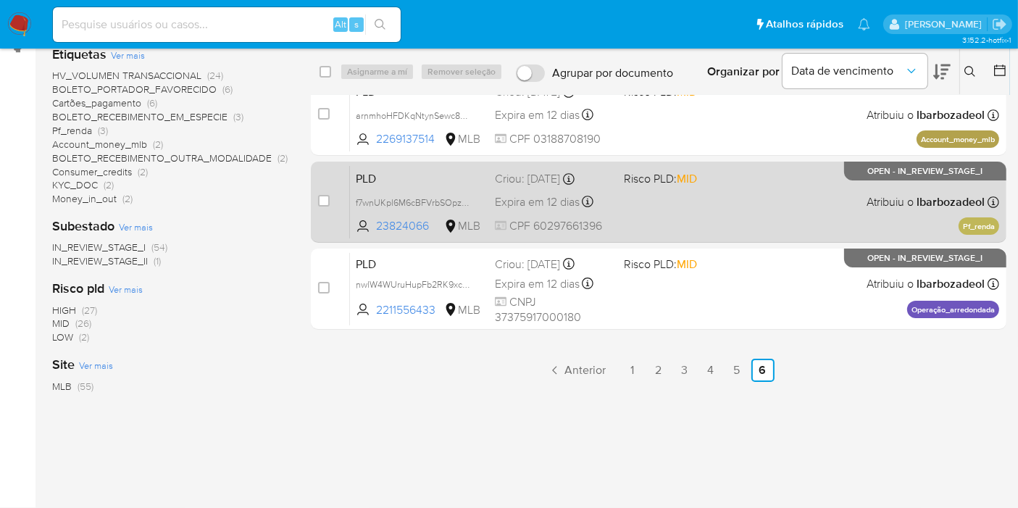
click at [706, 201] on div "PLD f7wnUKpl6M6cBFVrbSOpzkJK 23824066 MLB Risco PLD: MID Criou: [DATE] Criou: […" at bounding box center [674, 201] width 649 height 73
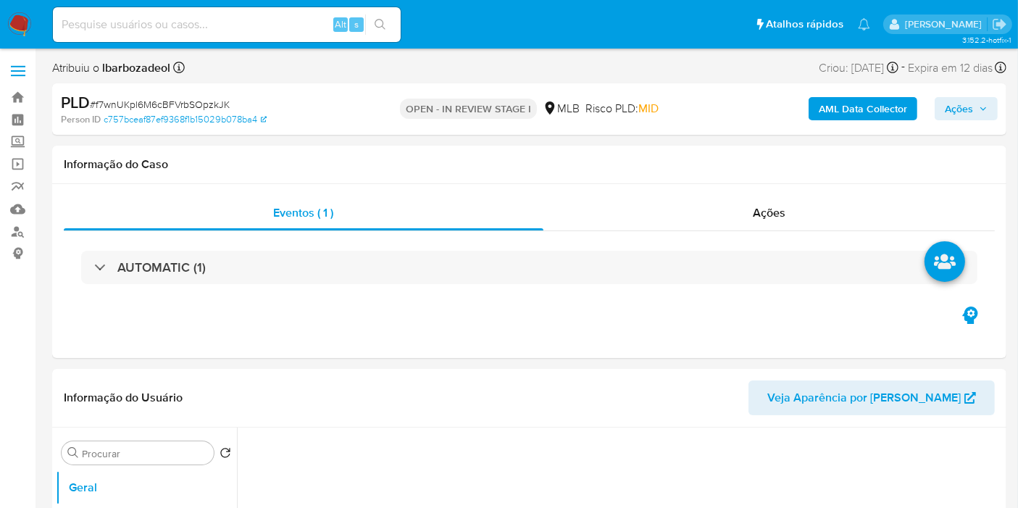
select select "10"
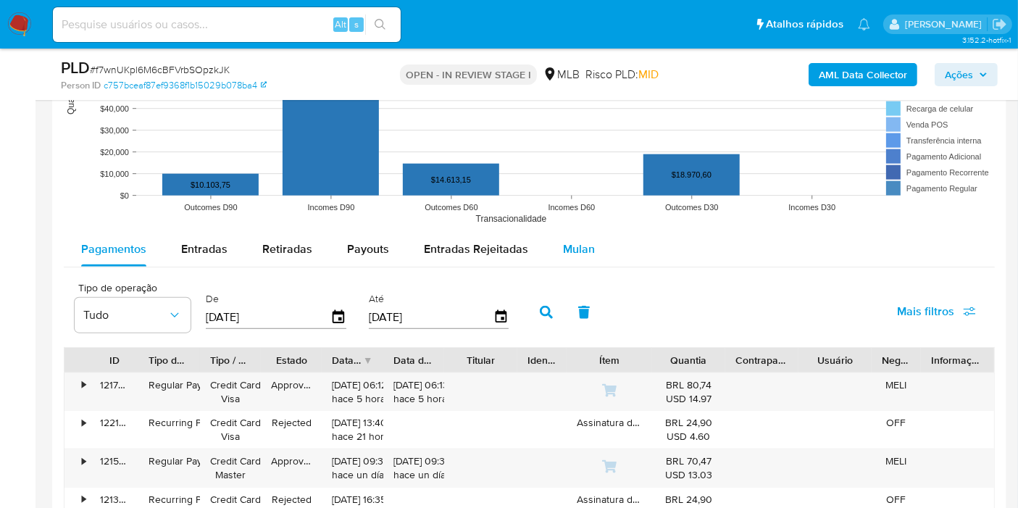
click at [590, 254] on button "Mulan" at bounding box center [578, 249] width 67 height 35
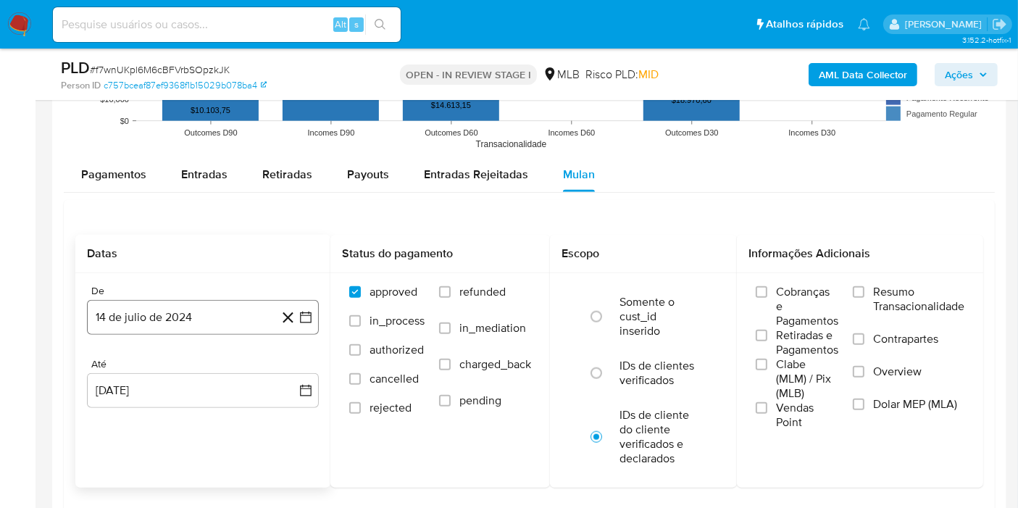
scroll to position [1557, 0]
click at [216, 315] on button "14 de julio de 2024" at bounding box center [203, 315] width 232 height 35
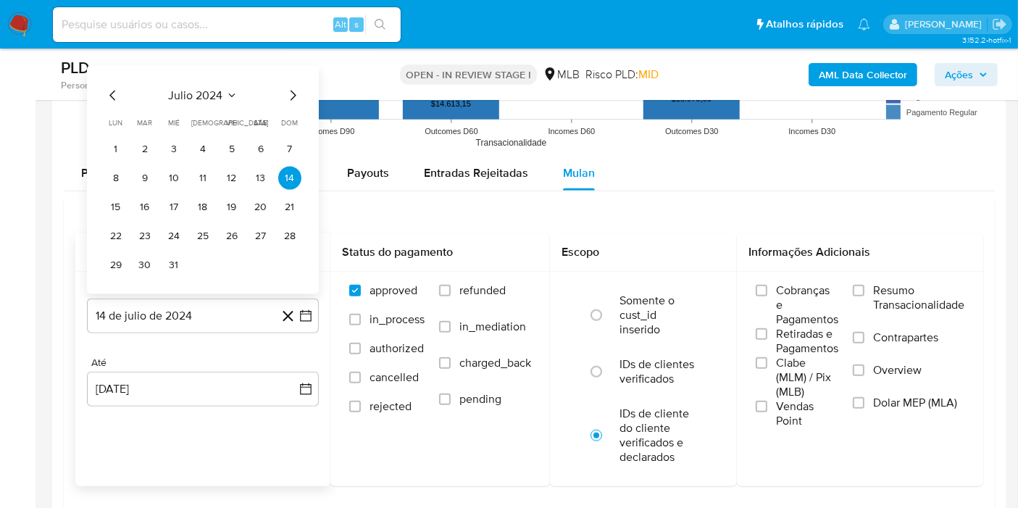
click at [210, 96] on span "julio 2024" at bounding box center [196, 95] width 54 height 14
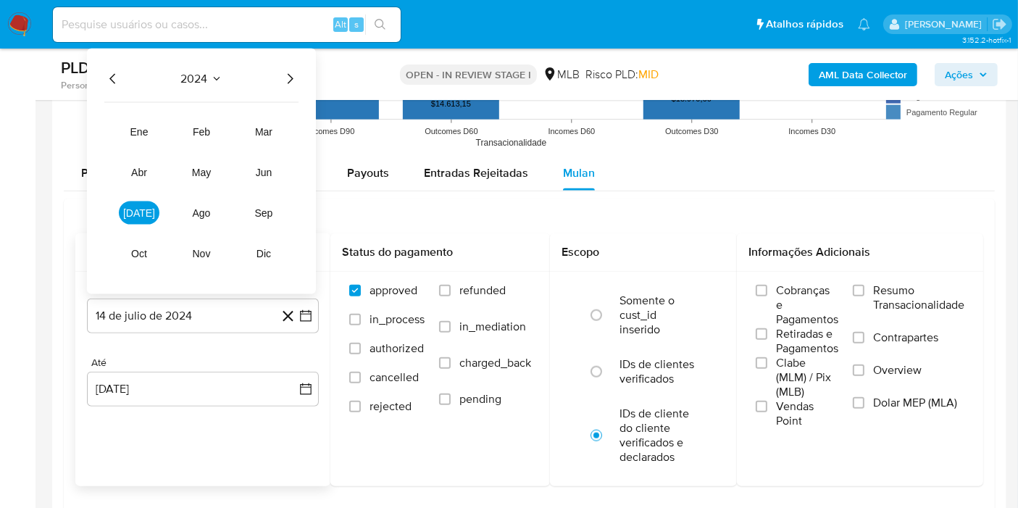
click at [286, 73] on icon "Año siguiente" at bounding box center [289, 78] width 17 height 17
click at [267, 167] on span "jun" at bounding box center [264, 173] width 17 height 12
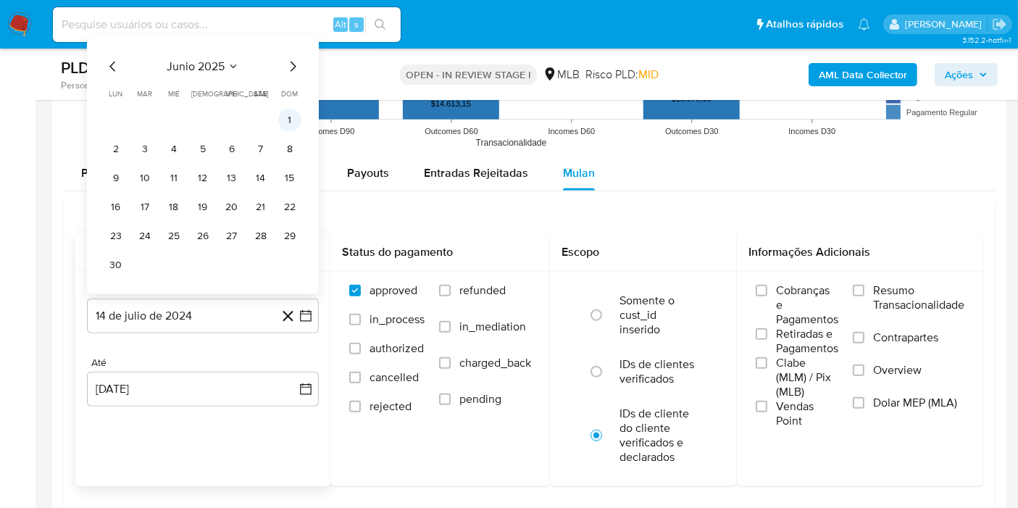
click at [291, 119] on button "1" at bounding box center [289, 120] width 23 height 23
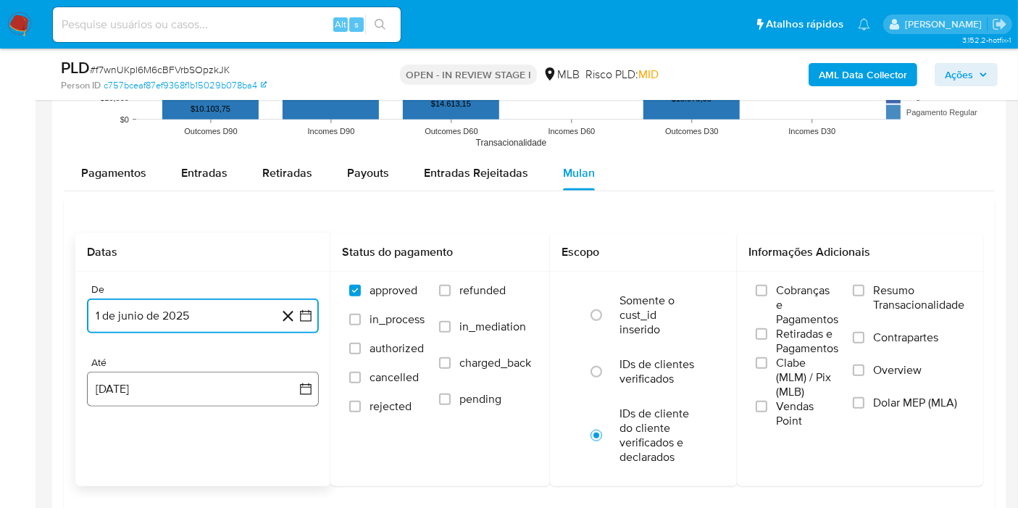
drag, startPoint x: 177, startPoint y: 385, endPoint x: 182, endPoint y: 377, distance: 9.1
click at [177, 385] on button "[DATE]" at bounding box center [203, 389] width 232 height 35
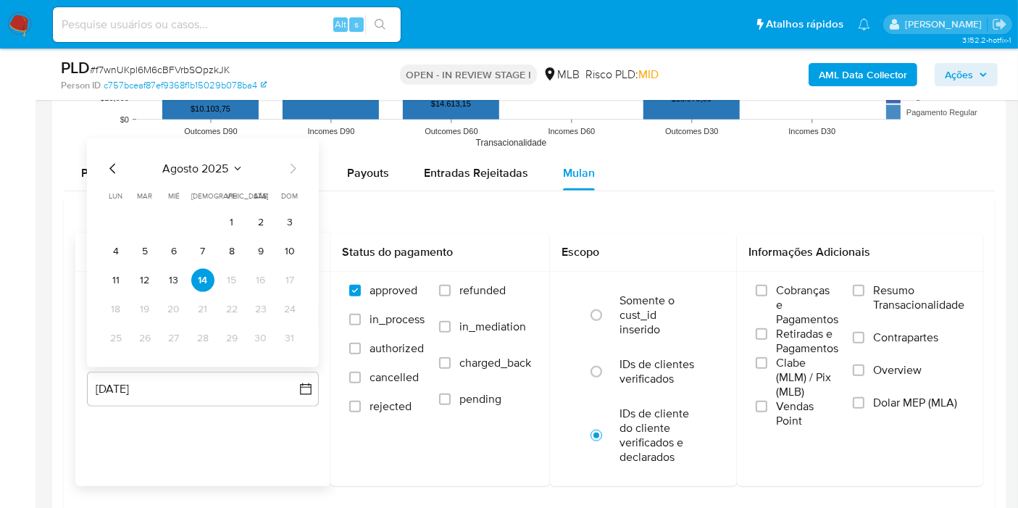
drag, startPoint x: 182, startPoint y: 273, endPoint x: 175, endPoint y: 277, distance: 7.5
click at [181, 274] on button "13" at bounding box center [173, 280] width 23 height 23
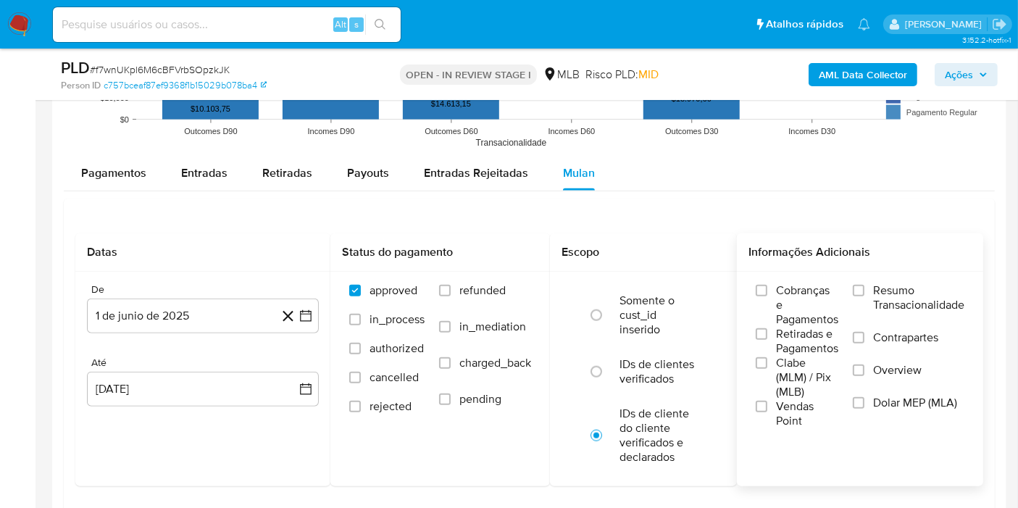
click at [924, 294] on span "Resumo Transacionalidade" at bounding box center [918, 297] width 91 height 29
click at [864, 294] on input "Resumo Transacionalidade" at bounding box center [858, 291] width 12 height 12
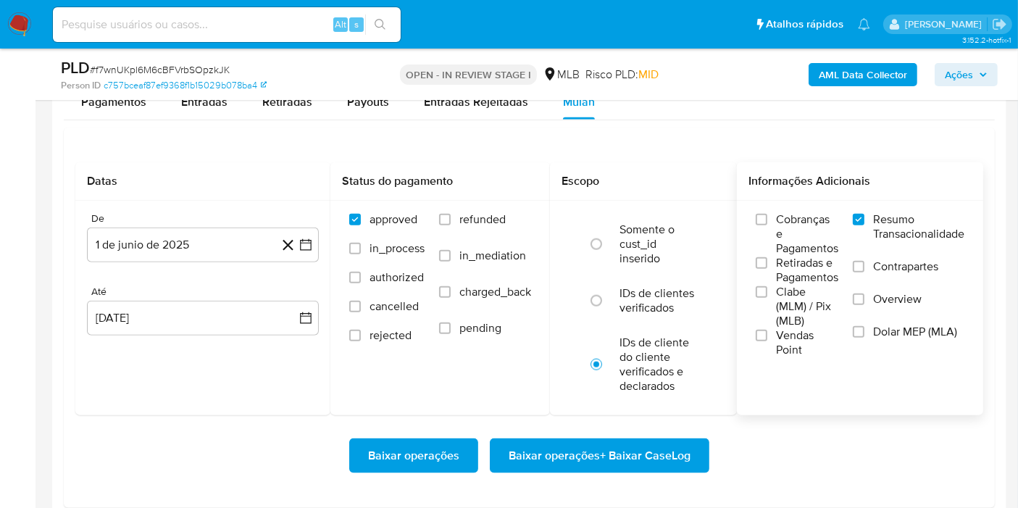
click at [647, 456] on span "Baixar operações + Baixar CaseLog" at bounding box center [599, 456] width 182 height 32
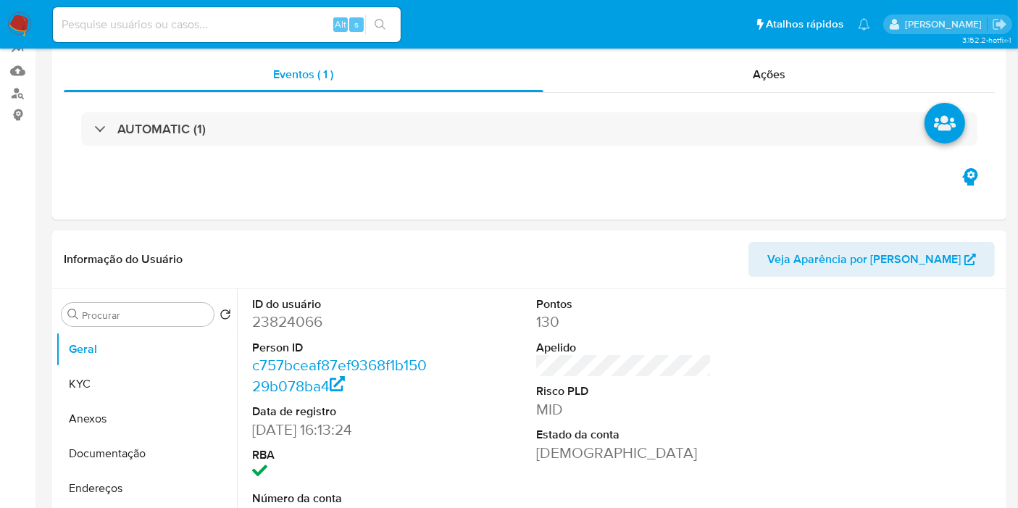
scroll to position [0, 0]
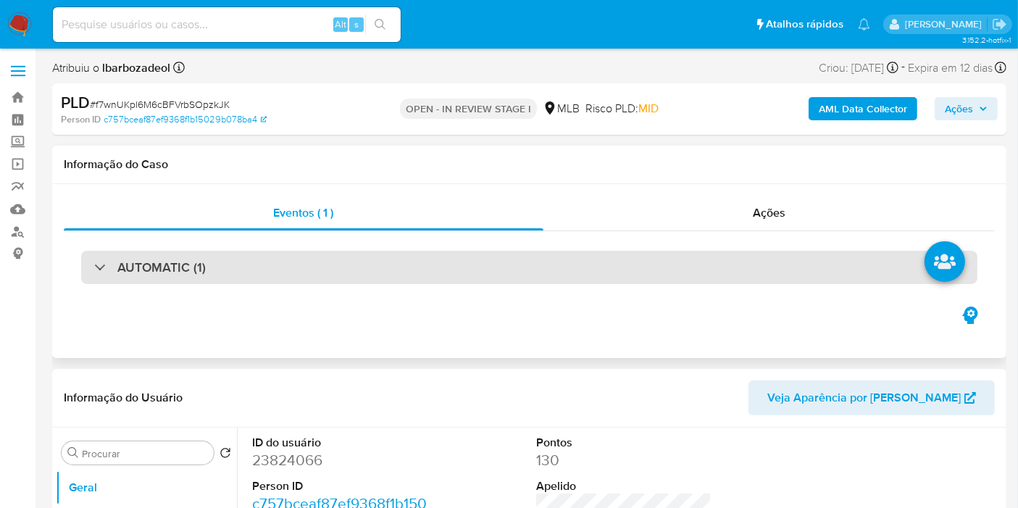
click at [631, 261] on div "AUTOMATIC (1)" at bounding box center [529, 267] width 896 height 33
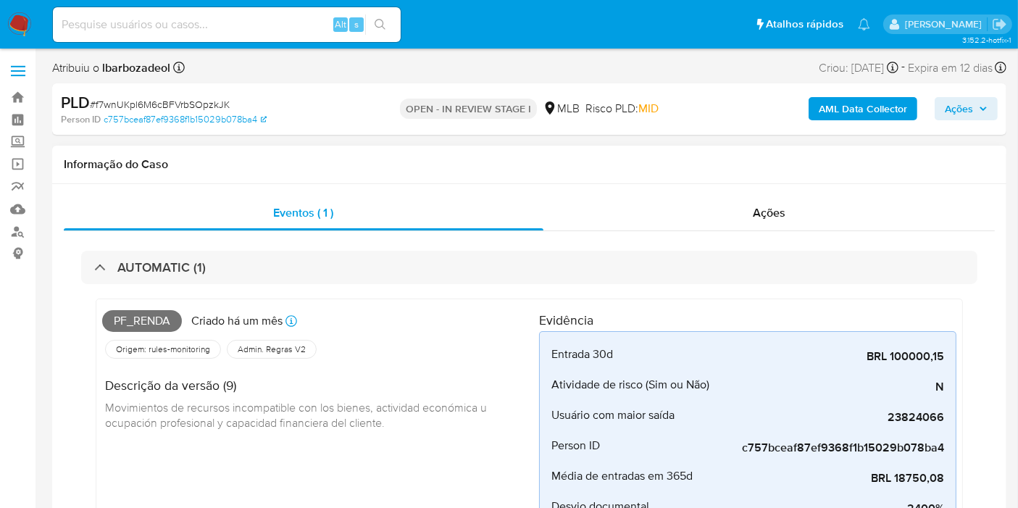
click at [125, 319] on span "Pf_renda" at bounding box center [142, 321] width 80 height 22
copy span "Pf_renda"
click at [981, 105] on icon "button" at bounding box center [982, 108] width 9 height 9
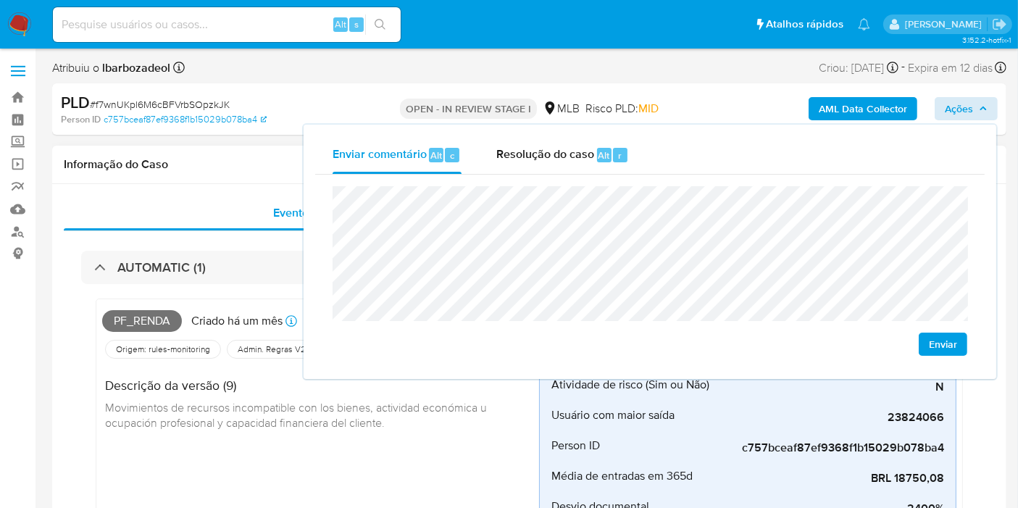
click at [262, 167] on h1 "Informação do Caso" at bounding box center [529, 164] width 931 height 14
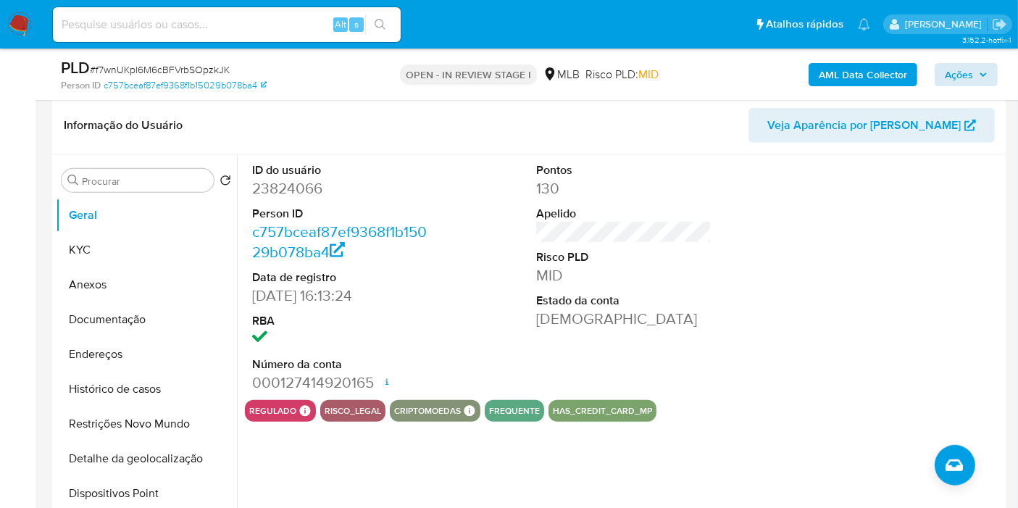
scroll to position [629, 0]
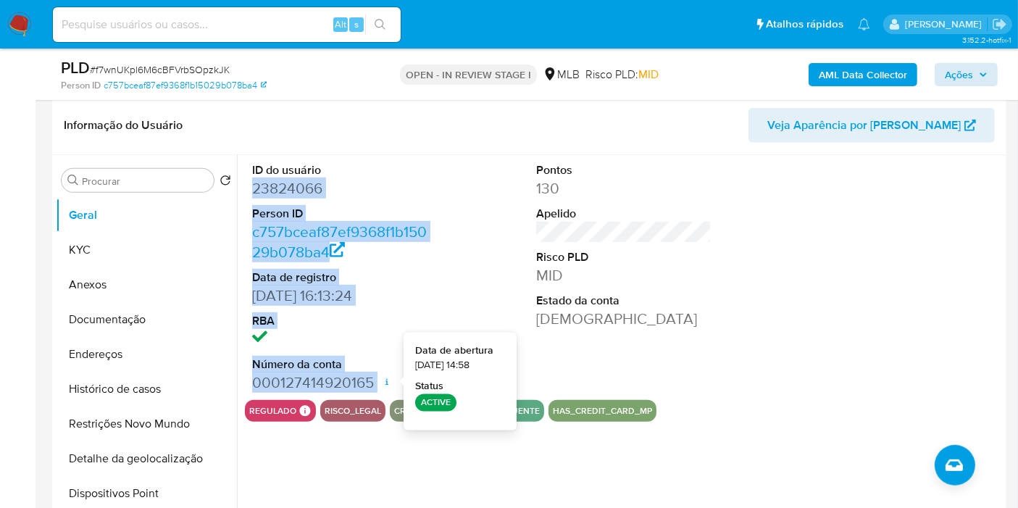
drag, startPoint x: 253, startPoint y: 185, endPoint x: 385, endPoint y: 378, distance: 233.6
click at [385, 378] on dl "ID do usuário 23824066 Person ID c757bceaf87ef9368f1b15029b078ba4 Data de regis…" at bounding box center [339, 277] width 175 height 230
copy dl "23824066 Person ID c757bceaf87ef9368f1b15029b078ba4 Data de registro [DATE] 16:…"
click at [960, 80] on span "Ações" at bounding box center [958, 74] width 28 height 23
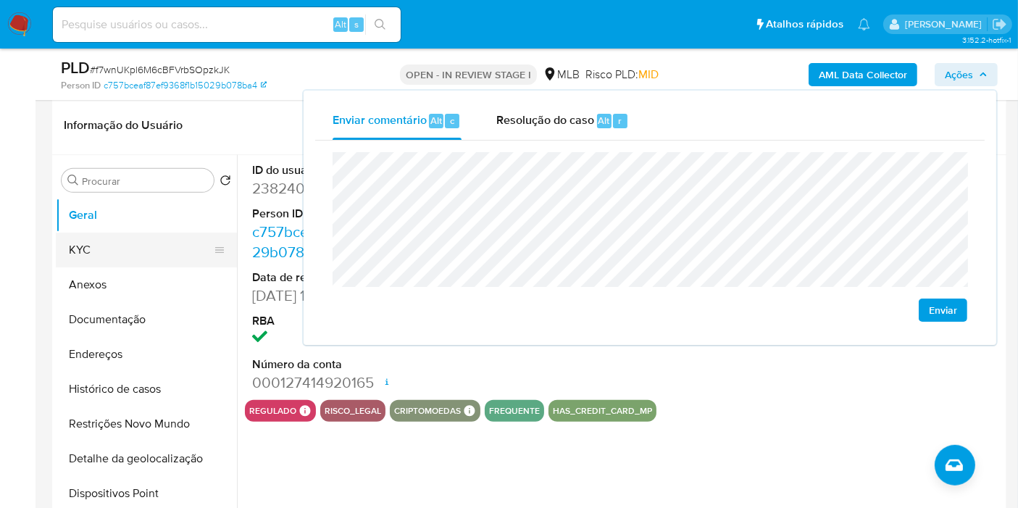
click at [138, 253] on button "KYC" at bounding box center [140, 249] width 169 height 35
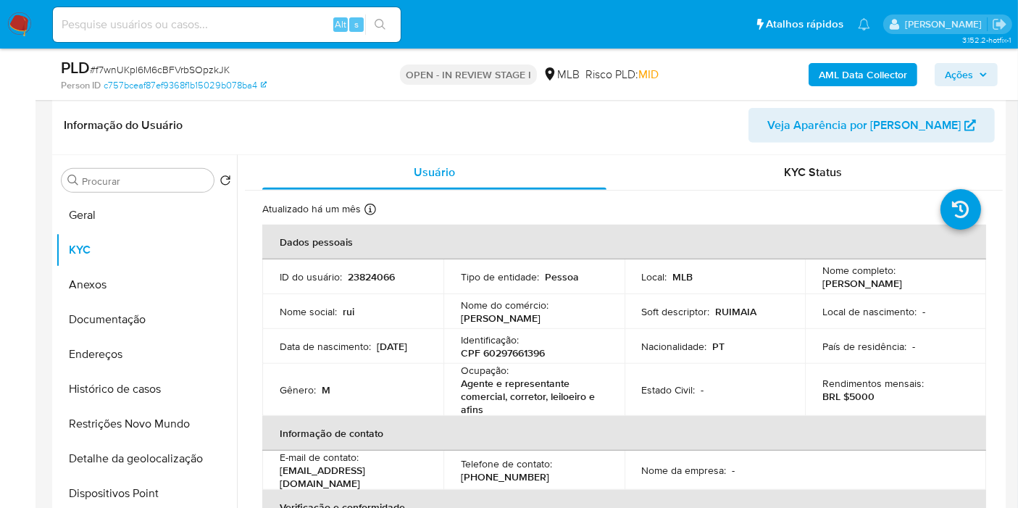
click at [450, 129] on header "Informação do Usuário Veja Aparência por [PERSON_NAME]" at bounding box center [529, 125] width 931 height 35
